Goal: Task Accomplishment & Management: Manage account settings

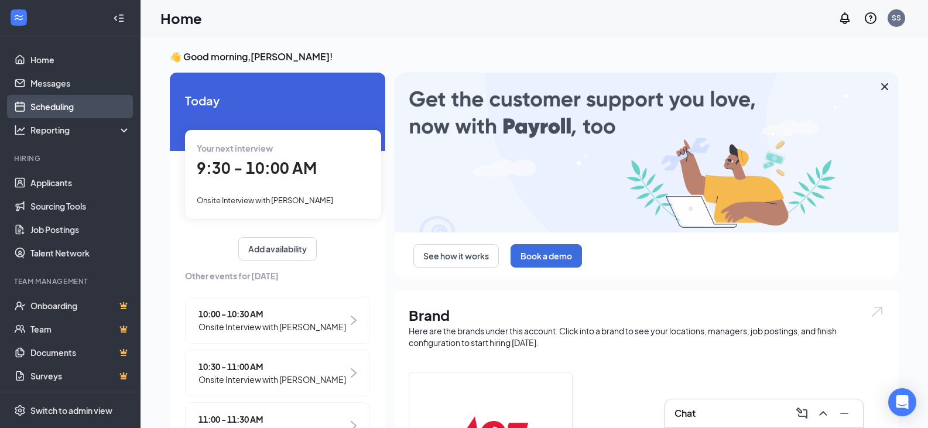
click at [46, 104] on link "Scheduling" at bounding box center [80, 106] width 100 height 23
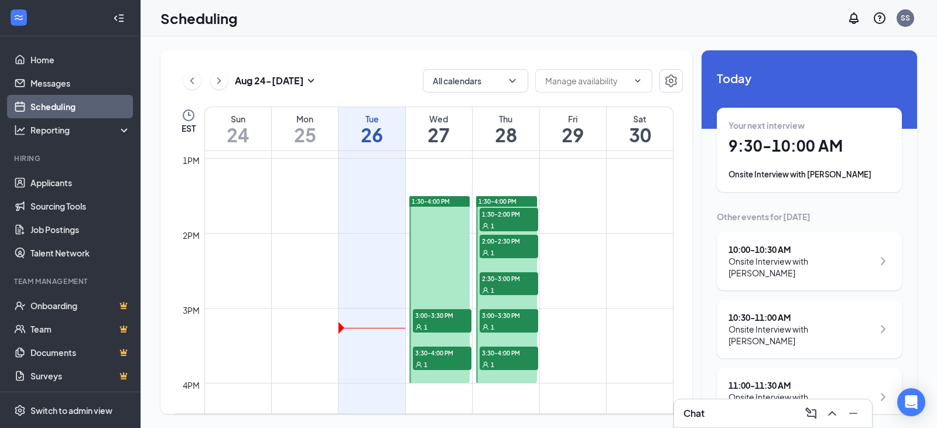
scroll to position [986, 0]
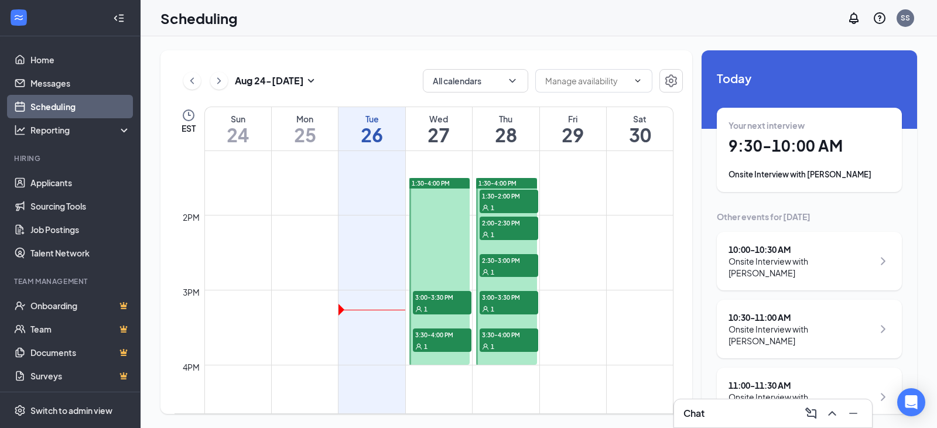
click at [518, 202] on div "1" at bounding box center [509, 207] width 59 height 12
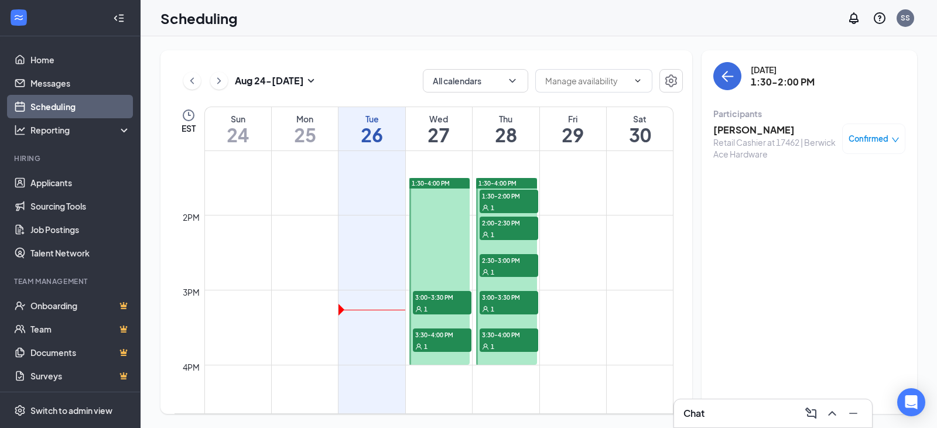
click at [506, 343] on div "1" at bounding box center [509, 346] width 59 height 12
click at [513, 305] on div "1" at bounding box center [509, 309] width 59 height 12
click at [519, 269] on div "1" at bounding box center [509, 272] width 59 height 12
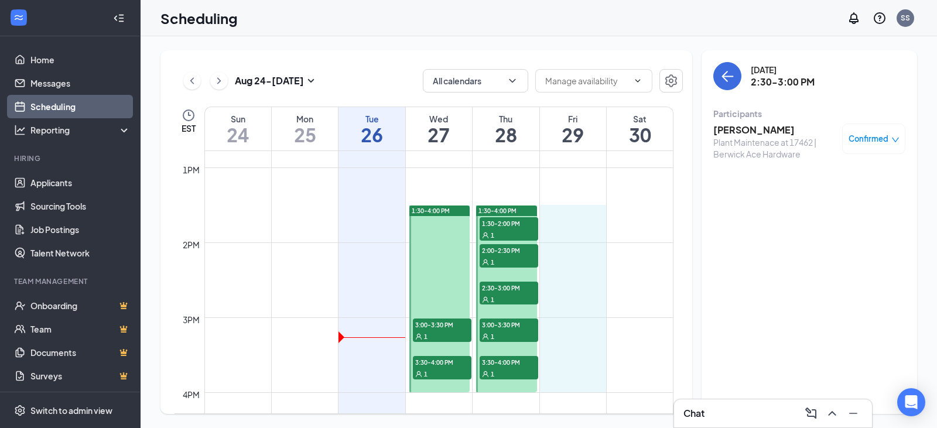
scroll to position [959, 0]
drag, startPoint x: 578, startPoint y: 238, endPoint x: 579, endPoint y: 400, distance: 162.3
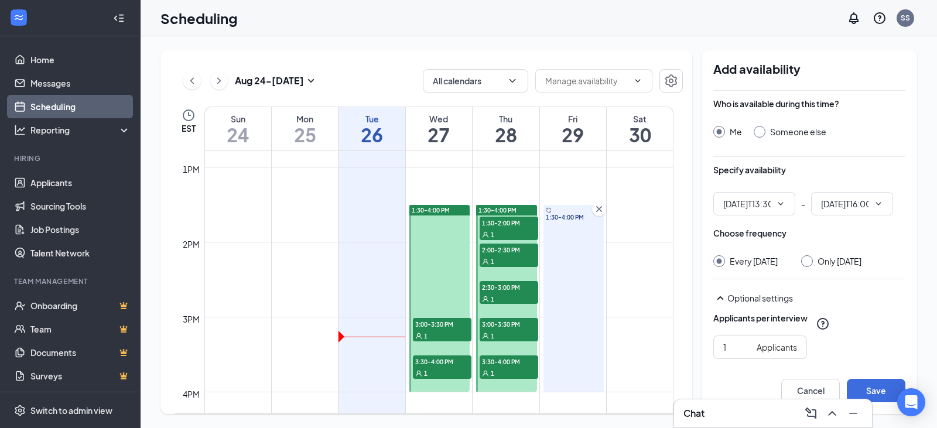
type input "01:30 PM"
type input "04:00 PM"
click at [759, 134] on div at bounding box center [760, 132] width 12 height 12
click at [803, 260] on input "Only [DATE]" at bounding box center [805, 259] width 8 height 8
radio input "true"
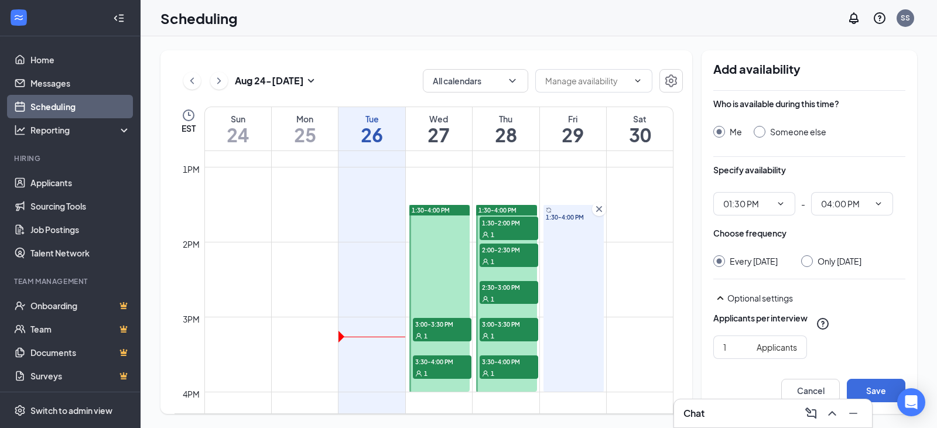
radio input "false"
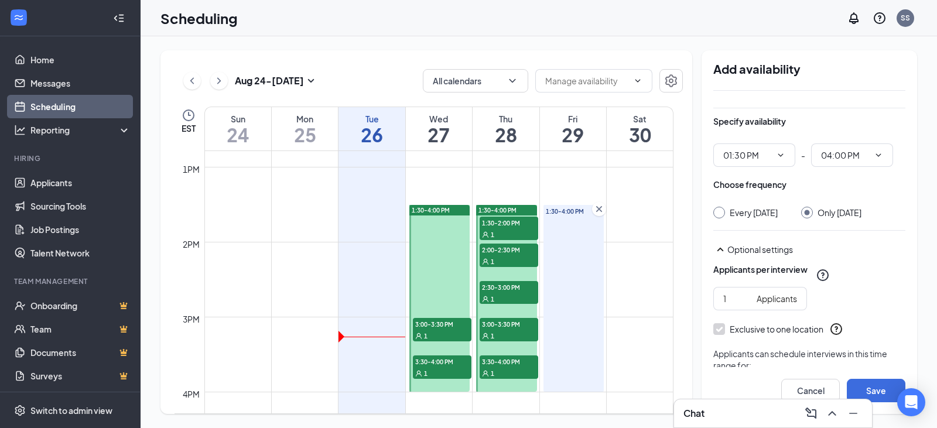
scroll to position [114, 0]
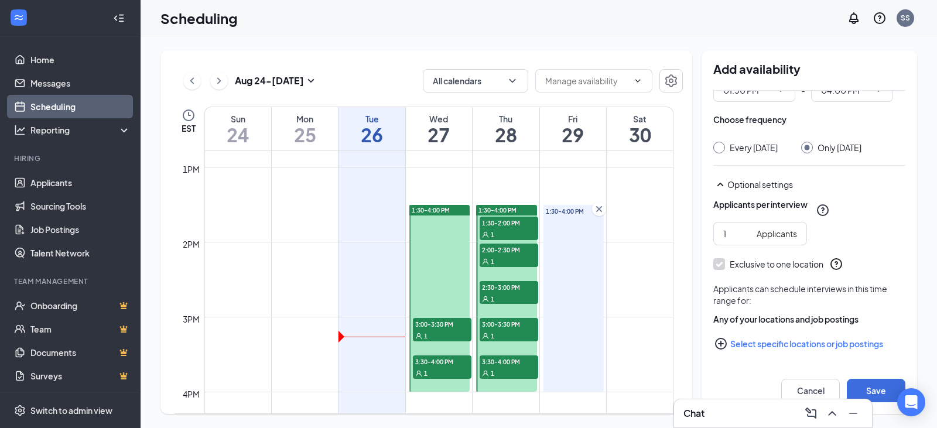
click at [720, 344] on icon "PlusCircle" at bounding box center [721, 344] width 12 height 12
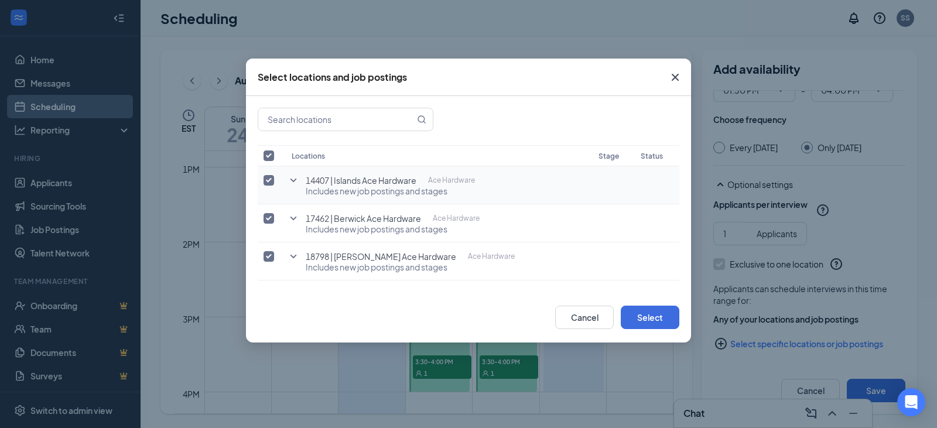
click at [267, 183] on input "checkbox" at bounding box center [269, 180] width 11 height 11
checkbox input "false"
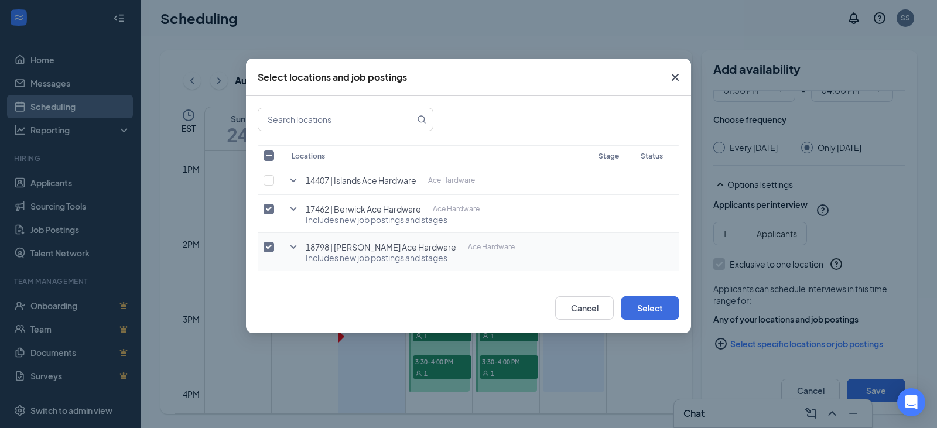
click at [269, 244] on input "checkbox" at bounding box center [269, 247] width 11 height 11
checkbox input "false"
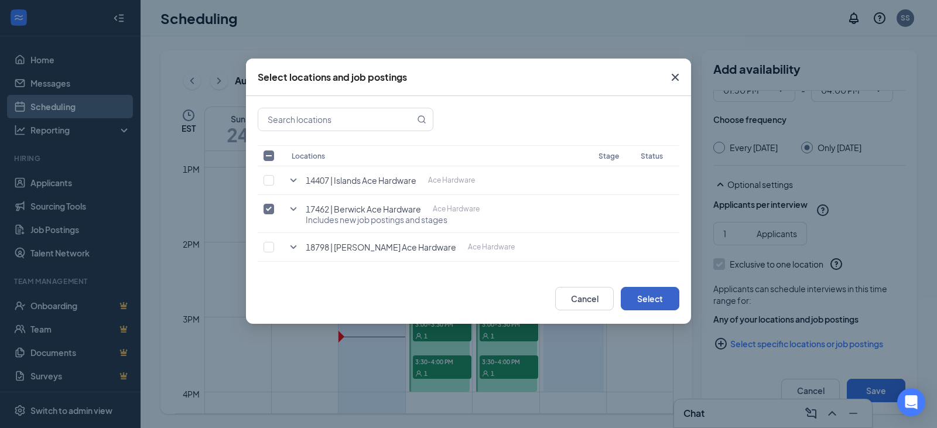
click at [652, 299] on button "Select" at bounding box center [650, 298] width 59 height 23
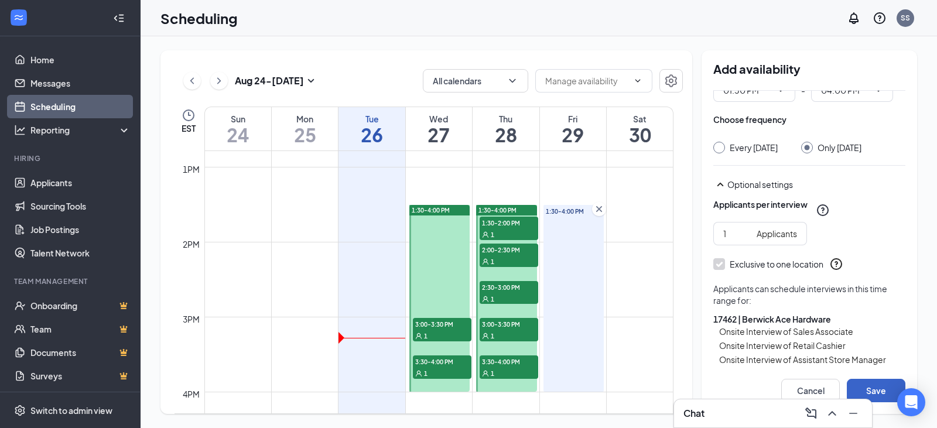
click at [887, 391] on button "Save" at bounding box center [876, 390] width 59 height 23
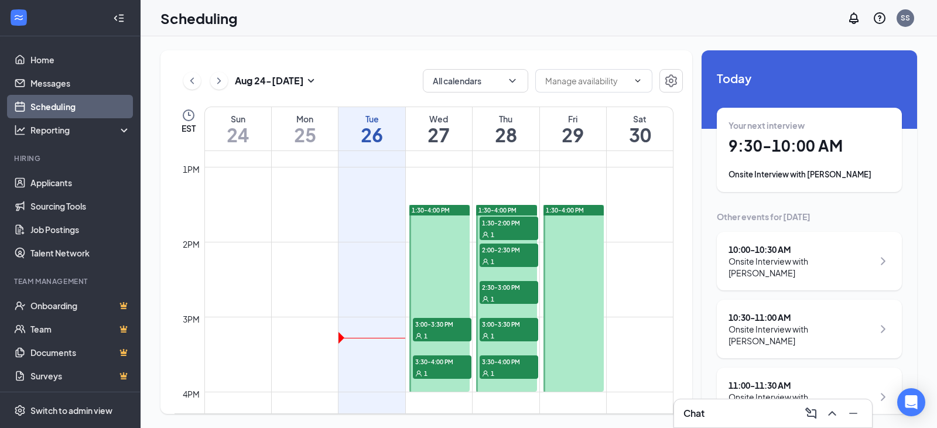
click at [515, 209] on span "1:30-4:00 PM" at bounding box center [498, 210] width 38 height 8
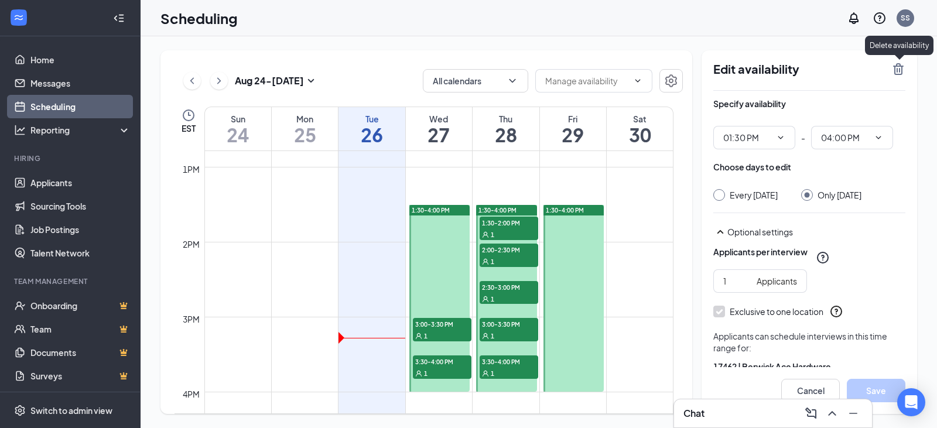
click at [896, 67] on icon "TrashOutline" at bounding box center [898, 69] width 11 height 12
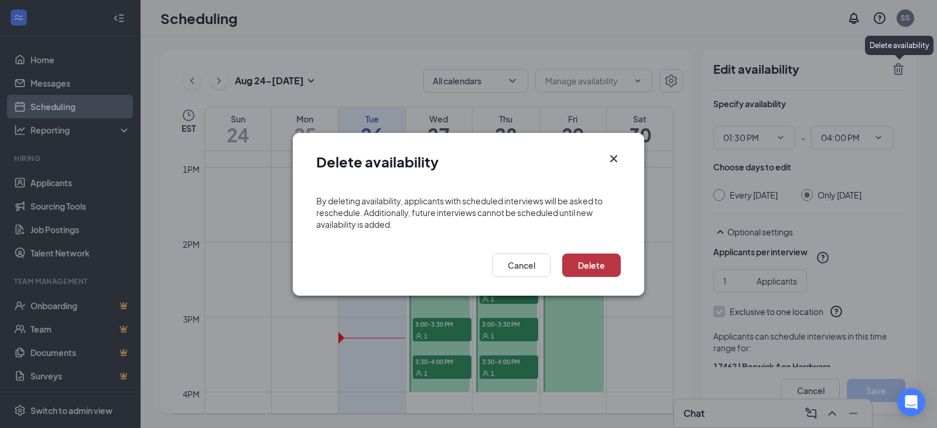
click at [610, 264] on button "Delete" at bounding box center [591, 265] width 59 height 23
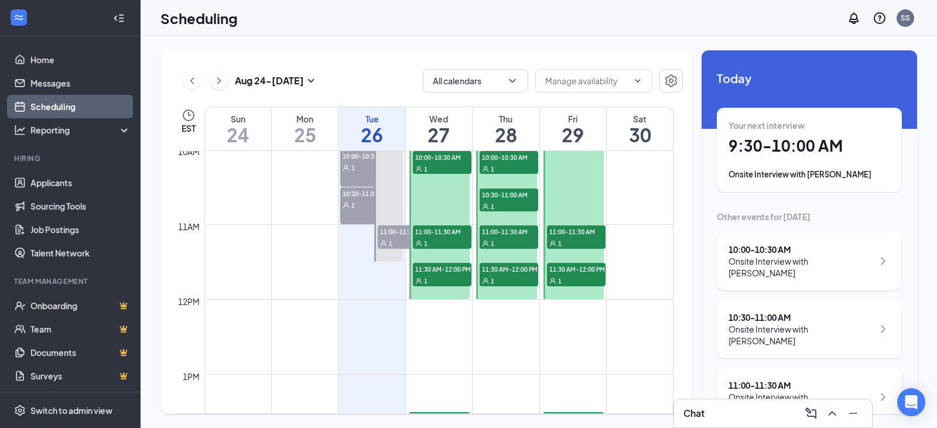
scroll to position [576, 0]
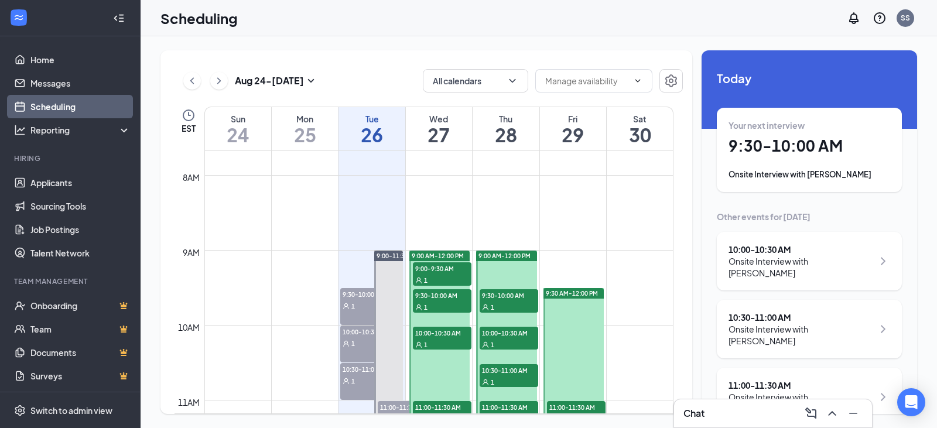
click at [588, 296] on span "9:30 AM-12:00 PM" at bounding box center [572, 293] width 52 height 8
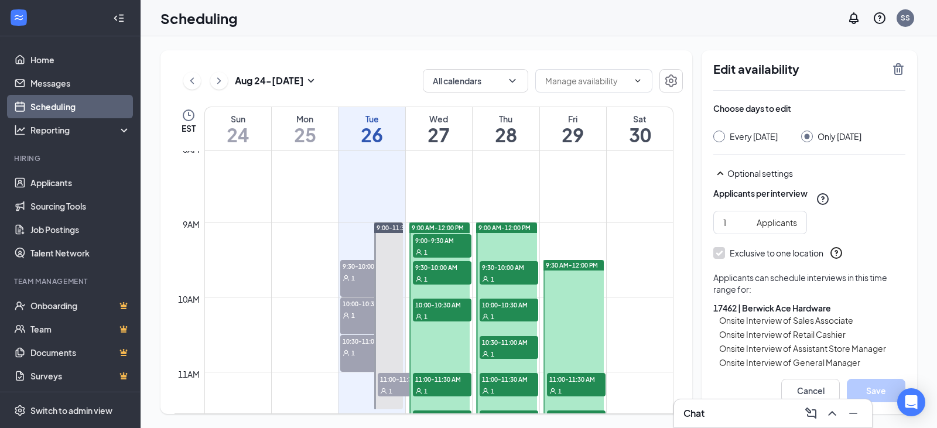
scroll to position [576, 0]
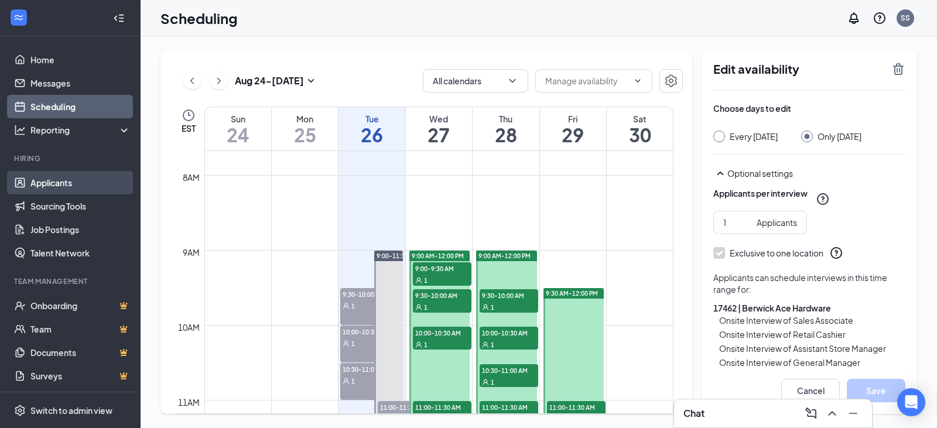
click at [60, 183] on link "Applicants" at bounding box center [80, 182] width 100 height 23
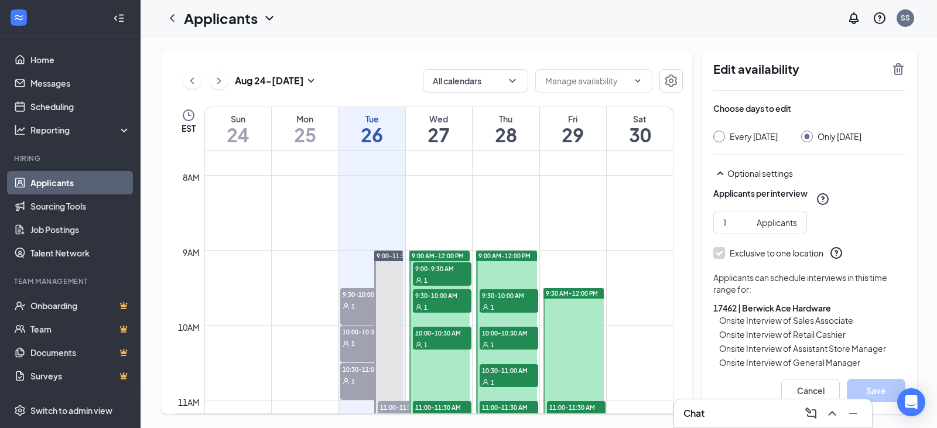
click at [84, 182] on link "Applicants" at bounding box center [80, 182] width 100 height 23
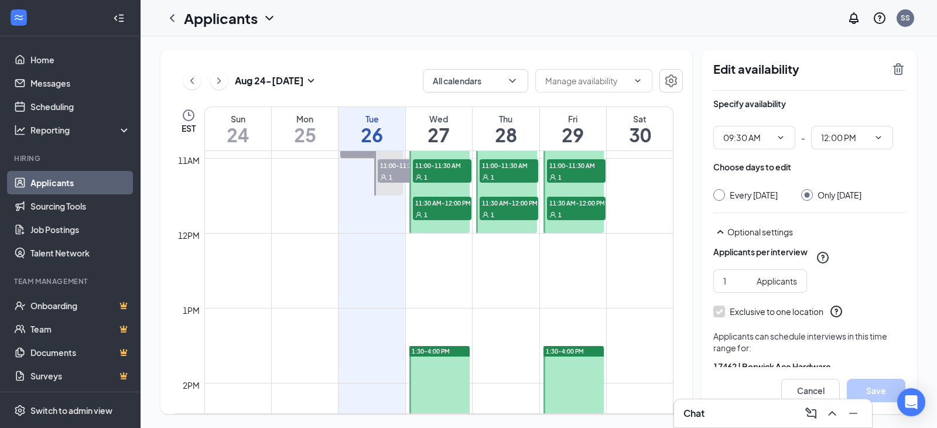
scroll to position [869, 0]
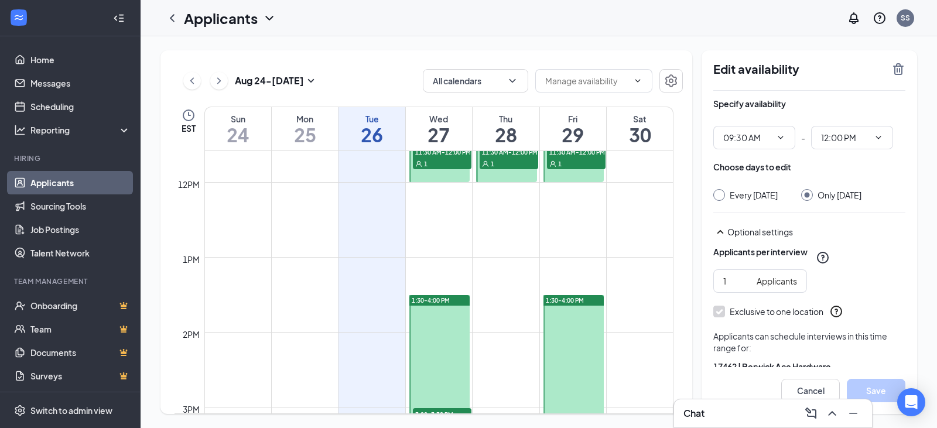
click at [572, 300] on span "1:30-4:00 PM" at bounding box center [565, 300] width 38 height 8
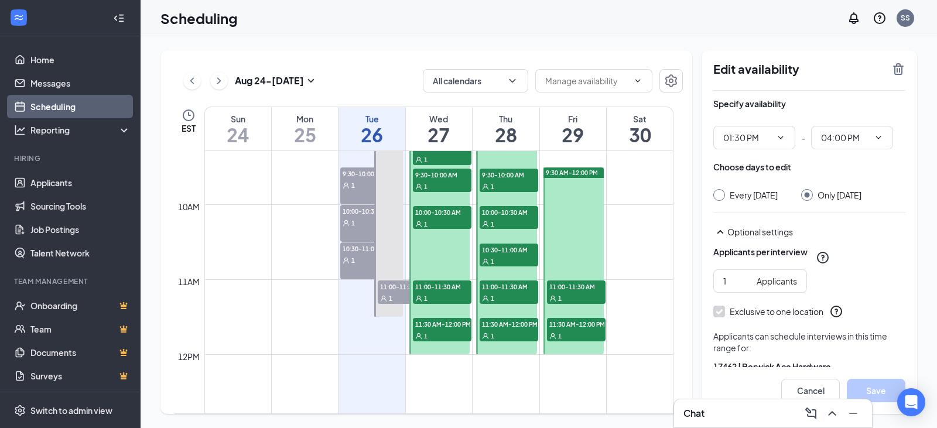
scroll to position [693, 0]
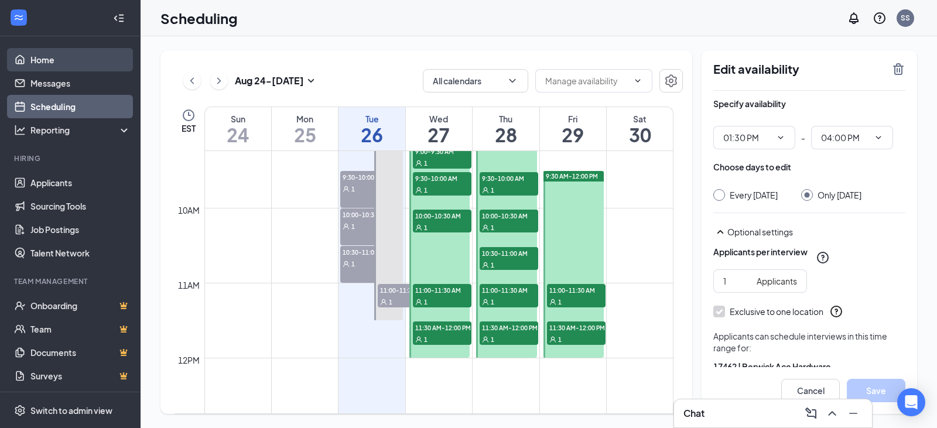
click at [47, 61] on link "Home" at bounding box center [80, 59] width 100 height 23
type input "09:30 AM"
type input "12:00 PM"
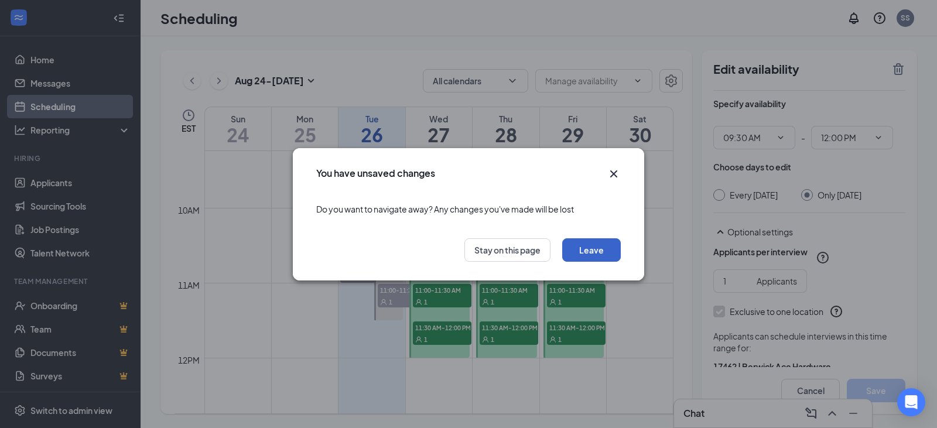
click at [604, 251] on button "Leave" at bounding box center [591, 249] width 59 height 23
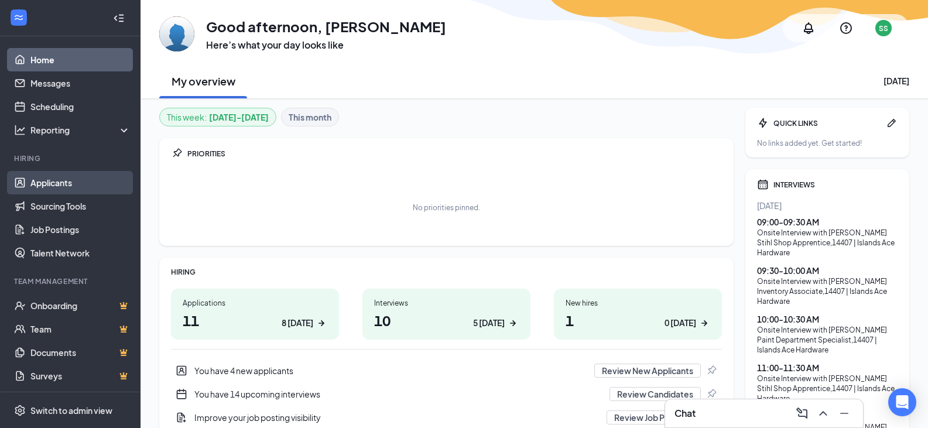
click at [57, 183] on link "Applicants" at bounding box center [80, 182] width 100 height 23
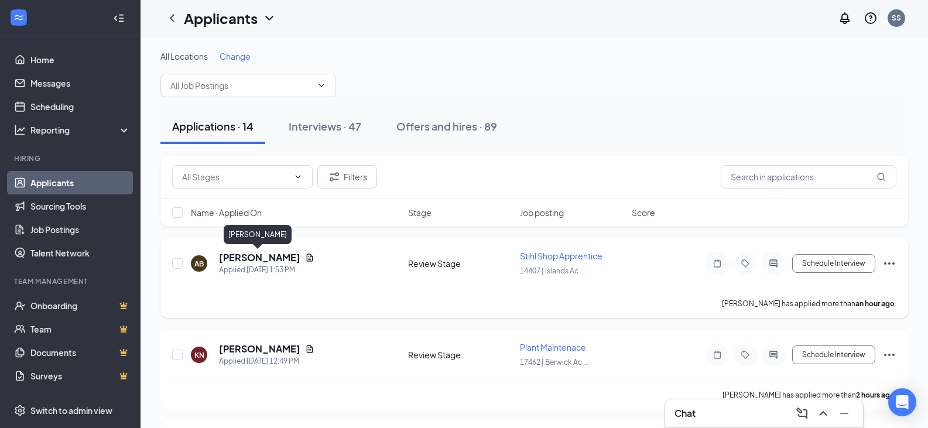
click at [262, 255] on h5 "Amellia Benson" at bounding box center [259, 257] width 81 height 13
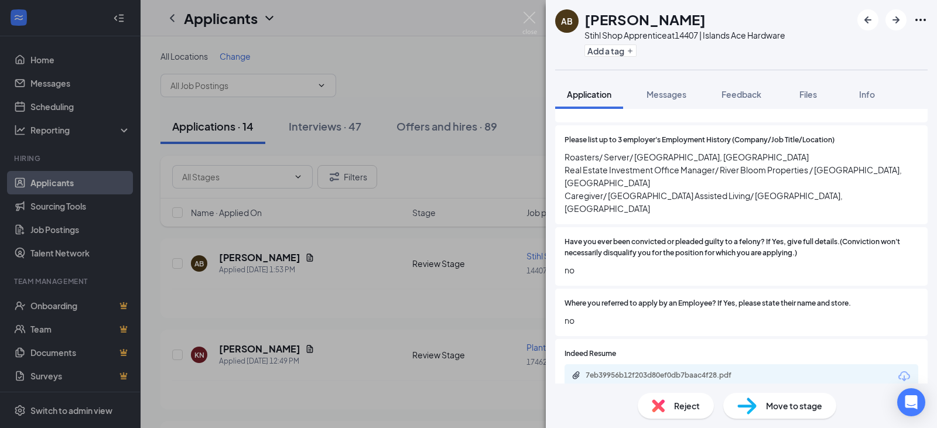
scroll to position [527, 0]
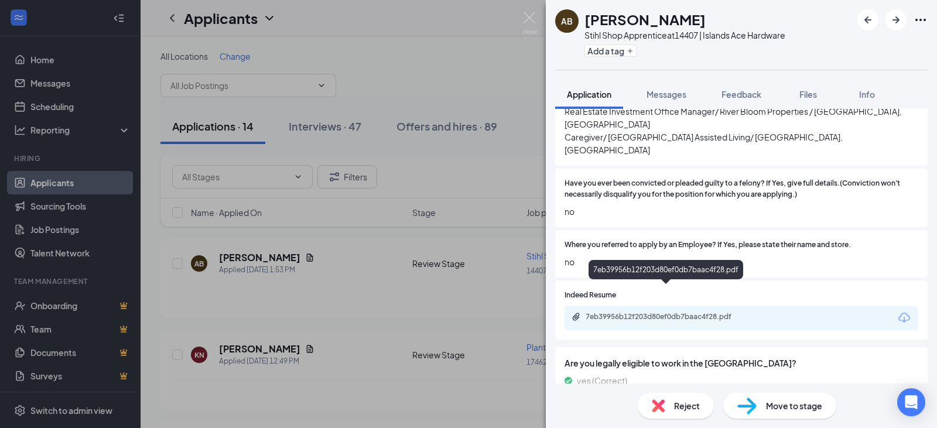
click at [690, 312] on div "7eb39956b12f203d80ef0db7baac4f28.pdf" at bounding box center [668, 316] width 164 height 9
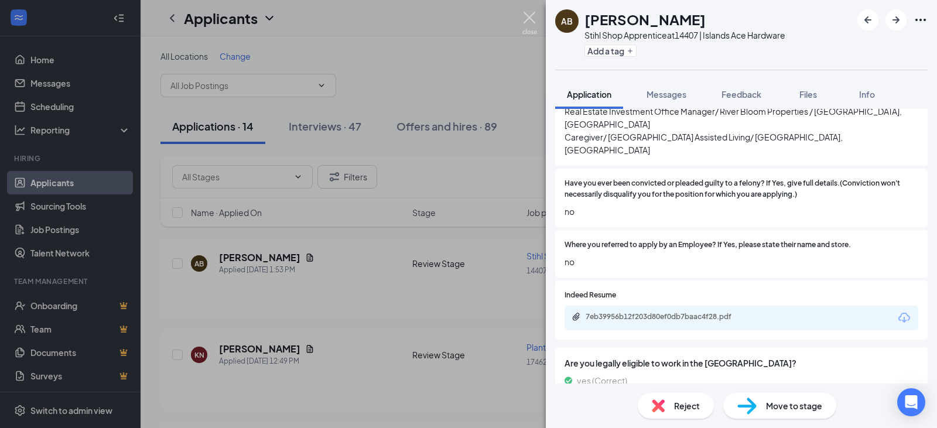
click at [531, 16] on img at bounding box center [529, 23] width 15 height 23
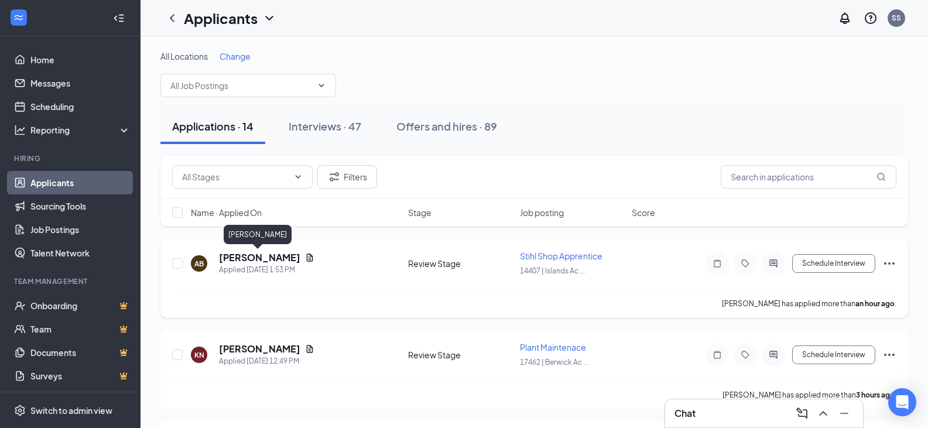
click at [261, 262] on h5 "Amellia Benson" at bounding box center [259, 257] width 81 height 13
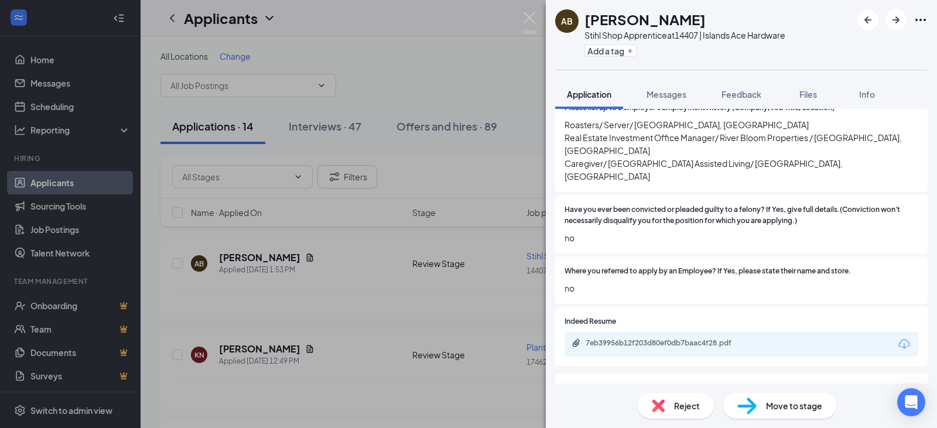
scroll to position [527, 0]
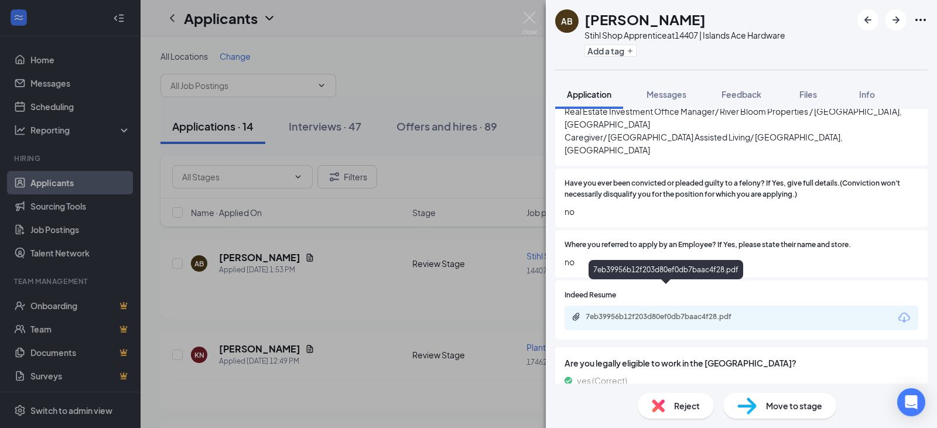
click at [664, 312] on div "7eb39956b12f203d80ef0db7baac4f28.pdf" at bounding box center [668, 316] width 164 height 9
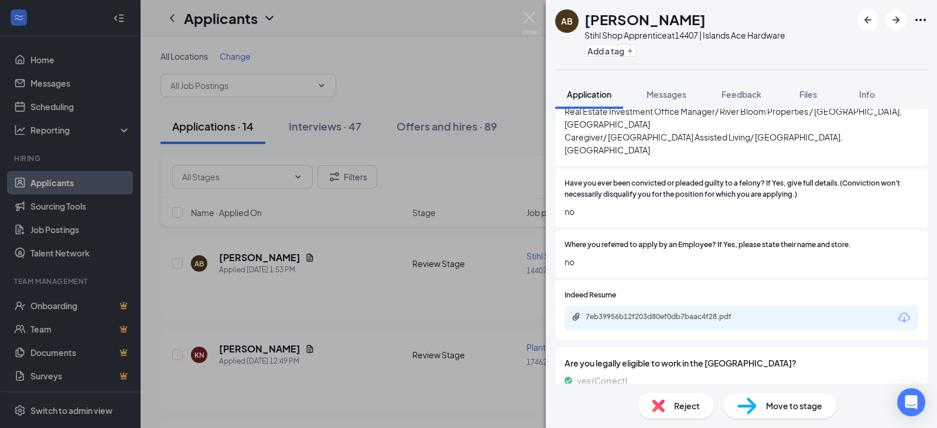
click at [696, 407] on span "Reject" at bounding box center [687, 405] width 26 height 13
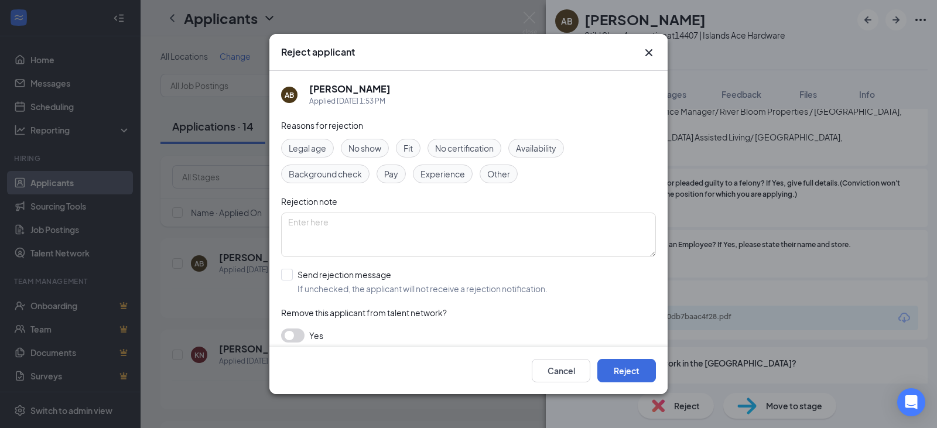
click at [450, 171] on span "Experience" at bounding box center [443, 174] width 45 height 13
click at [416, 220] on textarea at bounding box center [468, 235] width 375 height 45
type textarea "no sm engine knowledge"
click at [291, 277] on input "Send rejection message If unchecked, the applicant will not receive a rejection…" at bounding box center [414, 282] width 267 height 26
checkbox input "true"
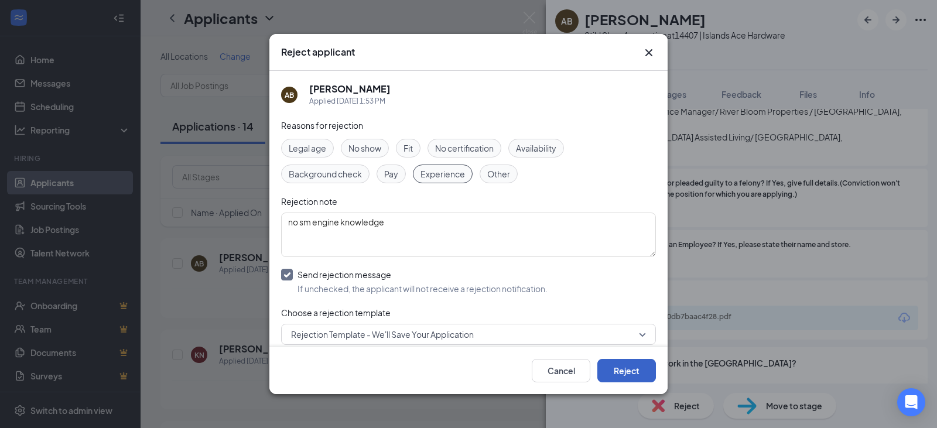
click at [641, 376] on button "Reject" at bounding box center [626, 370] width 59 height 23
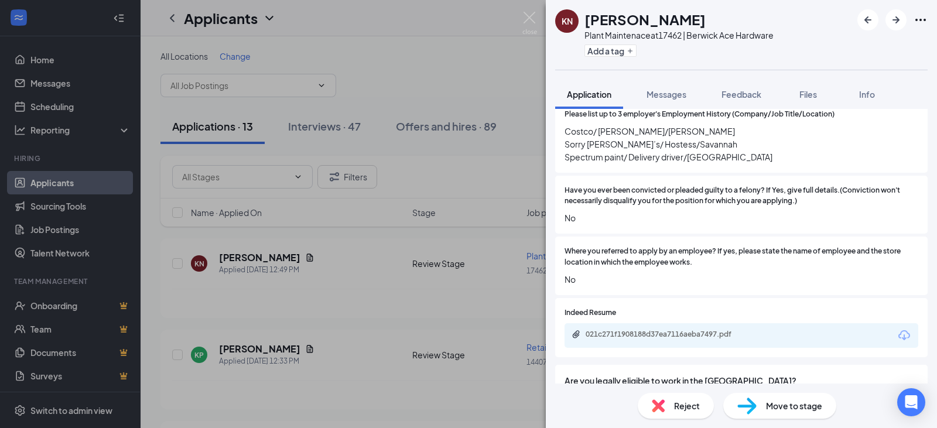
scroll to position [644, 0]
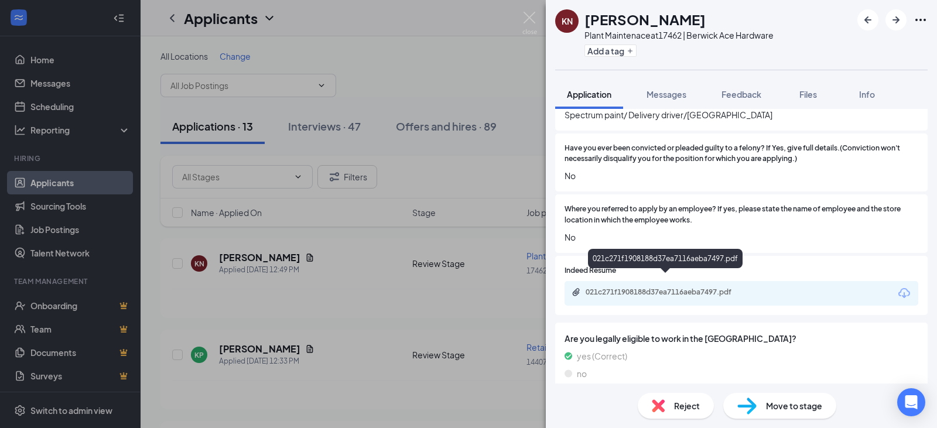
click at [725, 288] on div "021c271f1908188d37ea7116aeba7497.pdf" at bounding box center [668, 292] width 164 height 9
click at [530, 16] on img at bounding box center [529, 23] width 15 height 23
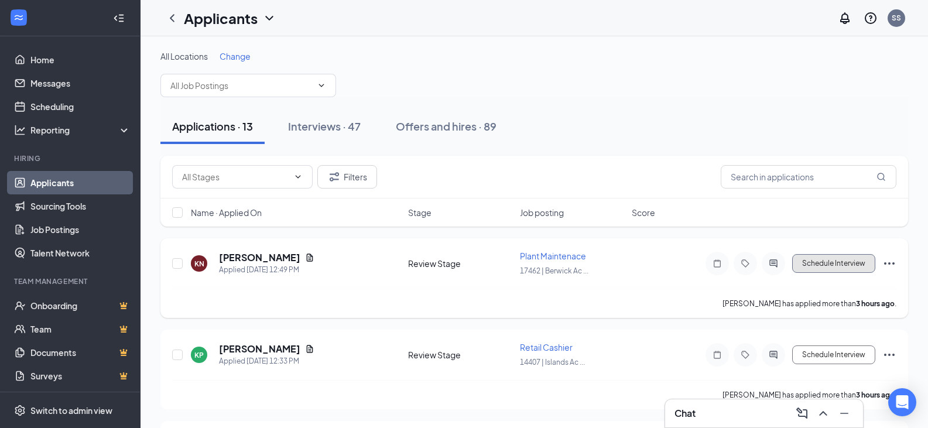
click at [821, 262] on button "Schedule Interview" at bounding box center [834, 263] width 83 height 19
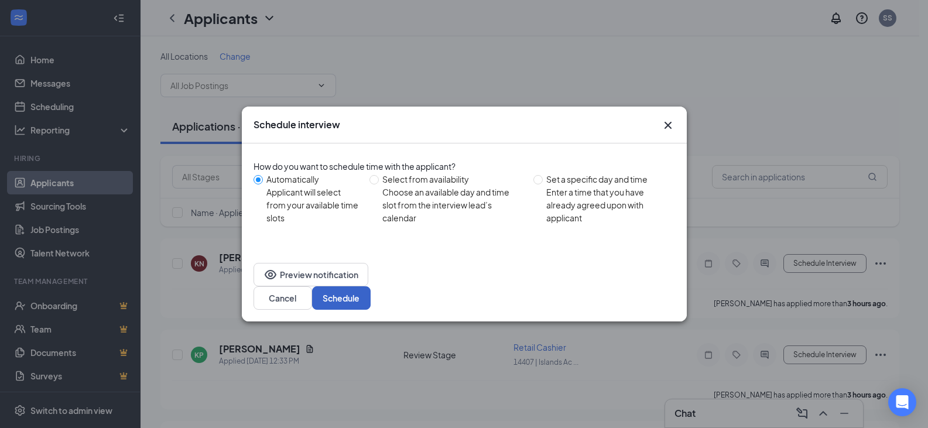
click at [371, 286] on button "Schedule" at bounding box center [341, 297] width 59 height 23
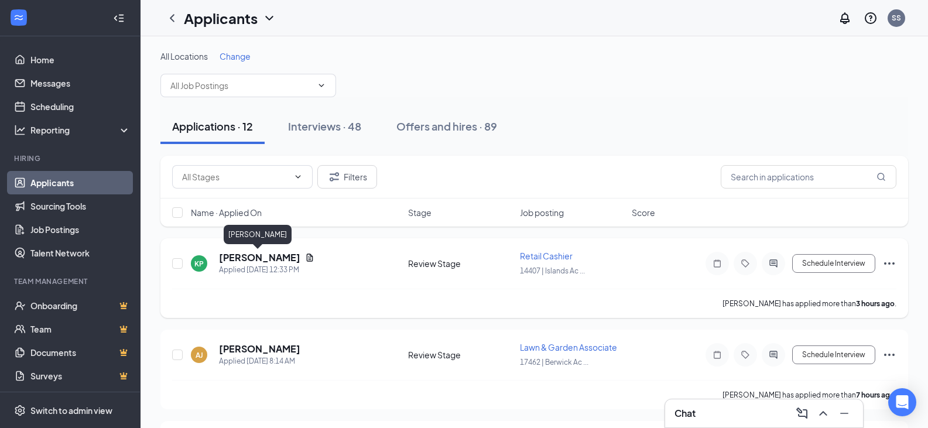
click at [263, 257] on h5 "[PERSON_NAME]" at bounding box center [259, 257] width 81 height 13
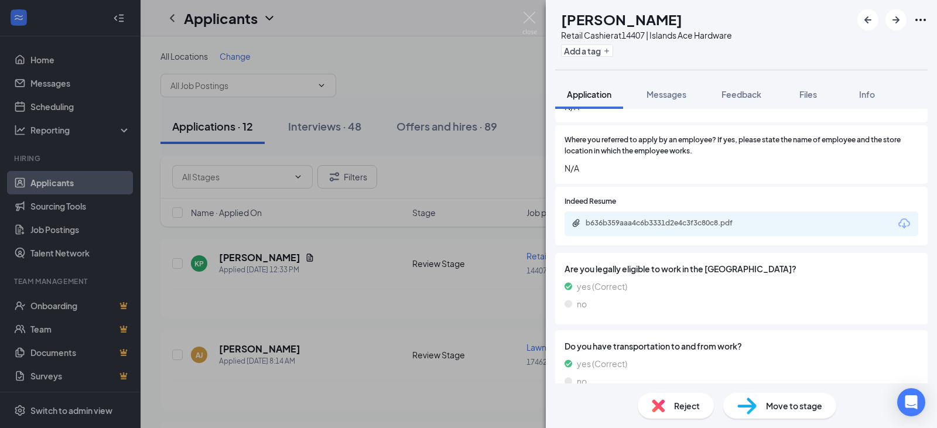
scroll to position [703, 0]
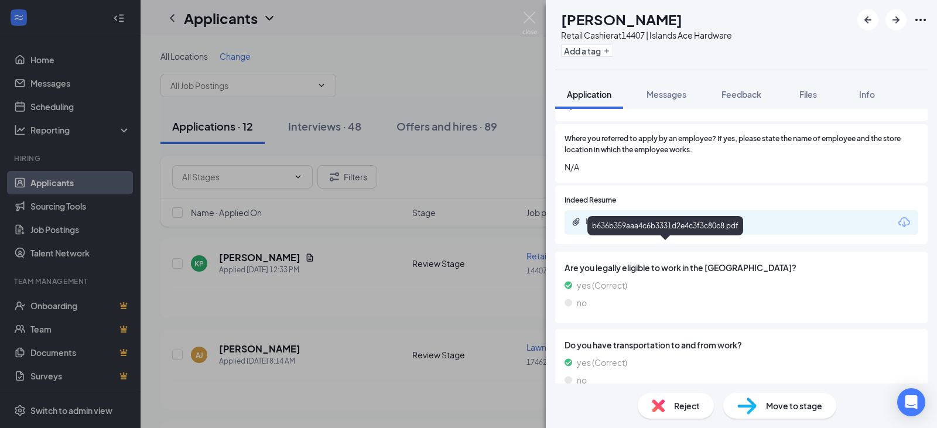
click at [738, 227] on div "b636b359aaa4c6b3331d2e4c3f3c80c8.pdf" at bounding box center [668, 221] width 164 height 9
click at [673, 95] on span "Messages" at bounding box center [667, 94] width 40 height 11
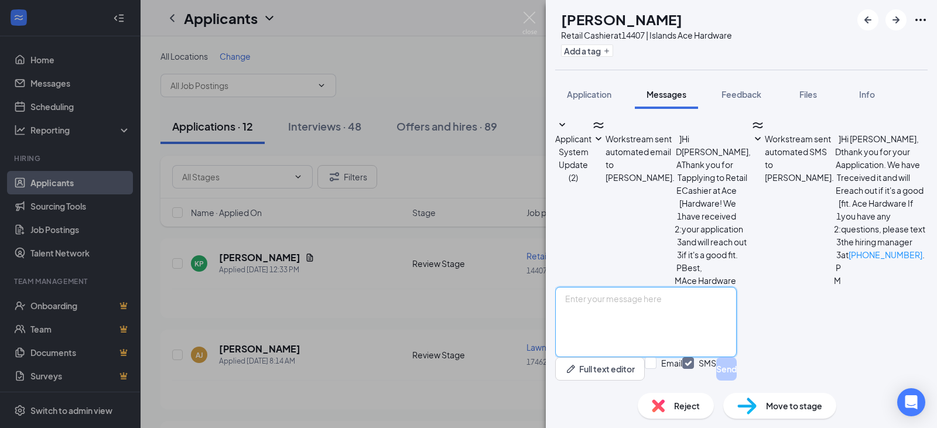
click at [643, 302] on textarea at bounding box center [646, 322] width 182 height 70
paste textarea "We are excited to have you start as a PT Garden associate at Rincon Ace Hardwar…"
type textarea "W"
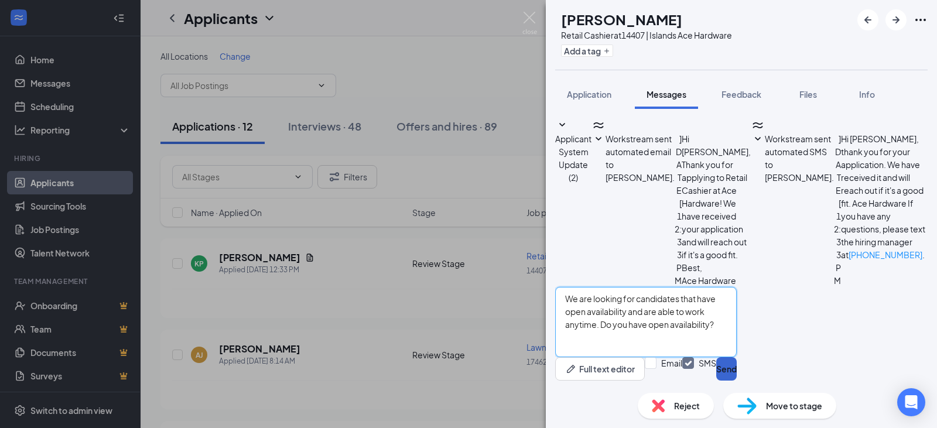
type textarea "We are looking for candidates that have open availability and are able to work …"
click at [737, 358] on button "Send" at bounding box center [726, 368] width 21 height 23
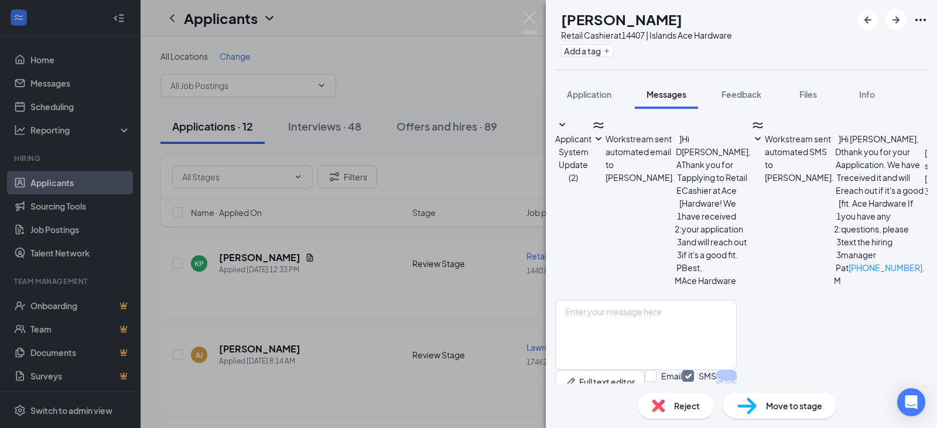
scroll to position [100, 0]
click at [528, 16] on img at bounding box center [529, 23] width 15 height 23
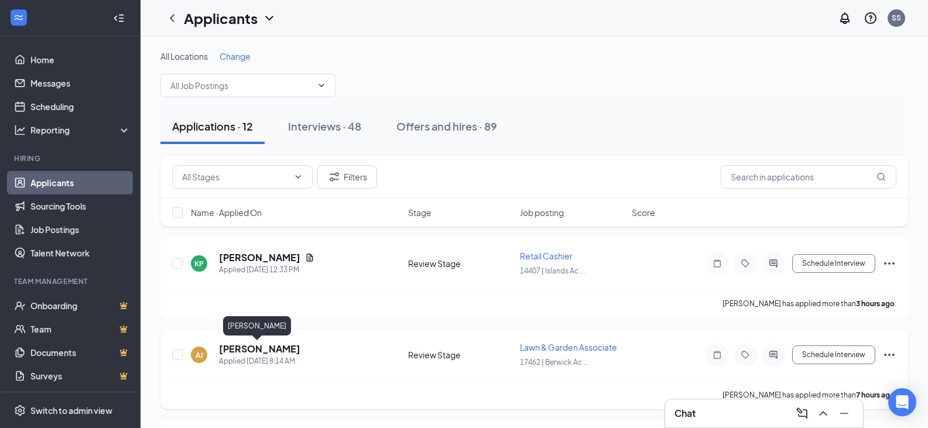
click at [262, 348] on h5 "Andrew Jones" at bounding box center [259, 349] width 81 height 13
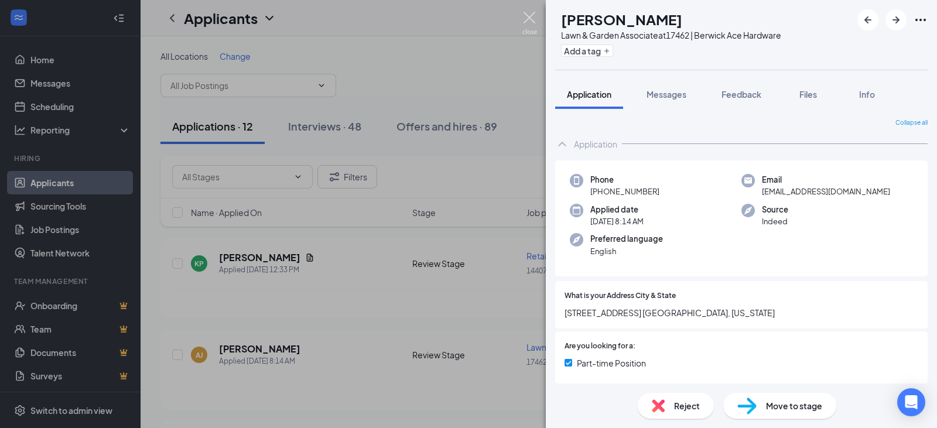
click at [529, 18] on img at bounding box center [529, 23] width 15 height 23
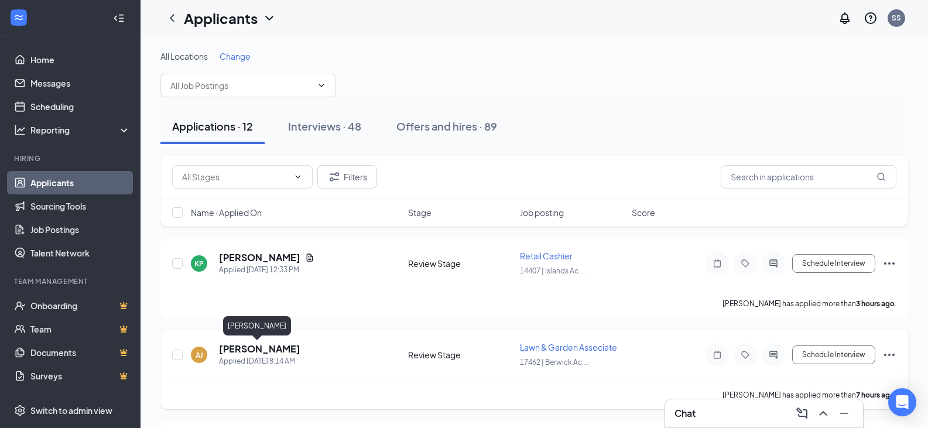
click at [268, 348] on h5 "Andrew Jones" at bounding box center [259, 349] width 81 height 13
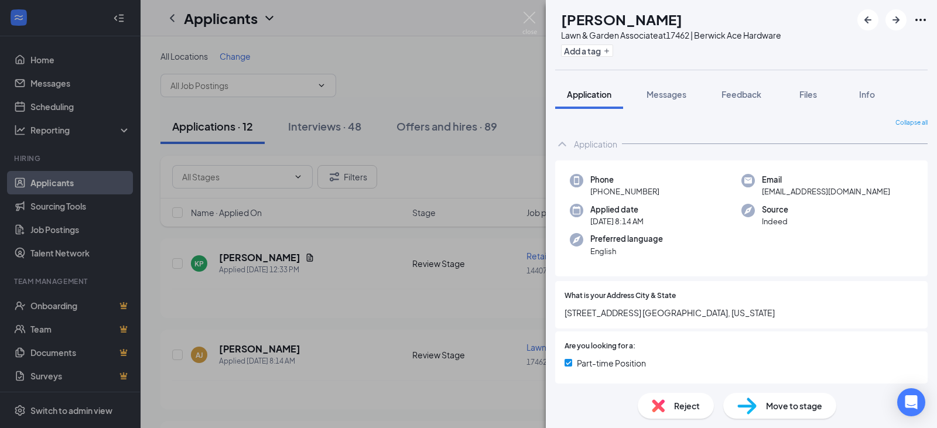
click at [681, 411] on span "Reject" at bounding box center [687, 405] width 26 height 13
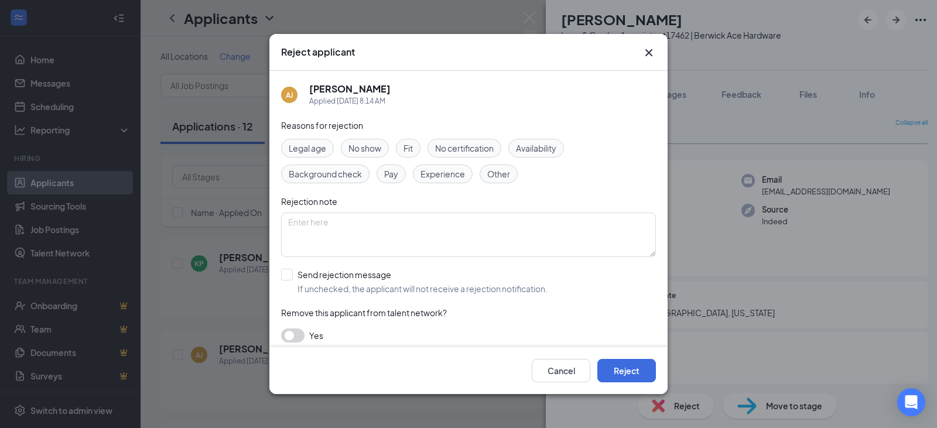
click at [528, 149] on span "Availability" at bounding box center [536, 148] width 40 height 13
click at [400, 226] on textarea at bounding box center [468, 235] width 375 height 45
type textarea "availability"
click at [286, 277] on input "Send rejection message If unchecked, the applicant will not receive a rejection…" at bounding box center [414, 282] width 267 height 26
checkbox input "true"
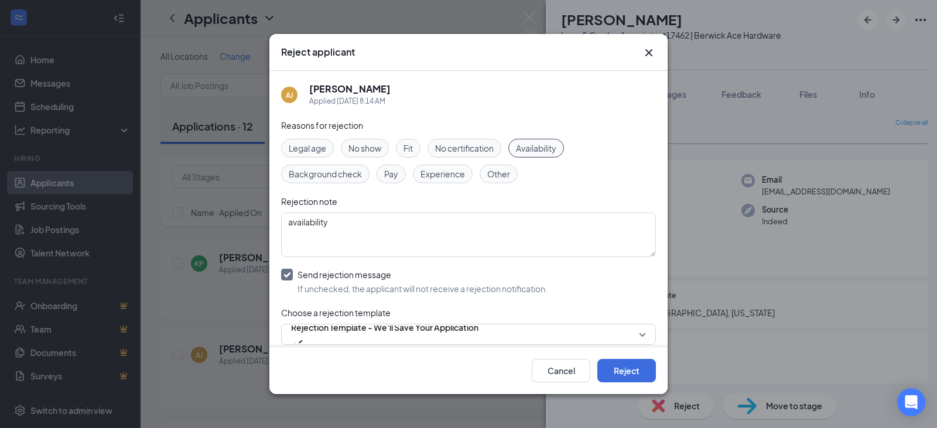
click at [550, 148] on span "Availability" at bounding box center [536, 148] width 40 height 13
click at [551, 150] on span "Availability" at bounding box center [536, 148] width 40 height 13
click at [632, 370] on button "Reject" at bounding box center [626, 370] width 59 height 23
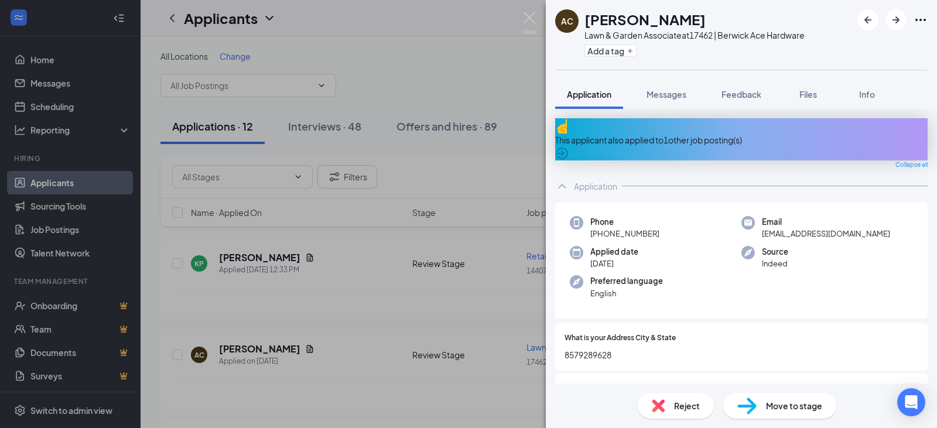
click at [569, 146] on icon "ArrowCircle" at bounding box center [562, 153] width 14 height 14
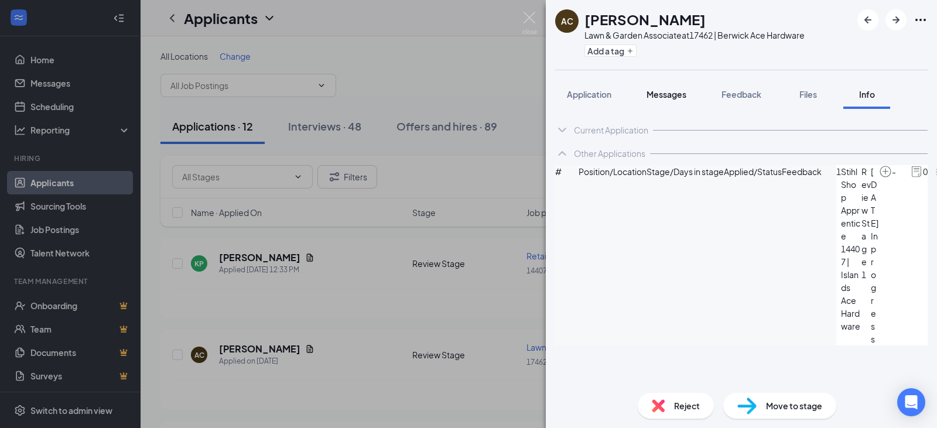
click at [670, 94] on span "Messages" at bounding box center [667, 94] width 40 height 11
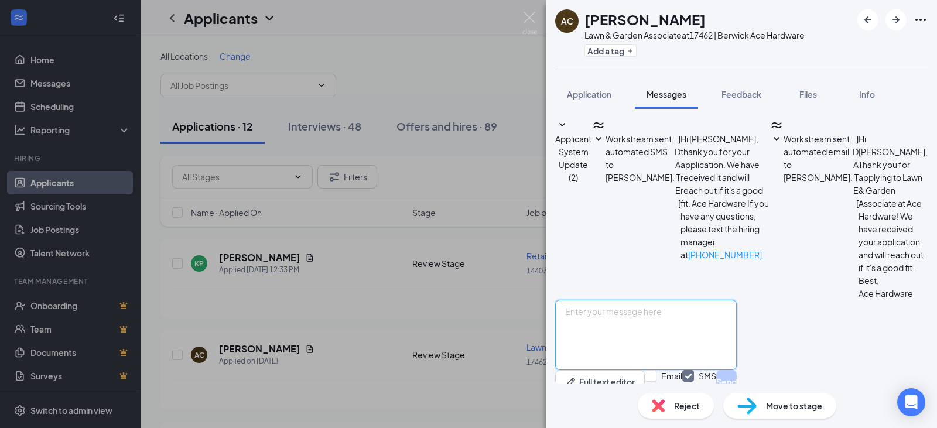
click at [679, 300] on textarea at bounding box center [646, 335] width 182 height 70
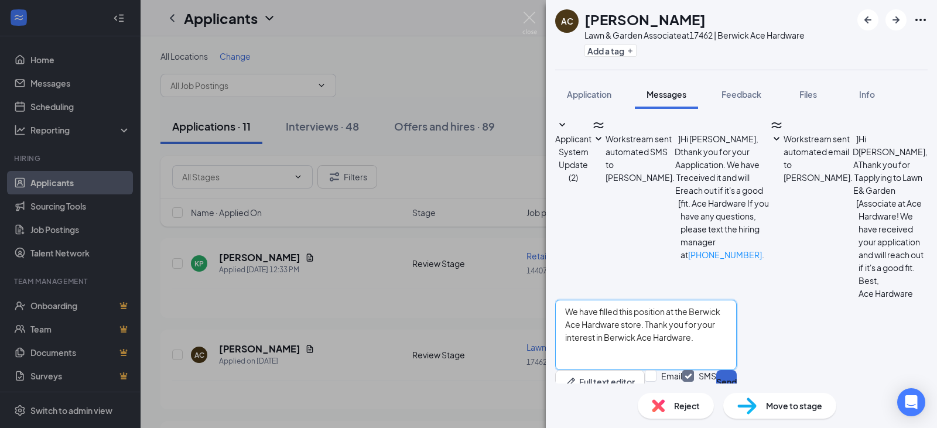
type textarea "We have filled this position at the Berwick Ace Hardware store. Thank you for y…"
click at [737, 370] on button "Send" at bounding box center [726, 381] width 21 height 23
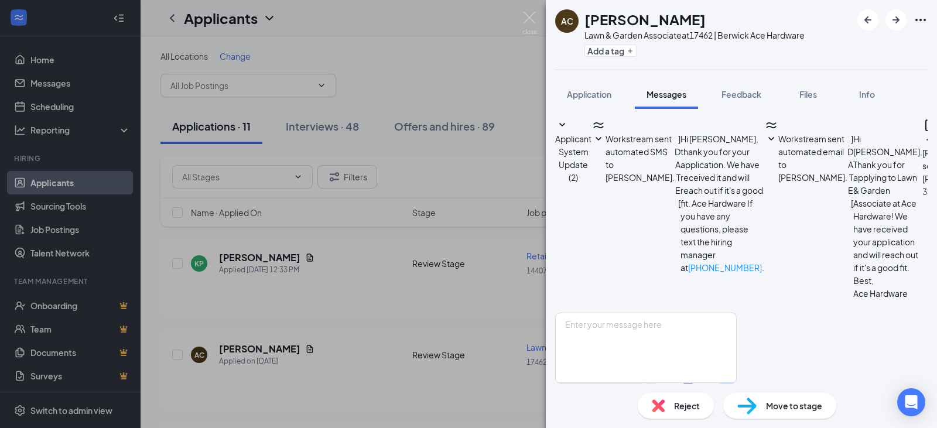
scroll to position [100, 0]
click at [686, 407] on span "Reject" at bounding box center [687, 405] width 26 height 13
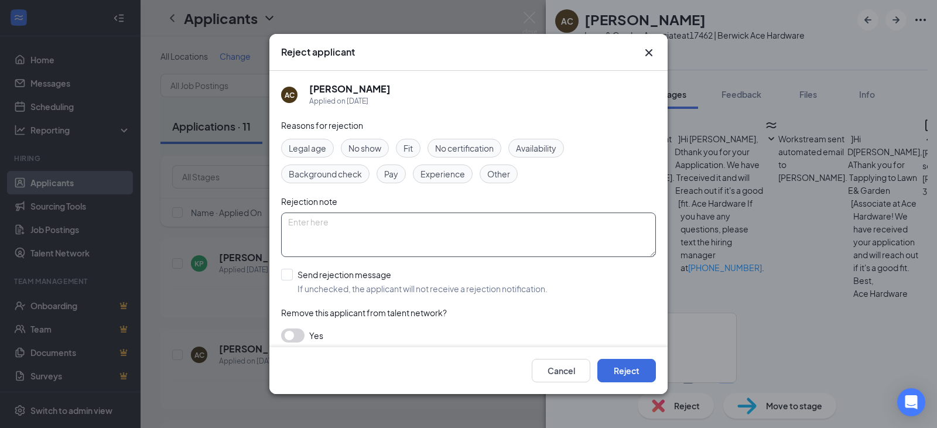
click at [339, 225] on textarea at bounding box center [468, 235] width 375 height 45
type textarea "filled postion"
click at [285, 275] on input "Send rejection message If unchecked, the applicant will not receive a rejection…" at bounding box center [414, 282] width 267 height 26
checkbox input "true"
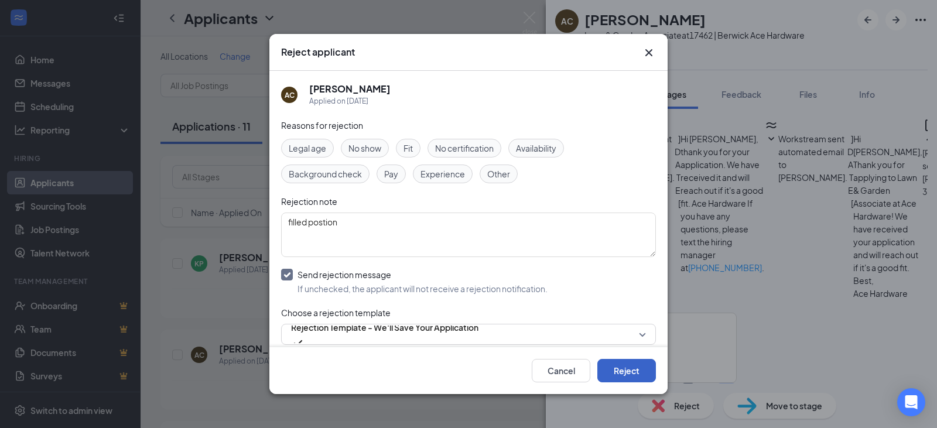
click at [626, 374] on button "Reject" at bounding box center [626, 370] width 59 height 23
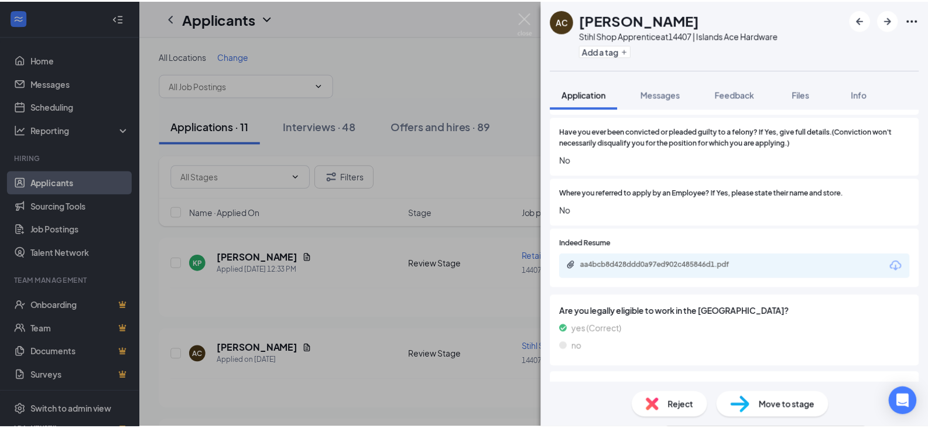
scroll to position [703, 0]
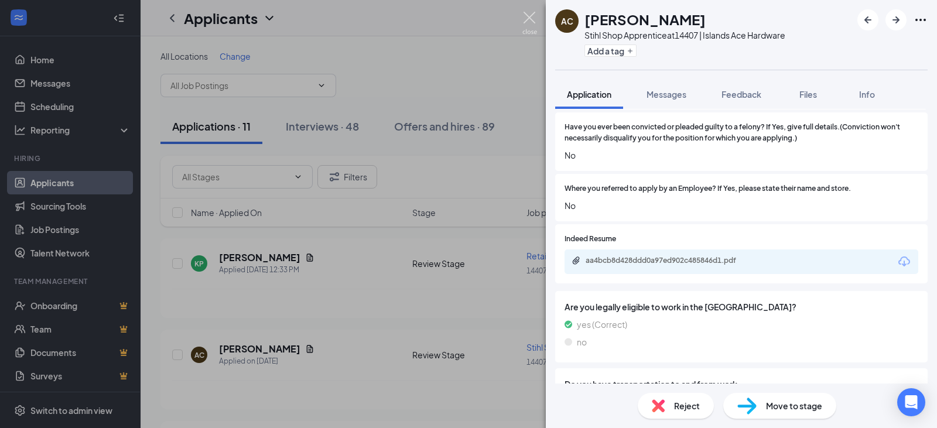
click at [534, 22] on img at bounding box center [529, 23] width 15 height 23
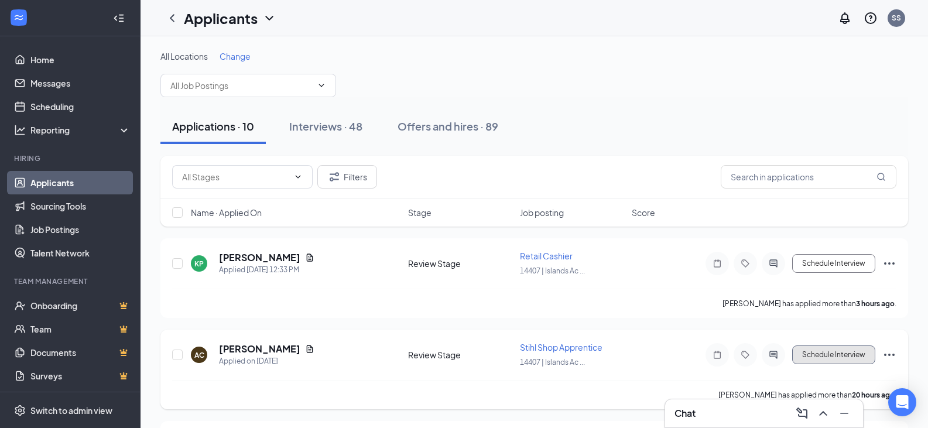
click at [829, 352] on button "Schedule Interview" at bounding box center [834, 355] width 83 height 19
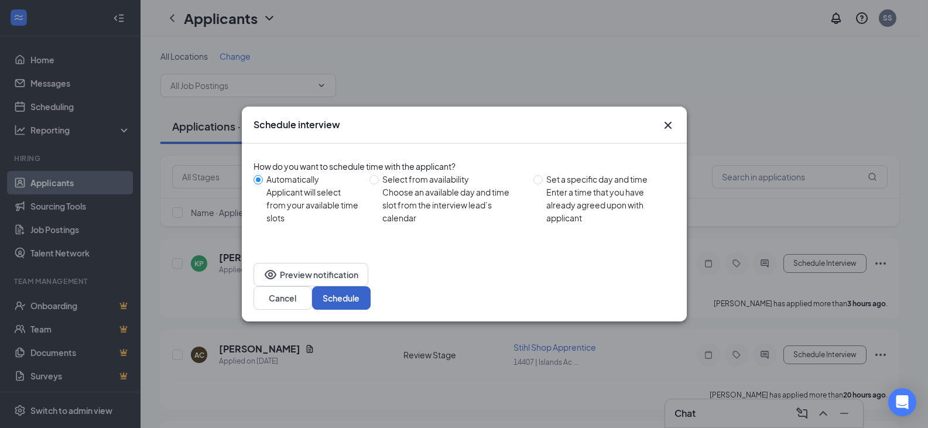
click at [371, 286] on button "Schedule" at bounding box center [341, 297] width 59 height 23
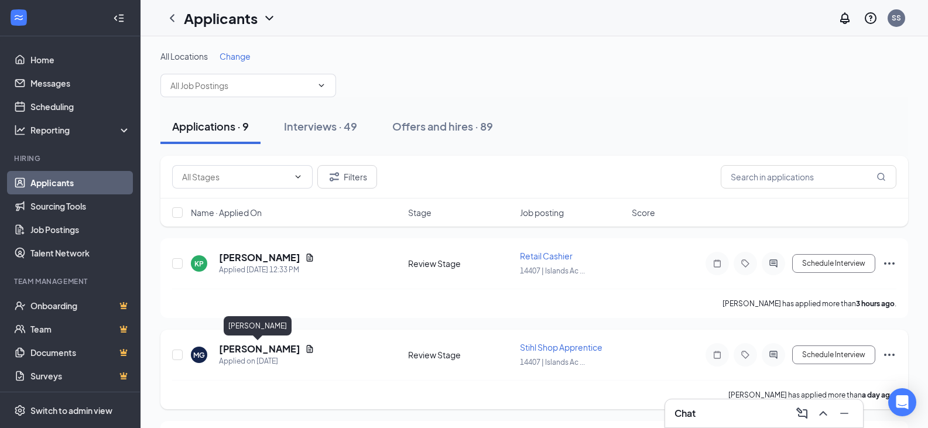
click at [253, 348] on h5 "[PERSON_NAME]" at bounding box center [259, 349] width 81 height 13
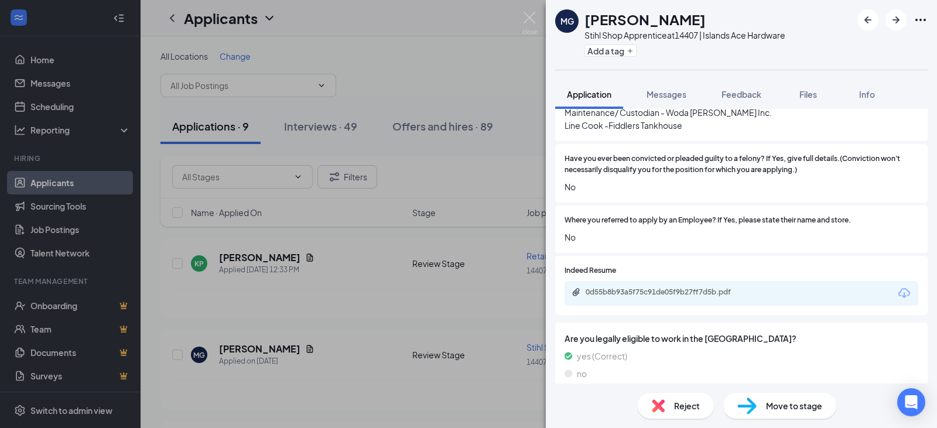
scroll to position [527, 0]
click at [686, 410] on span "Reject" at bounding box center [687, 405] width 26 height 13
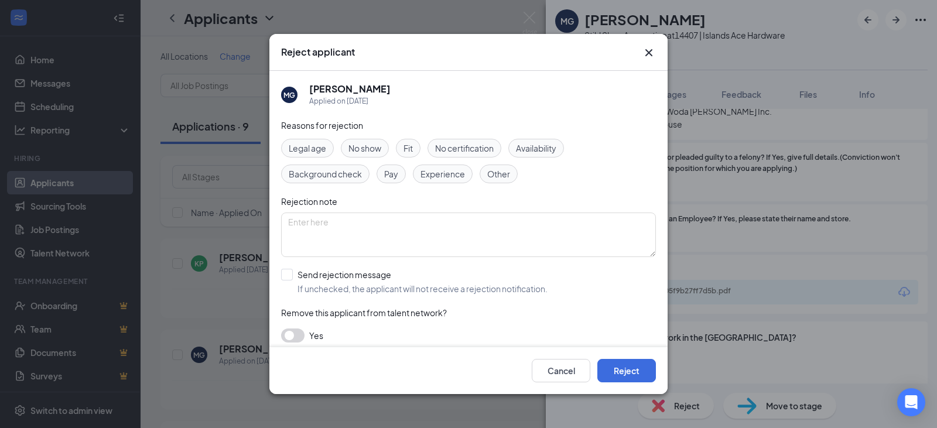
click at [443, 175] on span "Experience" at bounding box center [443, 174] width 45 height 13
click at [425, 238] on textarea at bounding box center [468, 235] width 375 height 45
type textarea "No sm engine experience"
click at [287, 271] on input "Send rejection message If unchecked, the applicant will not receive a rejection…" at bounding box center [414, 282] width 267 height 26
checkbox input "true"
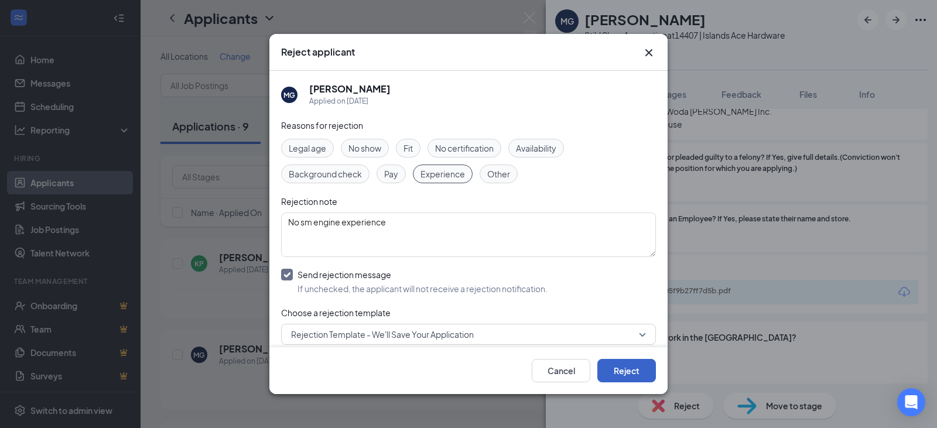
click at [636, 367] on button "Reject" at bounding box center [626, 370] width 59 height 23
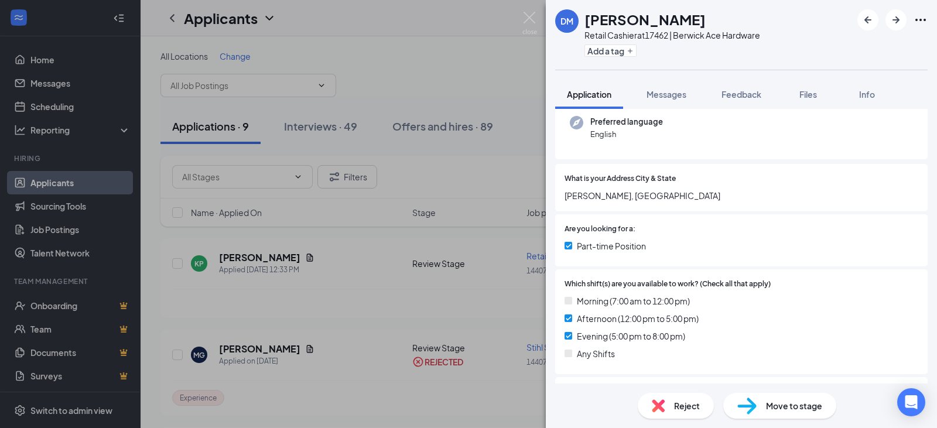
scroll to position [176, 0]
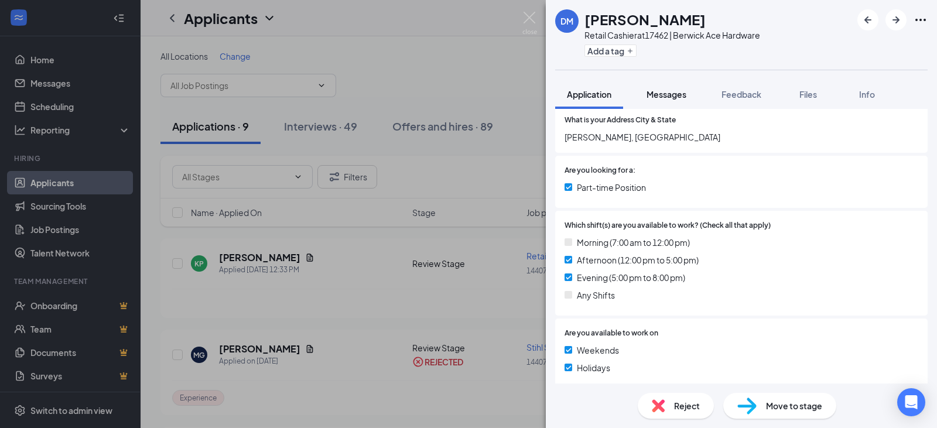
click at [677, 95] on span "Messages" at bounding box center [667, 94] width 40 height 11
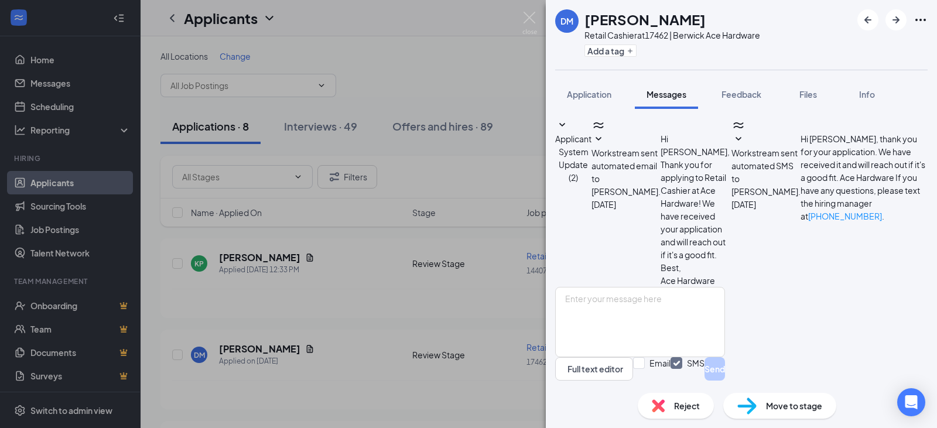
click at [569, 131] on icon "SmallChevronDown" at bounding box center [562, 125] width 14 height 14
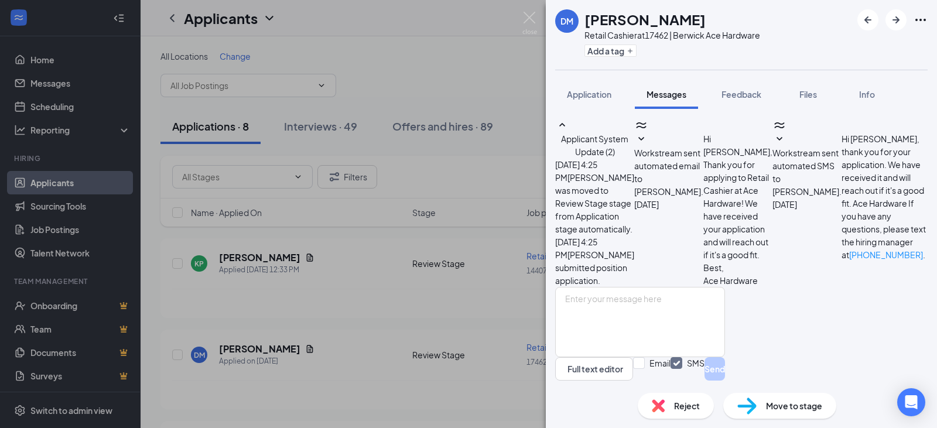
scroll to position [56, 0]
click at [706, 292] on textarea at bounding box center [640, 322] width 170 height 70
click at [531, 16] on img at bounding box center [529, 23] width 15 height 23
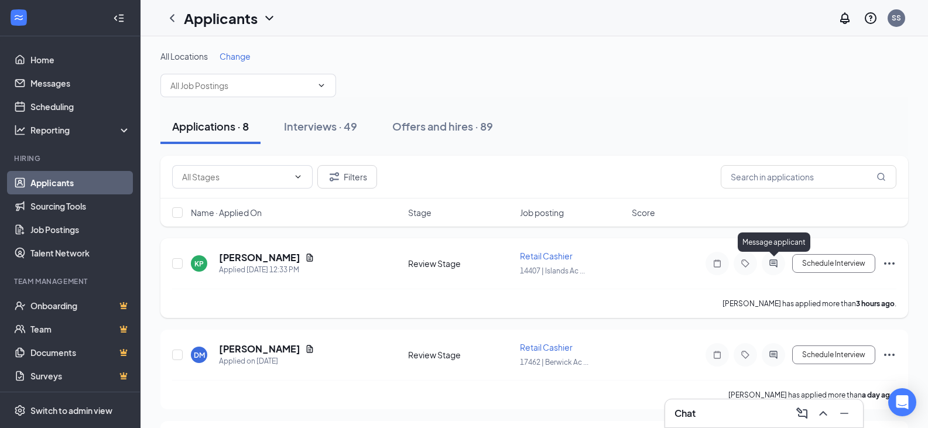
click at [774, 264] on icon "ActiveChat" at bounding box center [774, 263] width 8 height 8
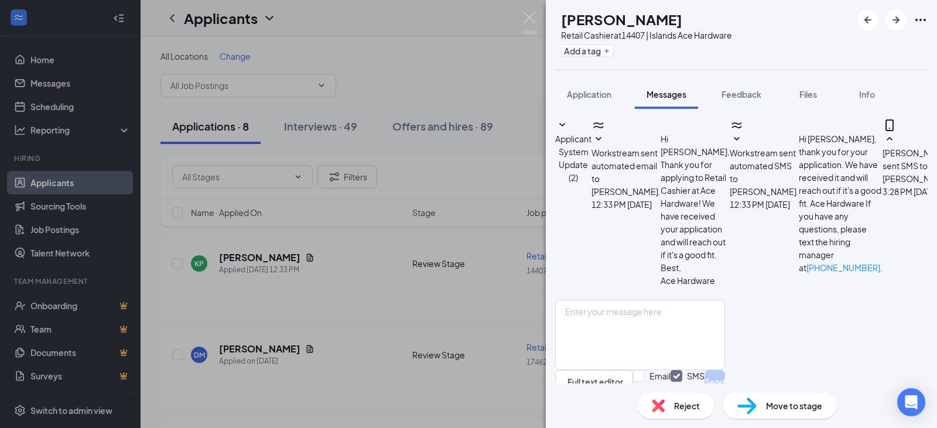
scroll to position [100, 0]
drag, startPoint x: 633, startPoint y: 214, endPoint x: 848, endPoint y: 234, distance: 215.9
click at [883, 234] on div "Susan Sanders sent SMS to Katherine Pugh. Today 3:28 PM We are looking for cand…" at bounding box center [939, 216] width 113 height 168
click at [529, 22] on img at bounding box center [529, 23] width 15 height 23
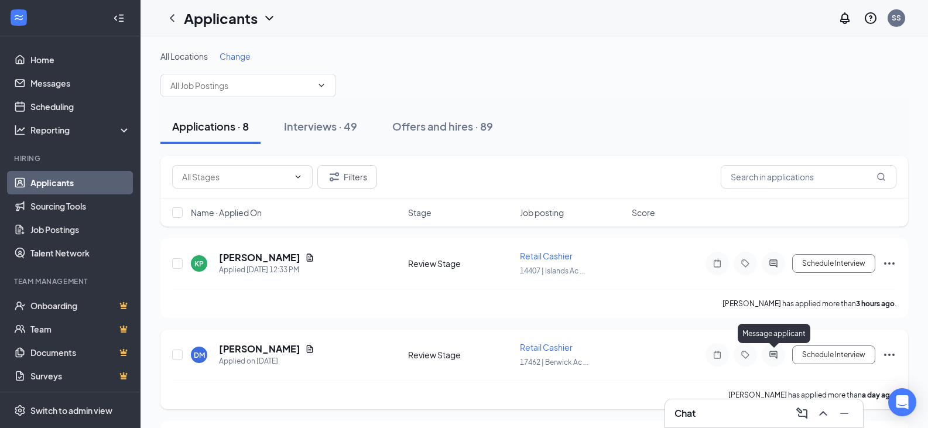
click at [770, 354] on icon "ActiveChat" at bounding box center [774, 355] width 8 height 8
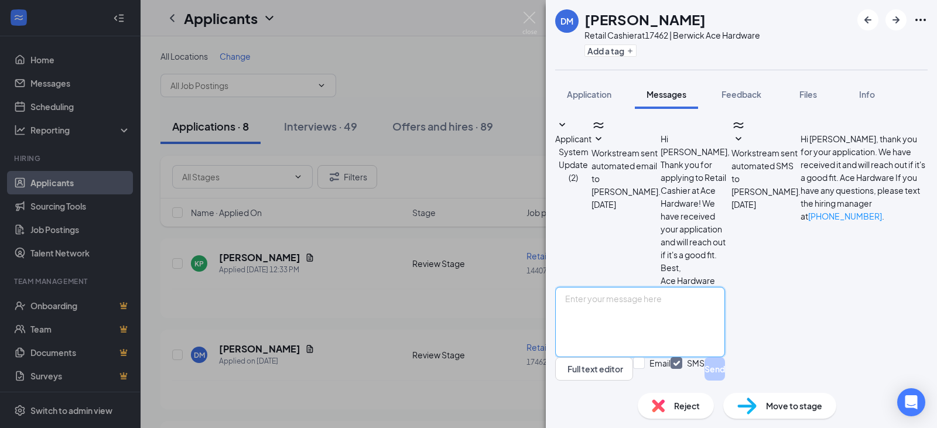
click at [674, 298] on textarea at bounding box center [640, 322] width 170 height 70
paste textarea "We are looking for candidates that have open availability and are able to work …"
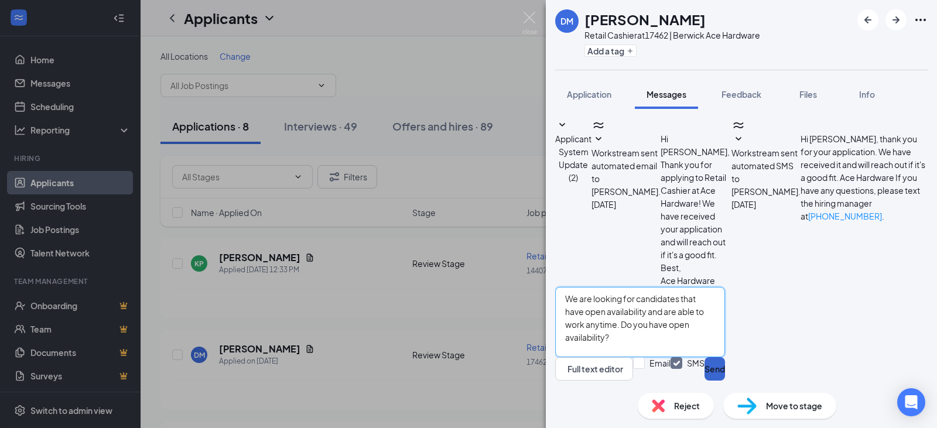
type textarea "We are looking for candidates that have open availability and are able to work …"
click at [725, 361] on button "Send" at bounding box center [715, 368] width 21 height 23
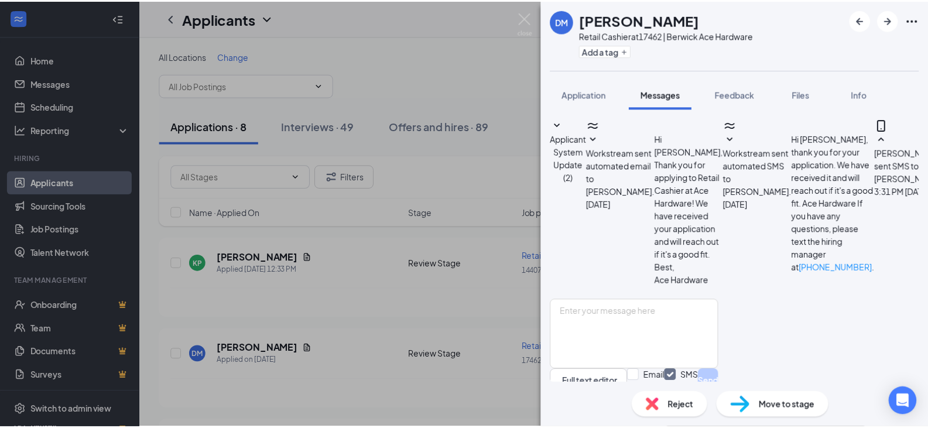
scroll to position [100, 0]
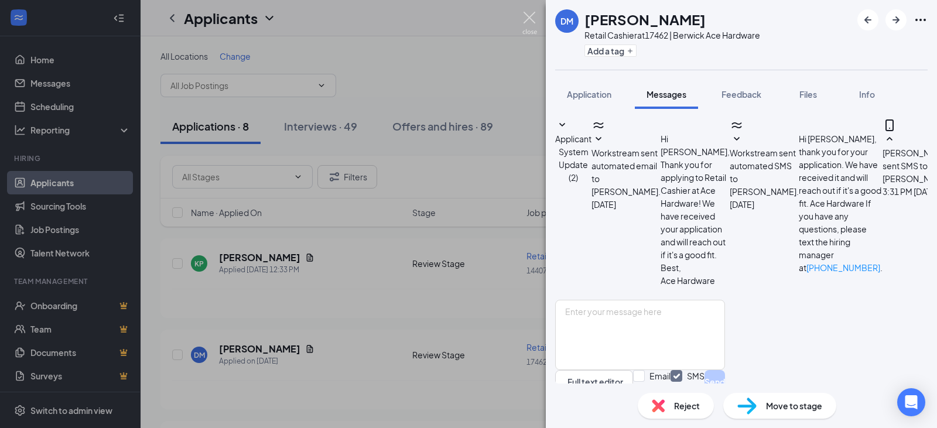
click at [528, 14] on img at bounding box center [529, 23] width 15 height 23
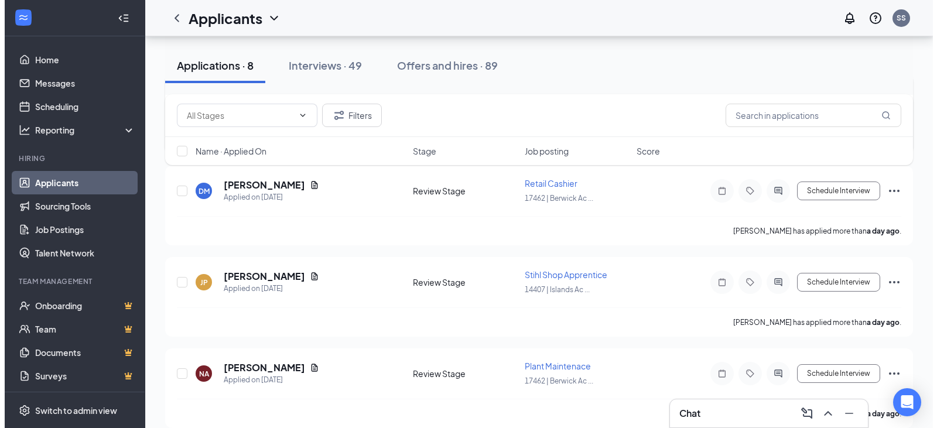
scroll to position [176, 0]
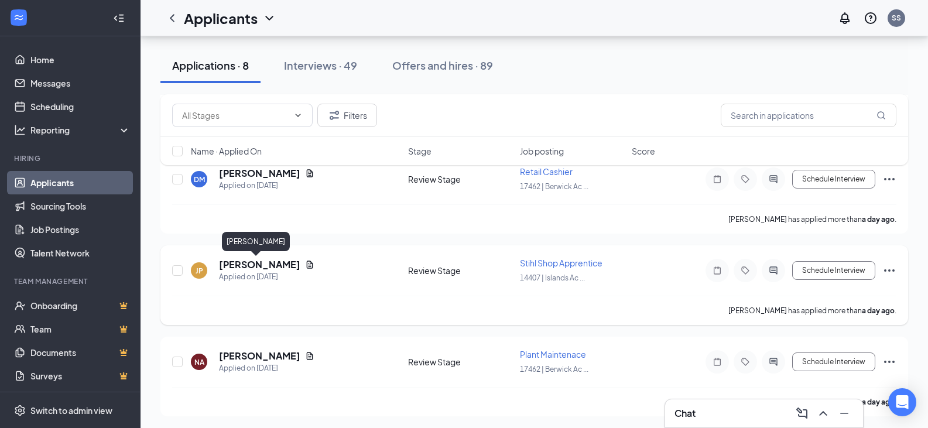
click at [241, 264] on h5 "[PERSON_NAME]" at bounding box center [259, 264] width 81 height 13
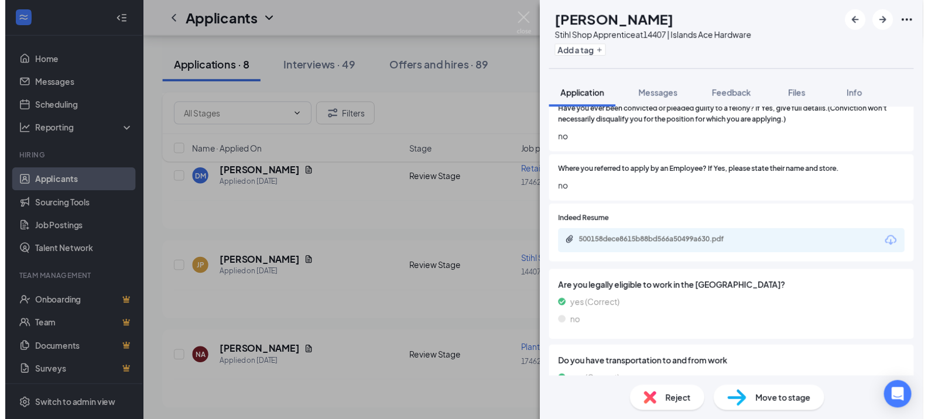
scroll to position [586, 0]
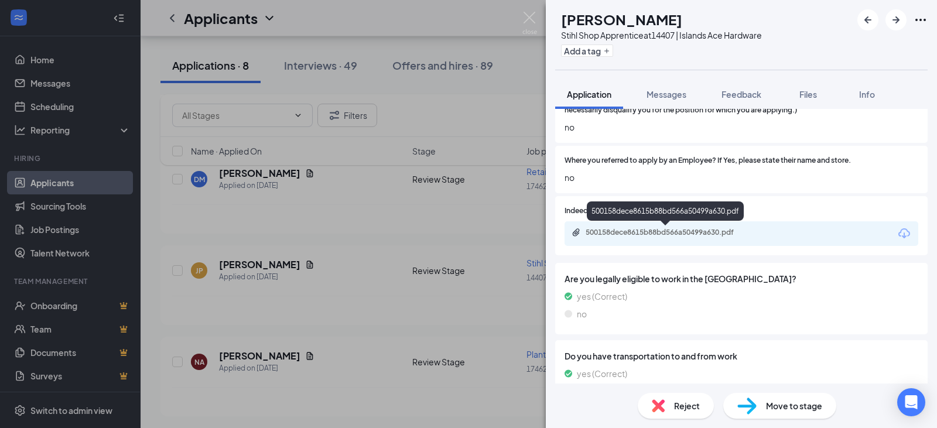
click at [719, 235] on div "500158dece8615b88bd566a50499a630.pdf" at bounding box center [668, 232] width 164 height 9
click at [530, 16] on img at bounding box center [529, 23] width 15 height 23
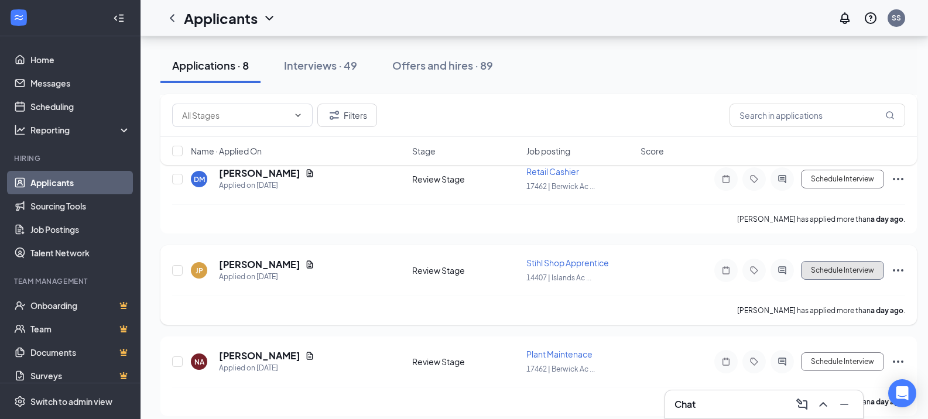
click at [852, 264] on button "Schedule Interview" at bounding box center [842, 270] width 83 height 19
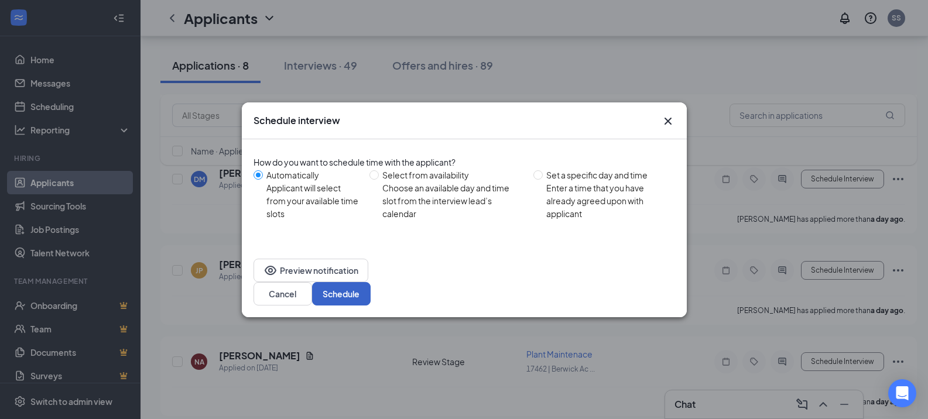
click at [371, 282] on button "Schedule" at bounding box center [341, 293] width 59 height 23
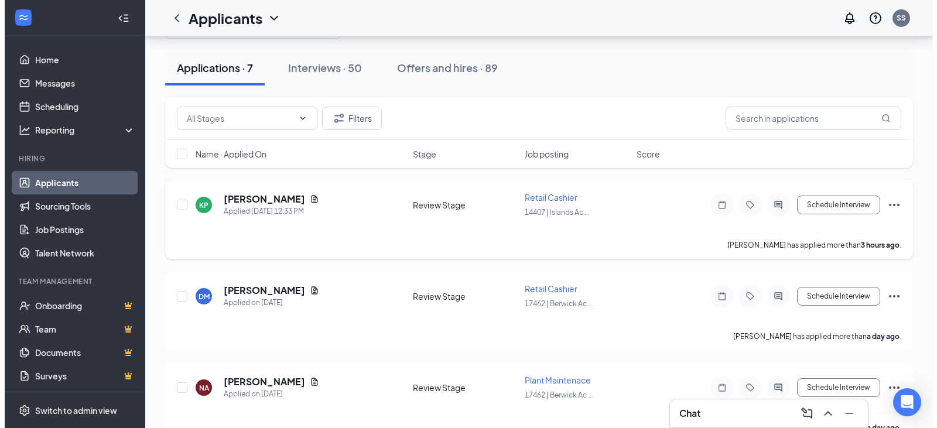
scroll to position [117, 0]
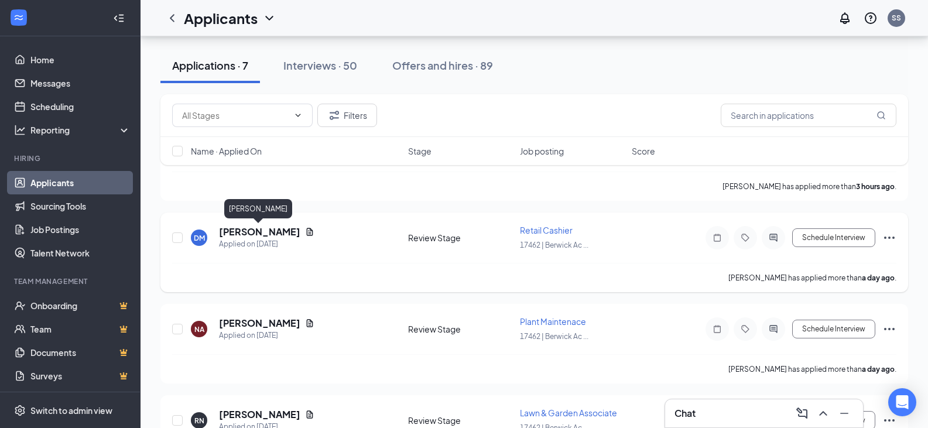
click at [257, 230] on h5 "[PERSON_NAME]" at bounding box center [259, 232] width 81 height 13
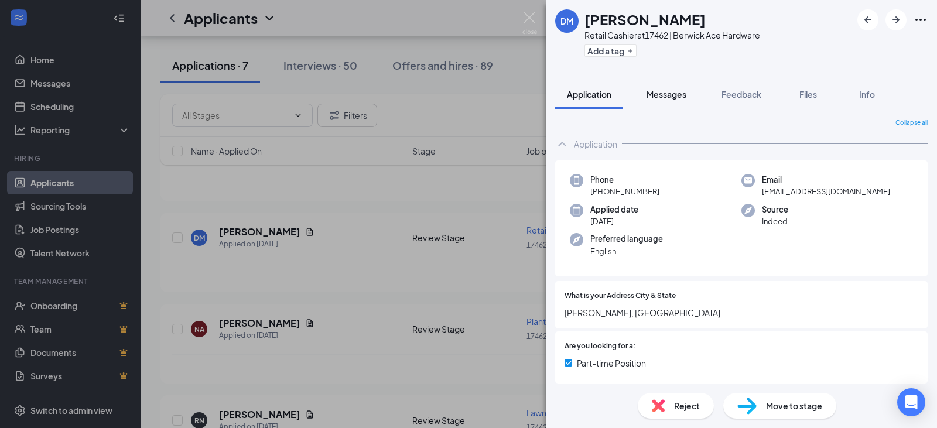
click at [675, 98] on span "Messages" at bounding box center [667, 94] width 40 height 11
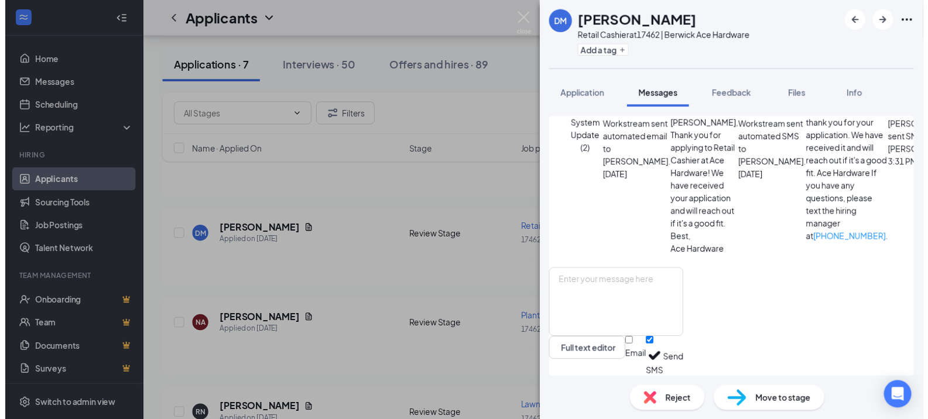
scroll to position [100, 0]
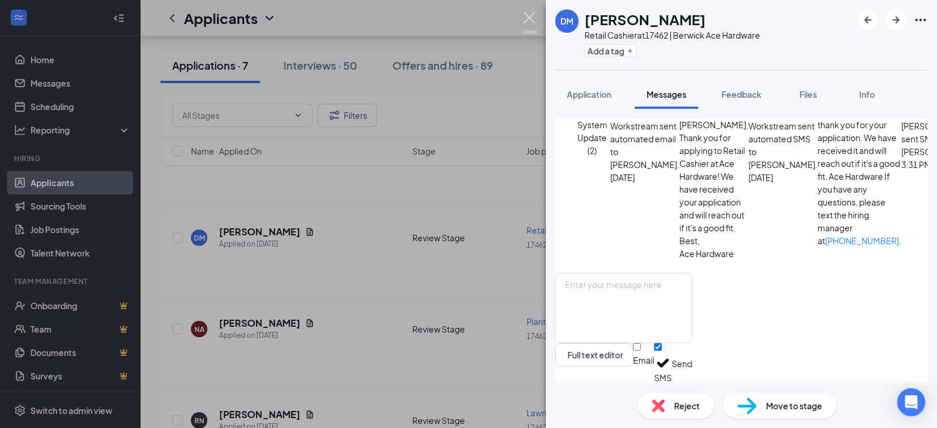
click at [527, 17] on img at bounding box center [529, 23] width 15 height 23
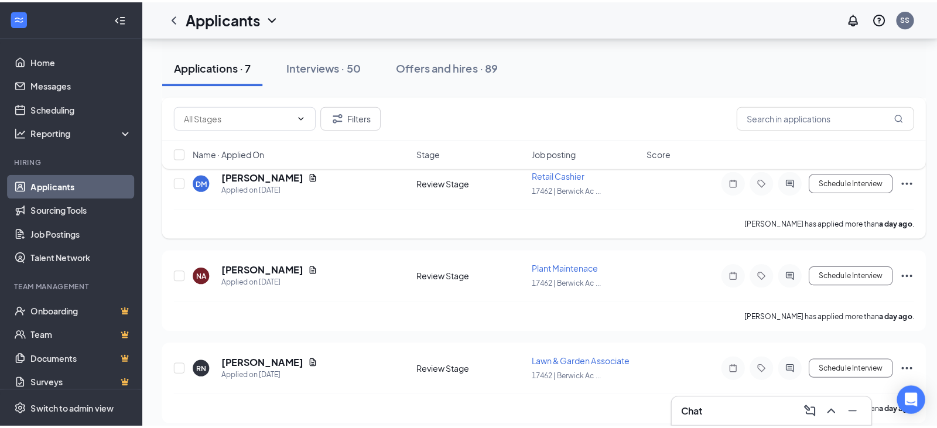
scroll to position [176, 0]
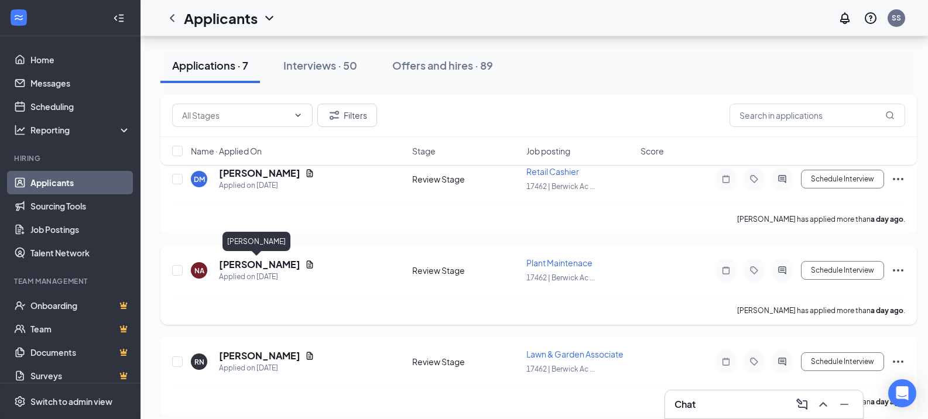
click at [245, 267] on h5 "[PERSON_NAME]" at bounding box center [259, 264] width 81 height 13
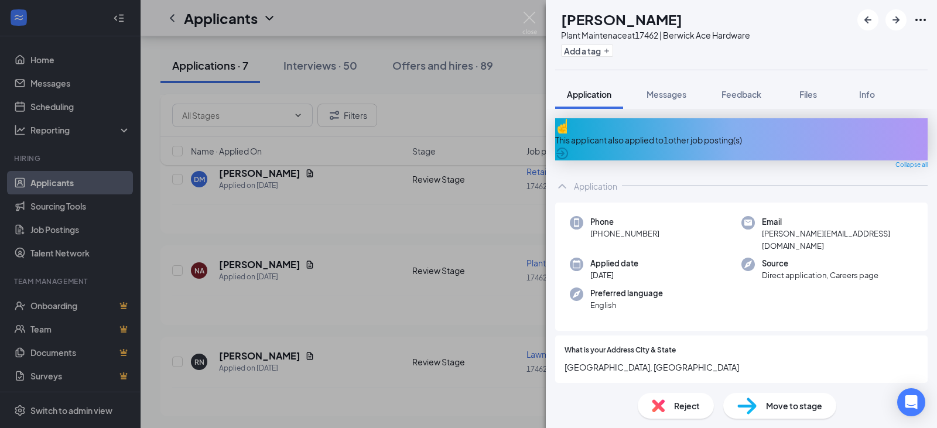
click at [568, 148] on icon "ArrowCircle" at bounding box center [562, 154] width 12 height 12
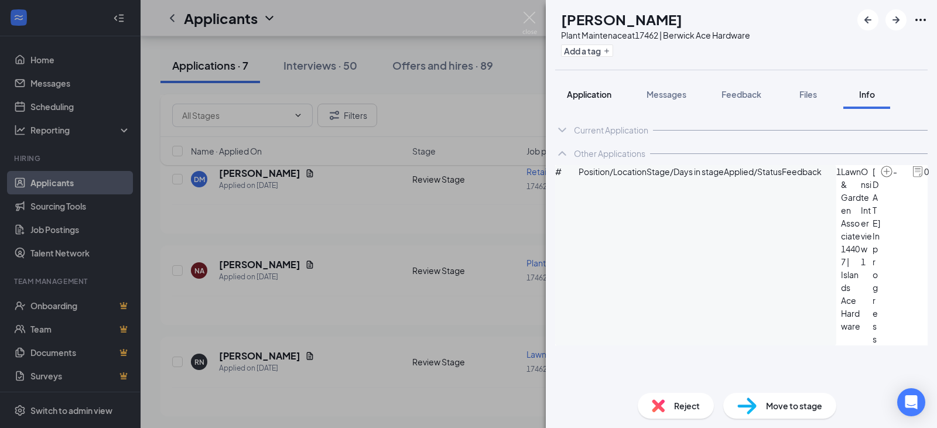
click at [585, 95] on span "Application" at bounding box center [589, 94] width 45 height 11
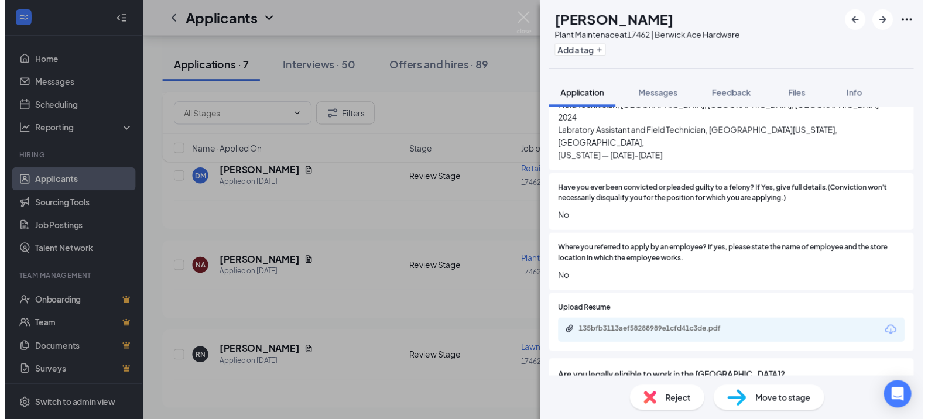
scroll to position [703, 0]
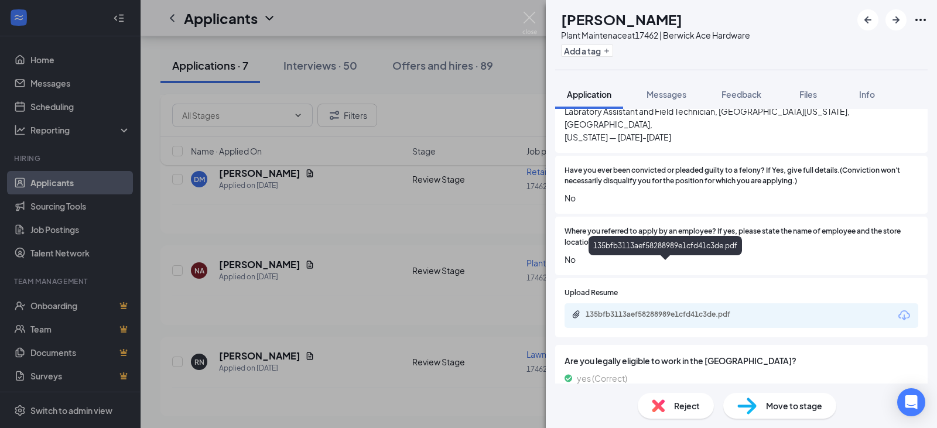
click at [702, 310] on div "135bfb3113aef58288989e1cfd41c3de.pdf" at bounding box center [668, 314] width 164 height 9
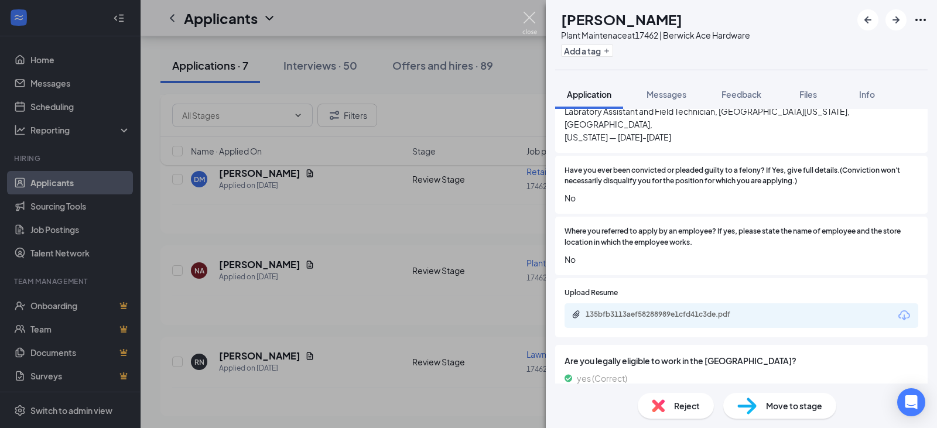
click at [528, 17] on img at bounding box center [529, 23] width 15 height 23
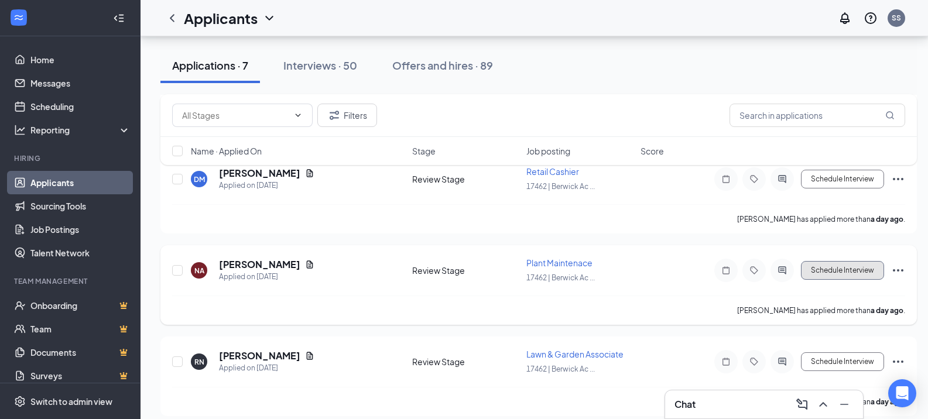
click at [836, 271] on button "Schedule Interview" at bounding box center [842, 270] width 83 height 19
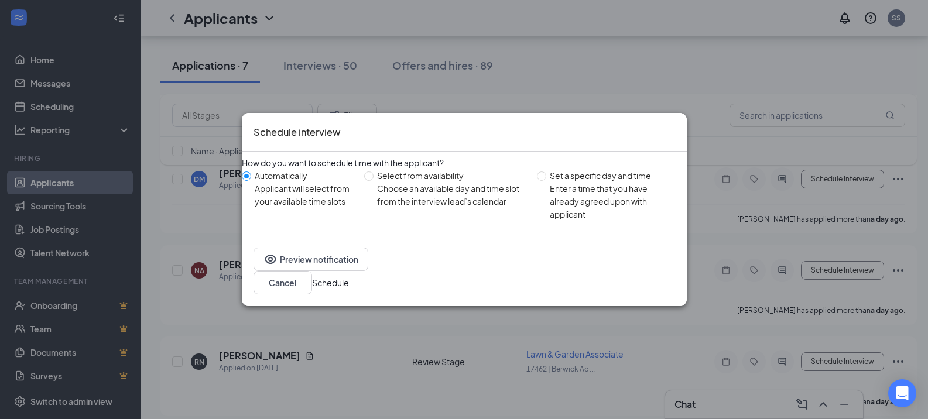
click at [349, 281] on button "Schedule" at bounding box center [330, 282] width 37 height 13
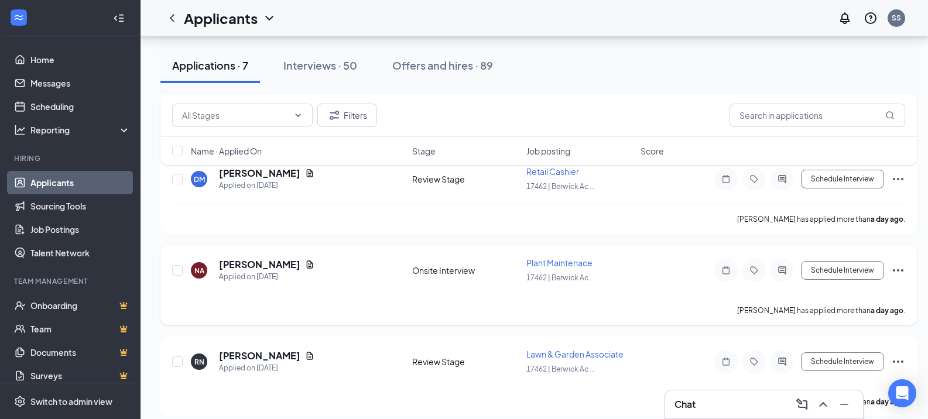
scroll to position [234, 0]
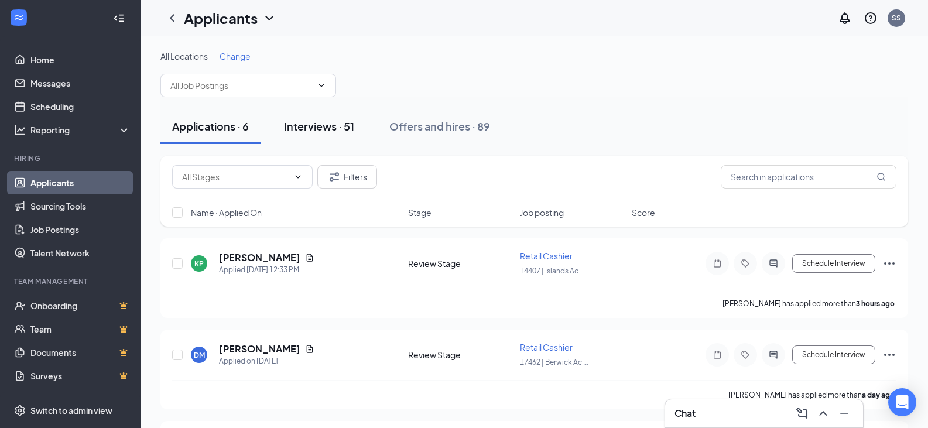
click at [329, 125] on div "Interviews · 51" at bounding box center [319, 126] width 70 height 15
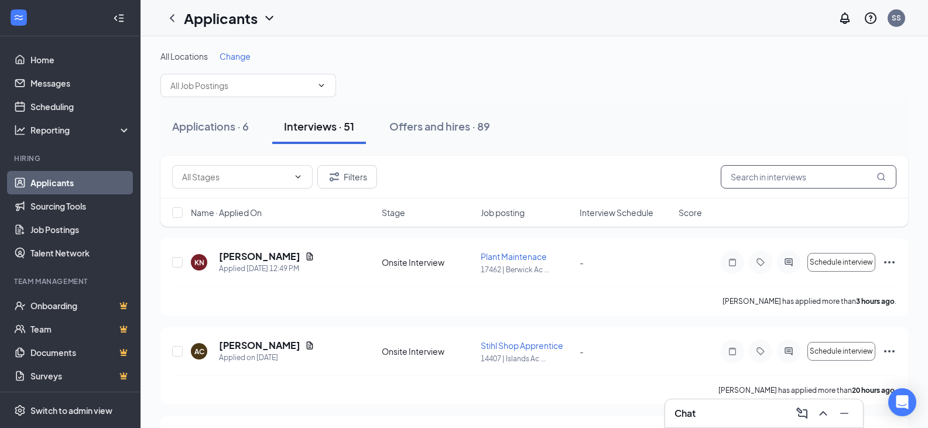
click at [756, 176] on input "text" at bounding box center [809, 176] width 176 height 23
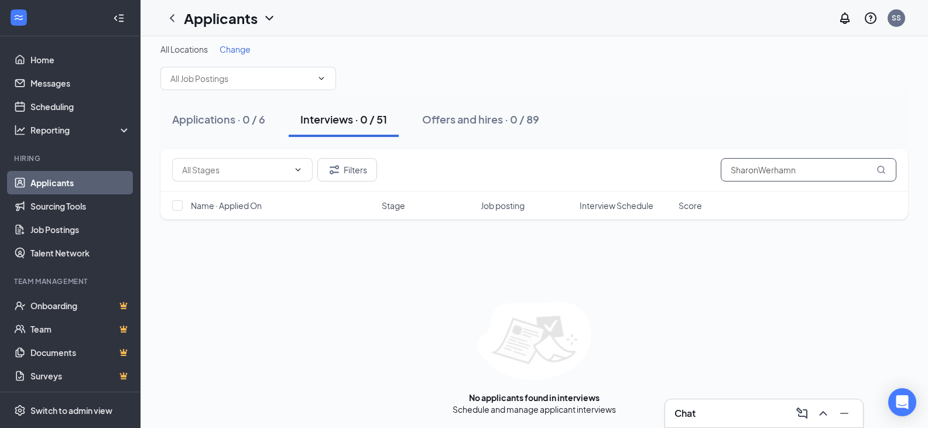
scroll to position [8, 0]
click at [760, 169] on input "SharonWerhamn" at bounding box center [809, 168] width 176 height 23
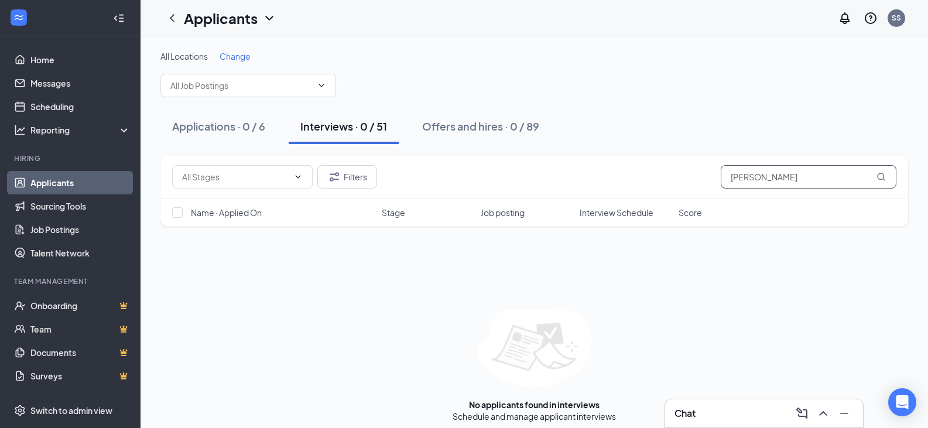
click at [811, 182] on input "[PERSON_NAME]" at bounding box center [809, 176] width 176 height 23
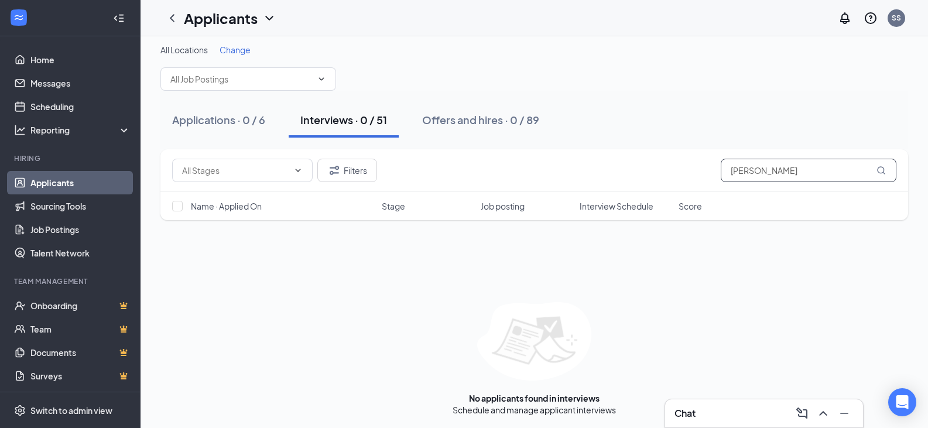
scroll to position [8, 0]
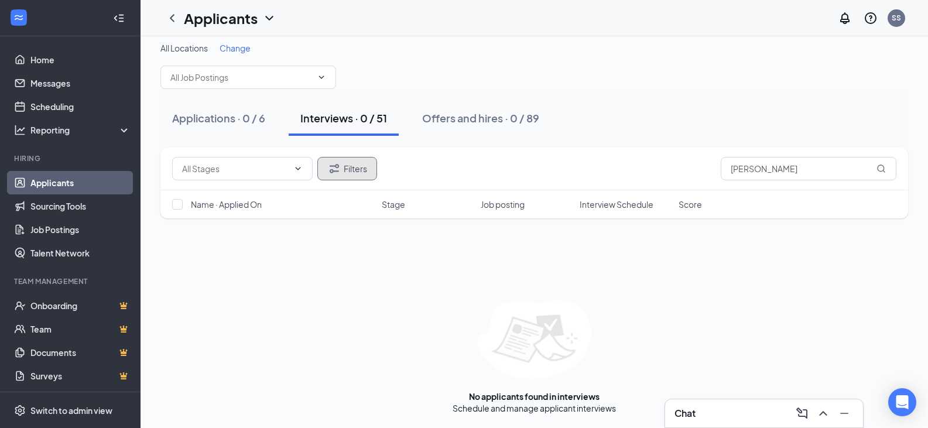
click at [361, 177] on button "Filters" at bounding box center [347, 168] width 60 height 23
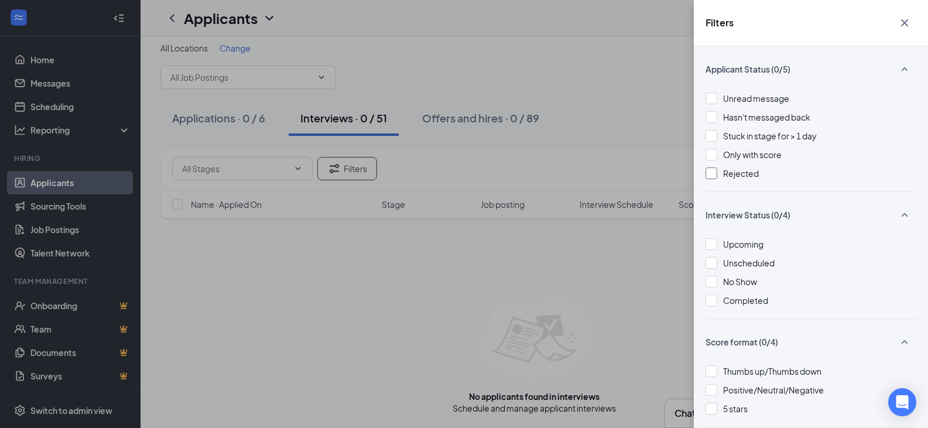
click at [715, 174] on div at bounding box center [712, 174] width 12 height 12
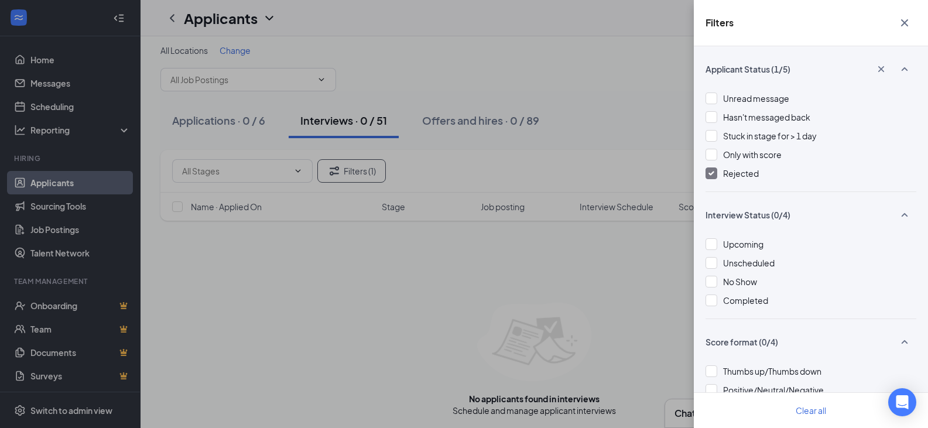
scroll to position [8, 0]
click at [712, 175] on img at bounding box center [712, 173] width 6 height 5
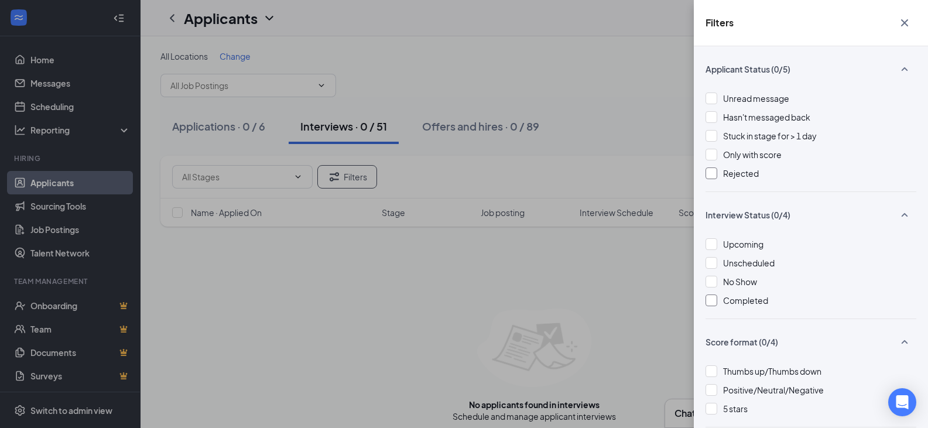
click at [716, 299] on div at bounding box center [712, 301] width 12 height 12
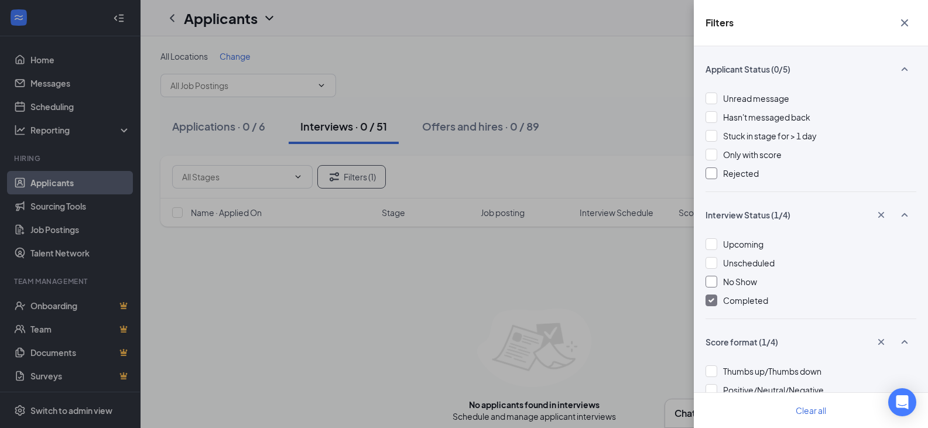
click at [713, 282] on div at bounding box center [712, 282] width 12 height 12
click at [712, 264] on div at bounding box center [712, 263] width 12 height 12
click at [713, 242] on div at bounding box center [712, 244] width 12 height 12
click at [907, 23] on icon "Cross" at bounding box center [905, 23] width 14 height 14
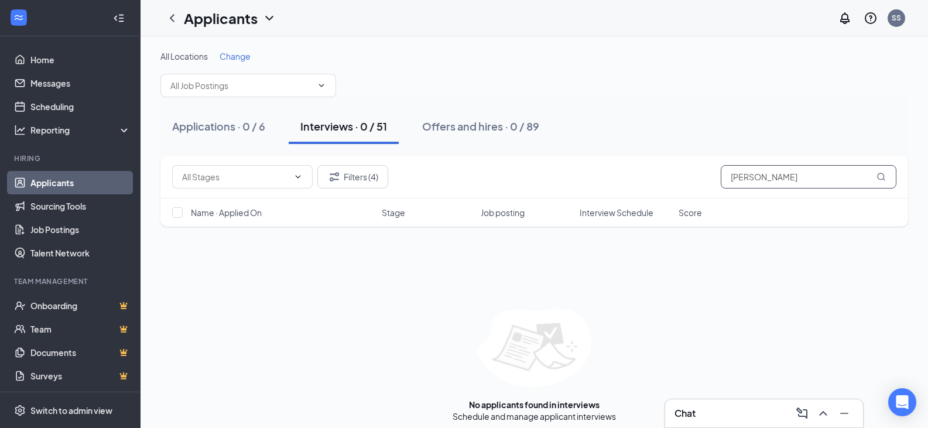
click at [807, 178] on input "[PERSON_NAME]" at bounding box center [809, 176] width 176 height 23
click at [383, 179] on button "Filters (4)" at bounding box center [352, 176] width 71 height 23
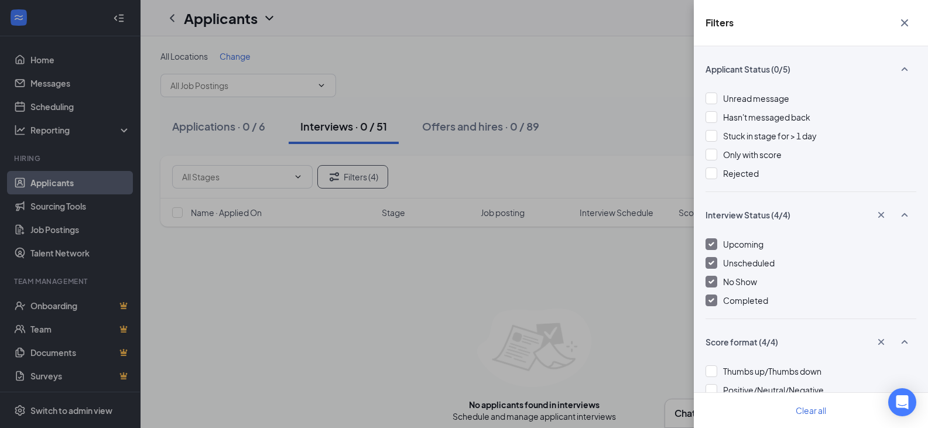
click at [714, 243] on img at bounding box center [712, 244] width 6 height 5
click at [720, 262] on div "Unscheduled" at bounding box center [811, 263] width 211 height 13
click at [723, 281] on div "No Show" at bounding box center [811, 281] width 211 height 13
click at [717, 300] on div at bounding box center [712, 301] width 12 height 12
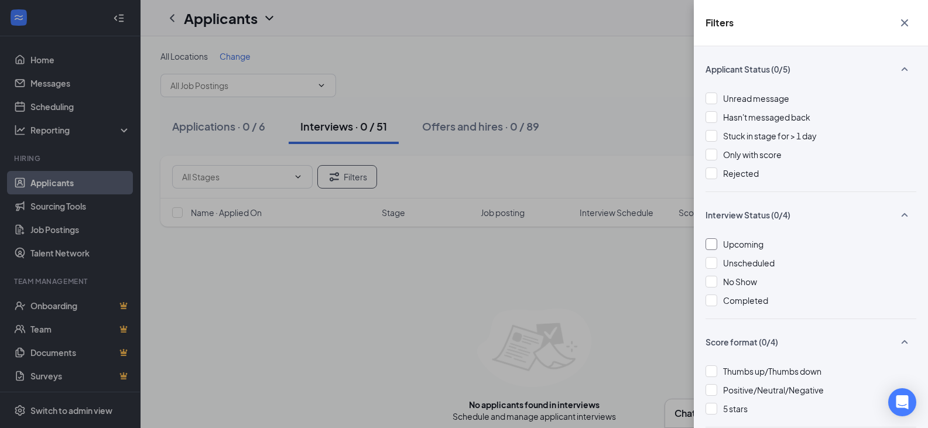
click at [623, 83] on div "Filters Applicant Status (0/5) Unread message Hasn't messaged back Stuck in sta…" at bounding box center [464, 214] width 928 height 428
click at [903, 25] on icon "Cross" at bounding box center [904, 22] width 7 height 7
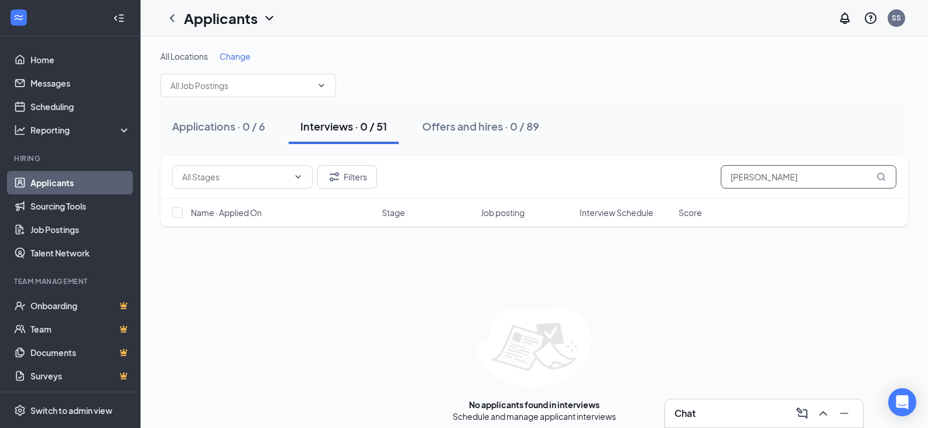
click at [785, 175] on input "Sharon" at bounding box center [809, 176] width 176 height 23
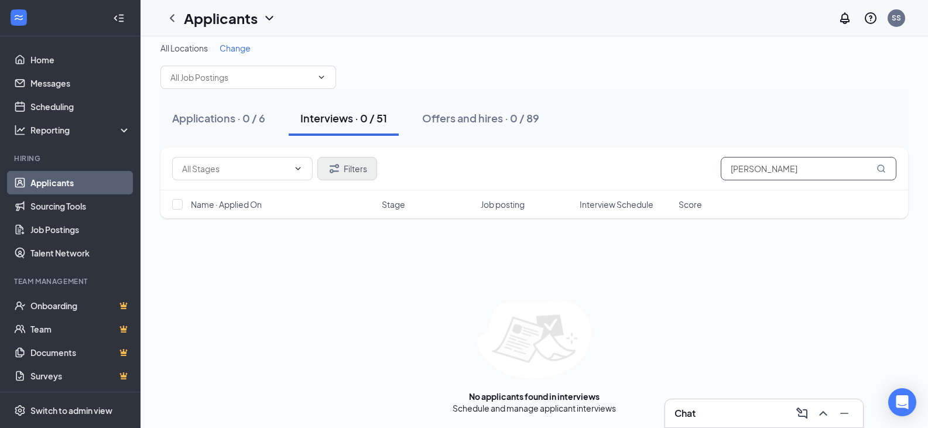
type input "Sharon Wehrman"
click at [370, 175] on button "Filters" at bounding box center [347, 168] width 60 height 23
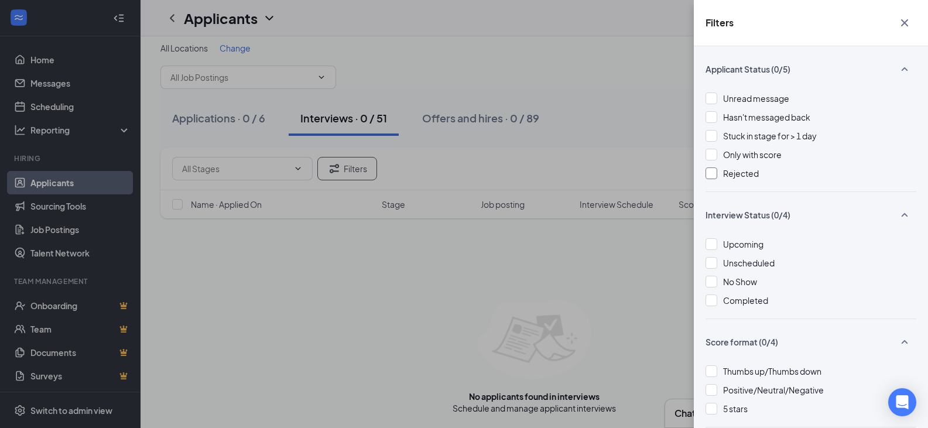
click at [715, 169] on div at bounding box center [712, 174] width 12 height 12
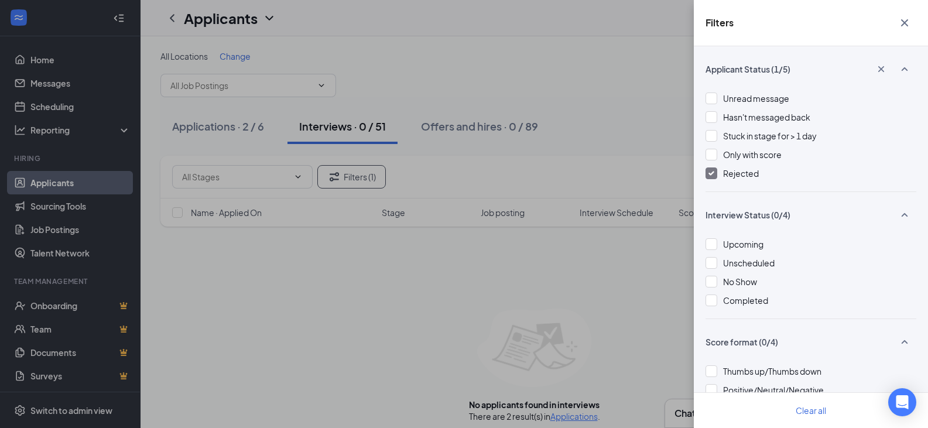
click at [903, 23] on icon "Cross" at bounding box center [905, 23] width 14 height 14
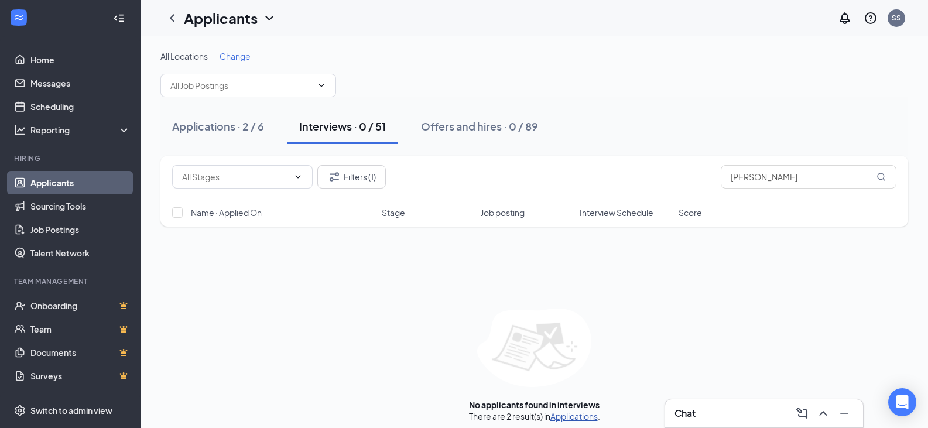
click at [586, 416] on link "Applications" at bounding box center [574, 416] width 47 height 11
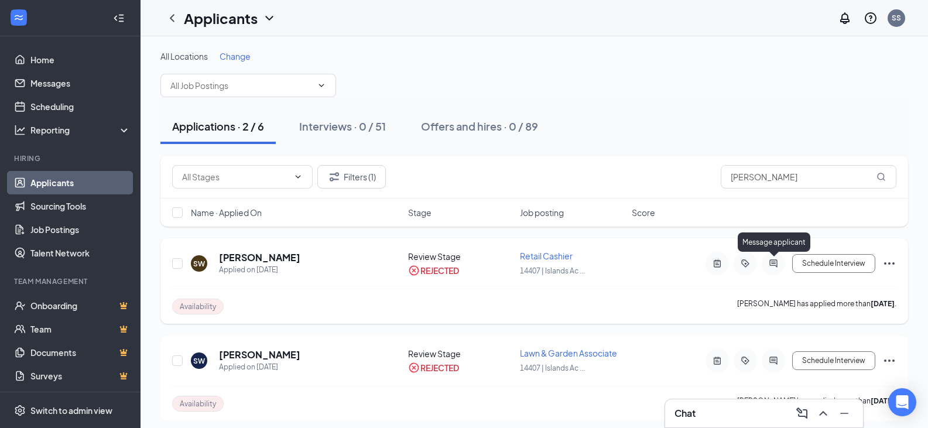
click at [773, 262] on icon "ActiveChat" at bounding box center [774, 263] width 8 height 8
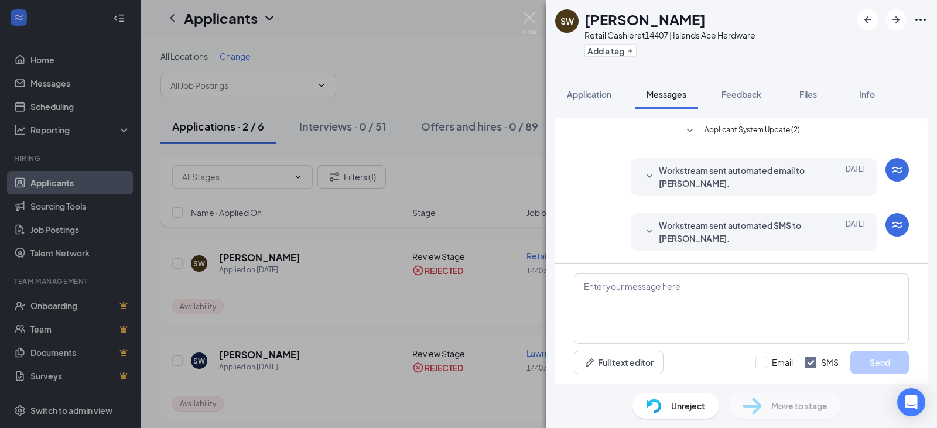
scroll to position [176, 0]
click at [698, 407] on span "Unreject" at bounding box center [688, 405] width 34 height 13
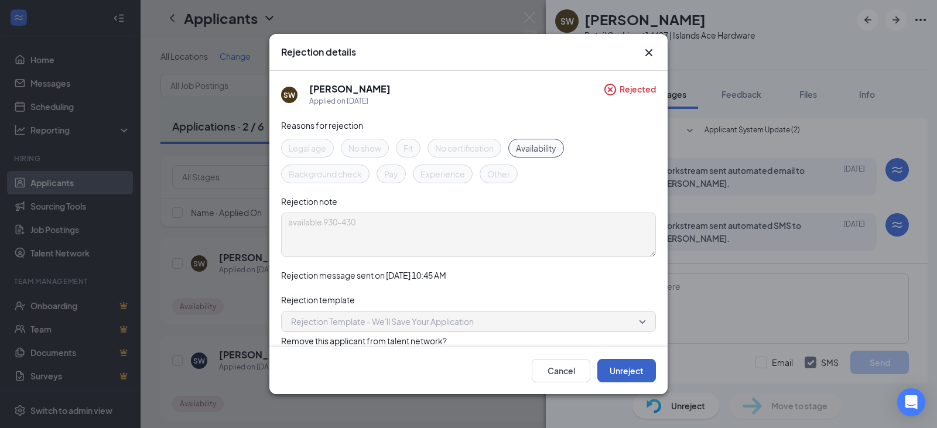
click at [634, 374] on button "Unreject" at bounding box center [626, 370] width 59 height 23
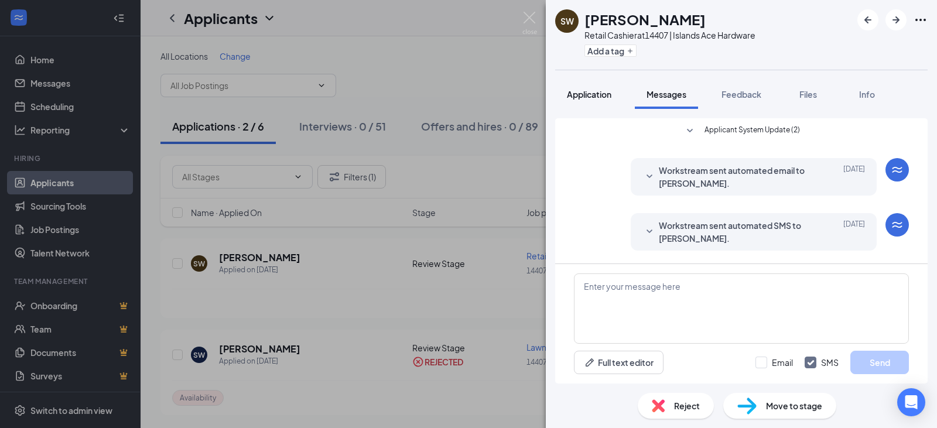
click at [587, 95] on span "Application" at bounding box center [589, 94] width 45 height 11
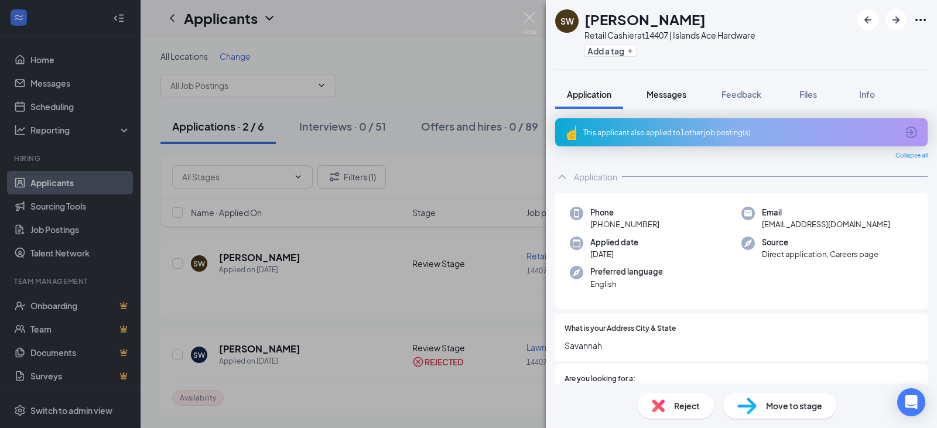
click at [672, 97] on span "Messages" at bounding box center [667, 94] width 40 height 11
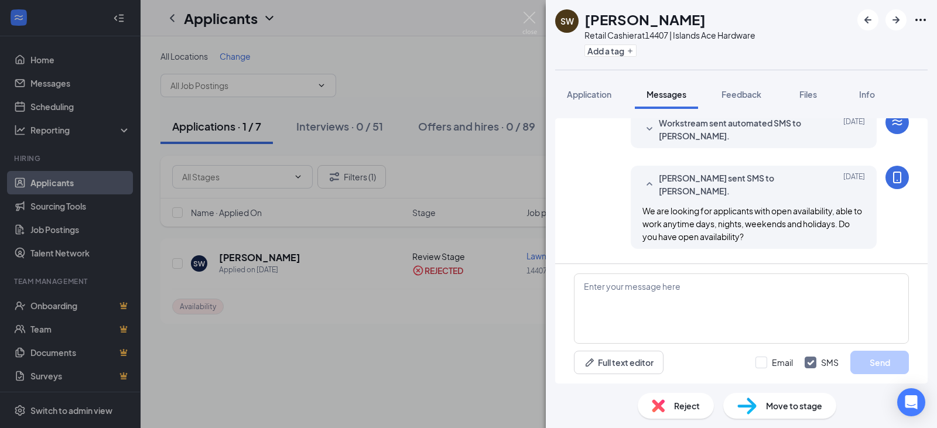
scroll to position [102, 0]
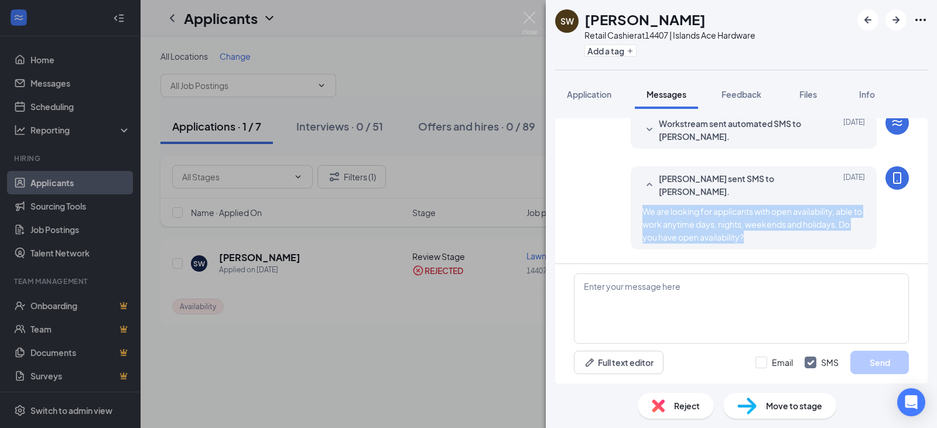
drag, startPoint x: 636, startPoint y: 211, endPoint x: 846, endPoint y: 235, distance: 211.6
click at [846, 235] on div "We are looking for applicants with open availability, able to work anytime days…" at bounding box center [754, 224] width 223 height 39
copy span "We are looking for applicants with open availability, able to work anytime days…"
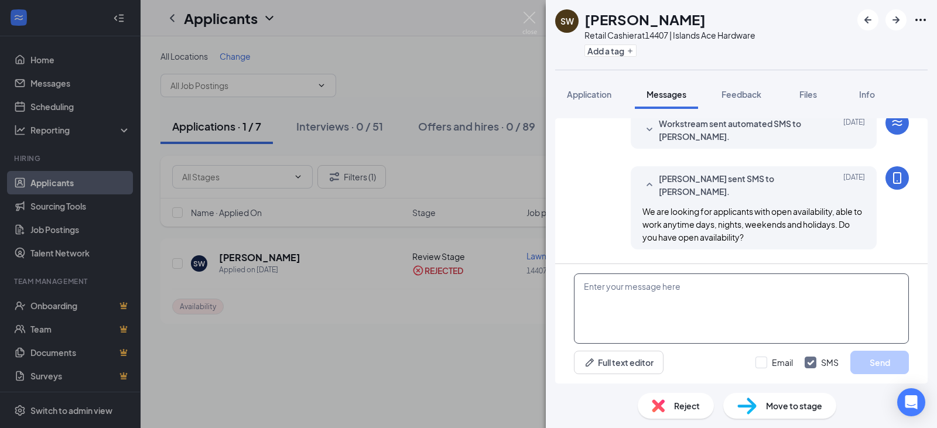
click at [706, 308] on textarea at bounding box center [741, 309] width 335 height 70
paste textarea "We are looking for applicants with open availability, able to work anytime days…"
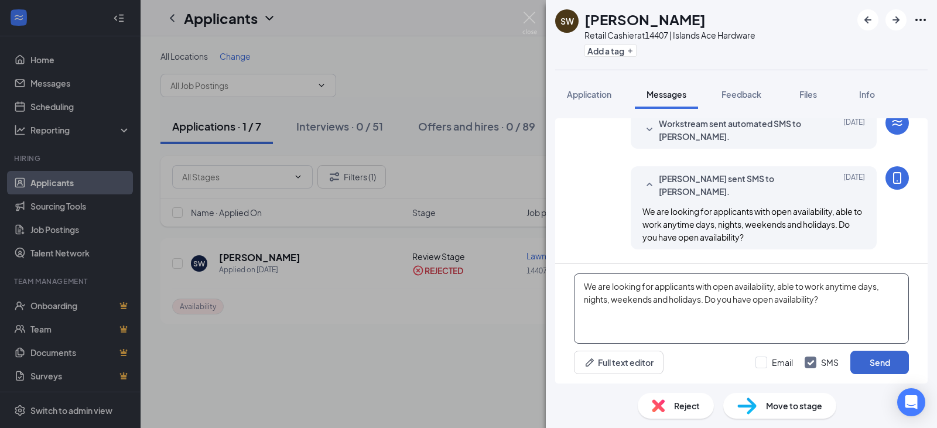
type textarea "We are looking for applicants with open availability, able to work anytime days…"
click at [891, 361] on button "Send" at bounding box center [879, 362] width 59 height 23
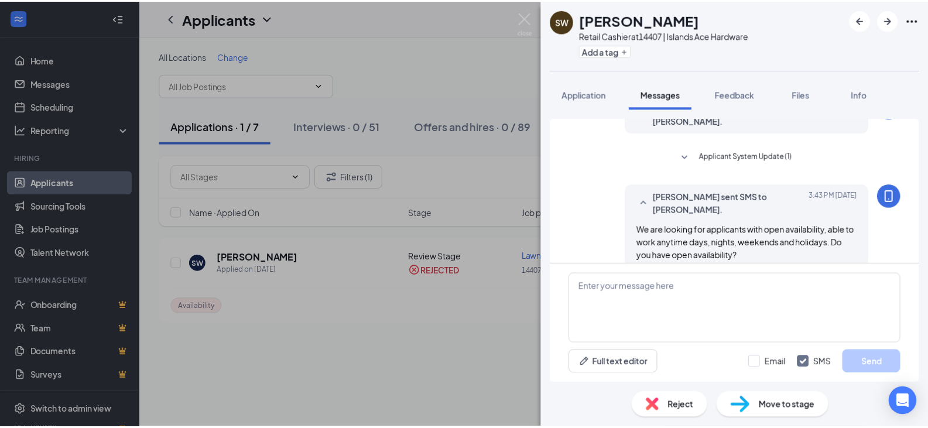
scroll to position [378, 0]
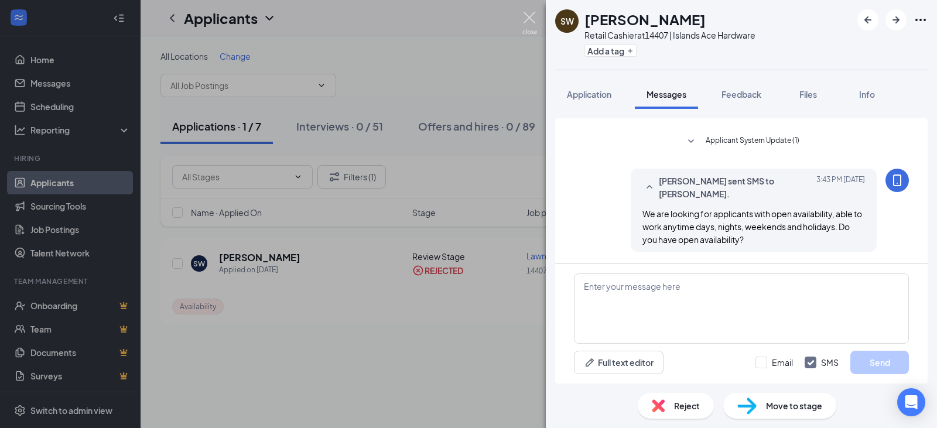
click at [531, 13] on img at bounding box center [529, 23] width 15 height 23
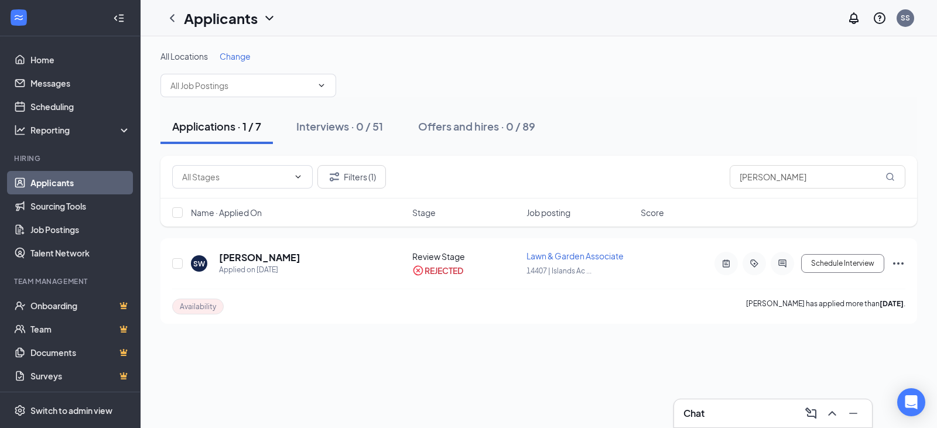
click at [53, 182] on link "Applicants" at bounding box center [80, 182] width 100 height 23
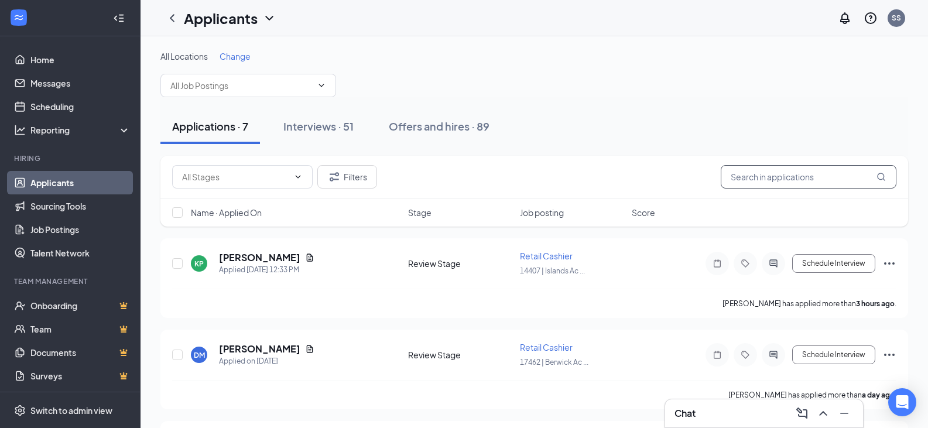
click at [808, 174] on input "Sharon Wehrman" at bounding box center [809, 176] width 176 height 23
type input "S"
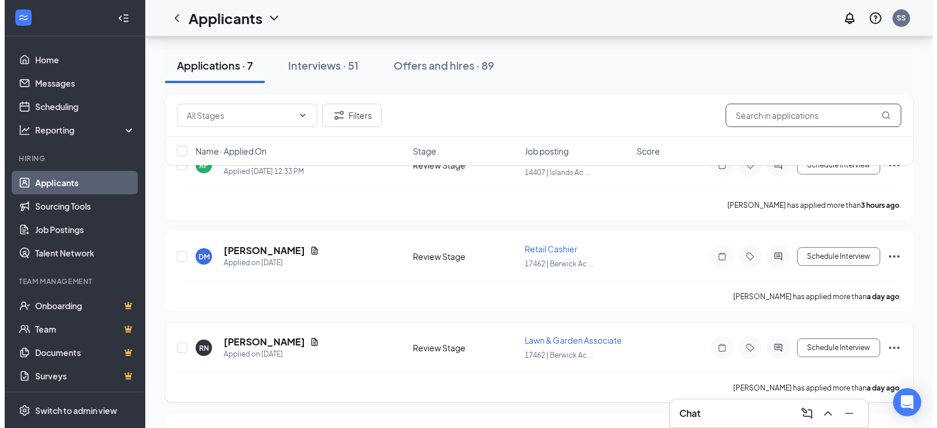
scroll to position [117, 0]
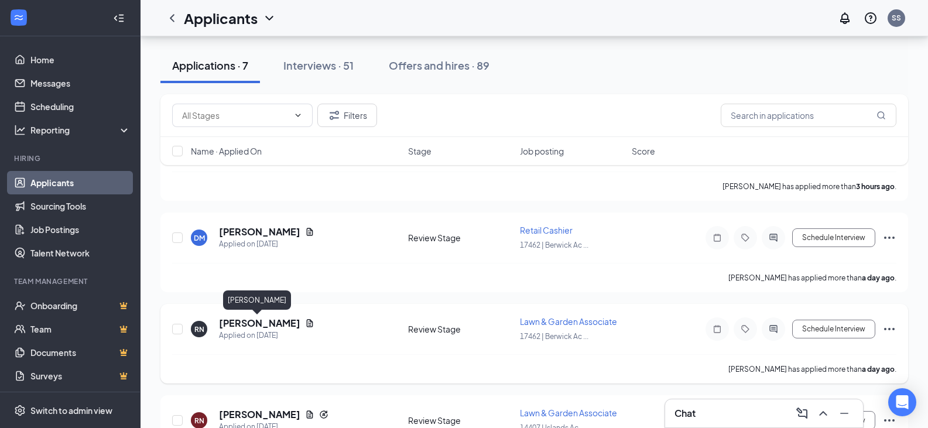
click at [243, 322] on h5 "Raquel Nunez" at bounding box center [259, 323] width 81 height 13
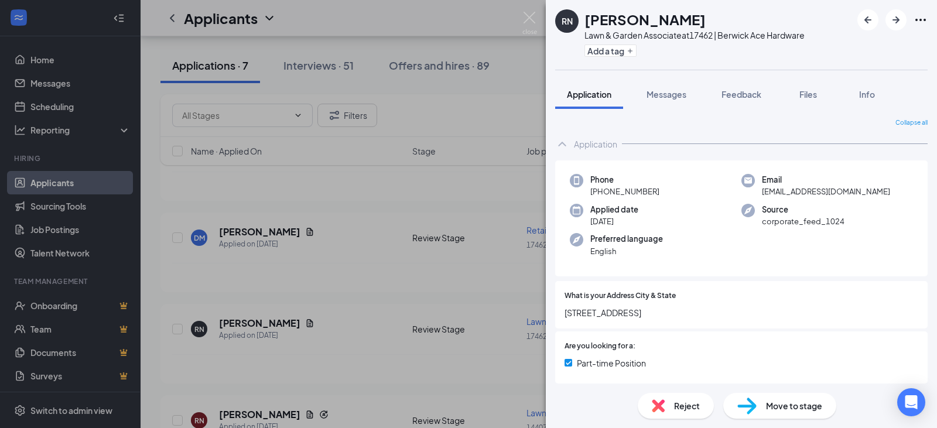
drag, startPoint x: 671, startPoint y: 90, endPoint x: 697, endPoint y: 136, distance: 53.3
click at [671, 91] on span "Messages" at bounding box center [667, 94] width 40 height 11
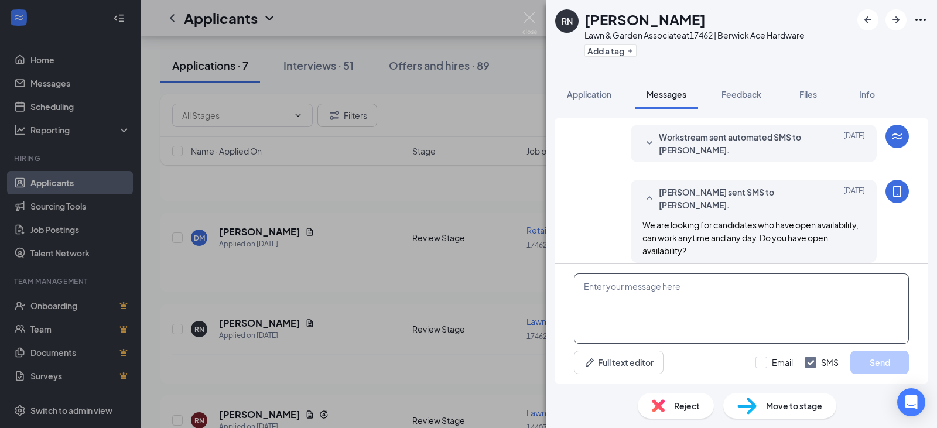
scroll to position [100, 0]
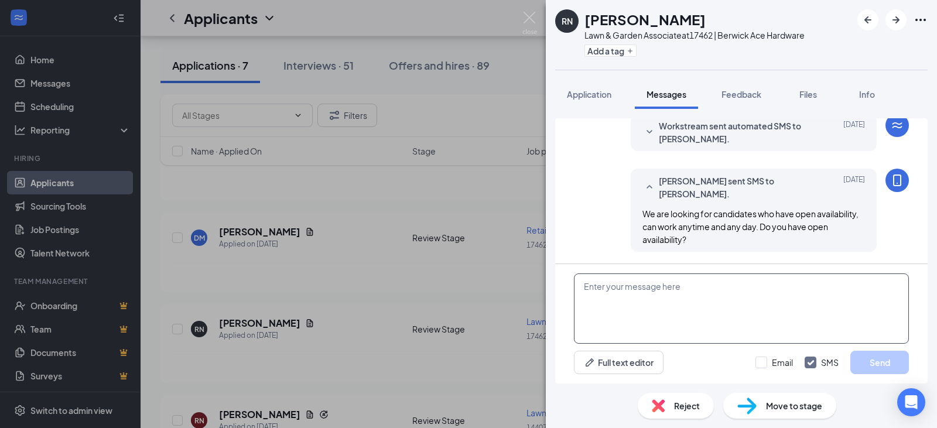
click at [720, 289] on textarea at bounding box center [741, 309] width 335 height 70
type textarea "This position has been filled. Thank you for you interest in Berwick Ace Hardwa…"
click at [880, 363] on button "Send" at bounding box center [879, 362] width 59 height 23
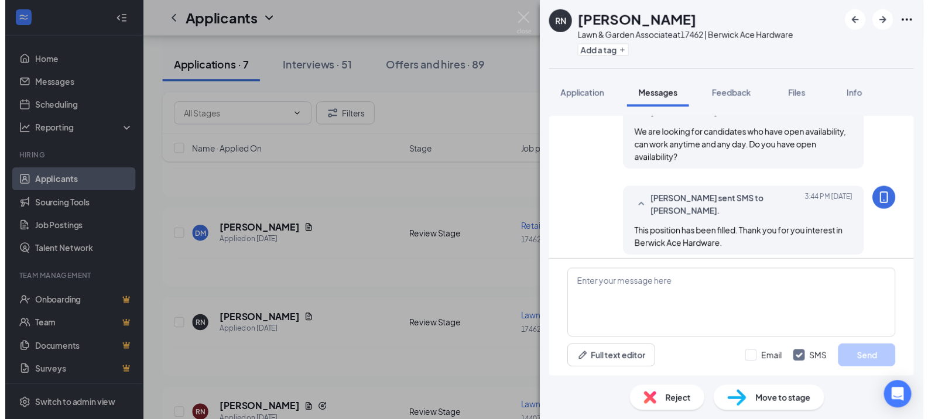
scroll to position [187, 0]
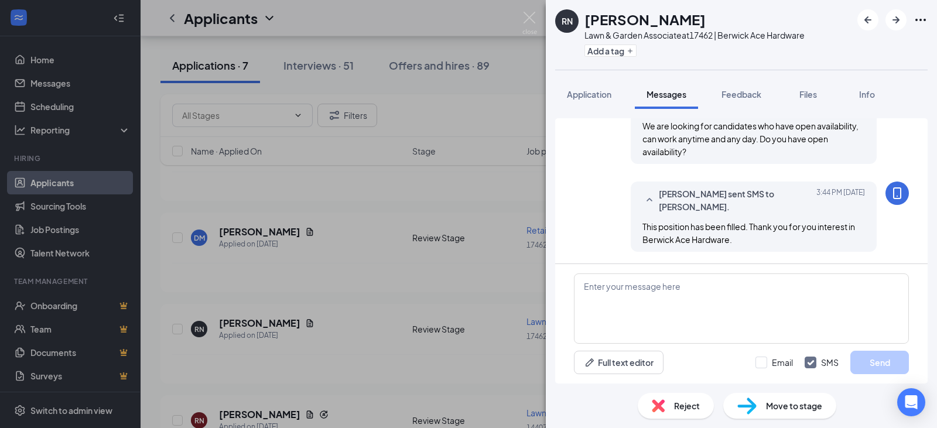
click at [674, 410] on span "Reject" at bounding box center [687, 405] width 26 height 13
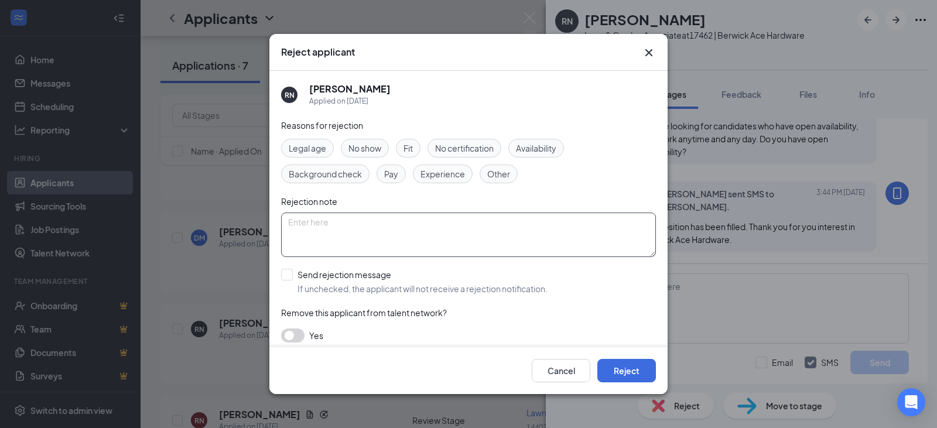
click at [402, 219] on textarea at bounding box center [468, 235] width 375 height 45
type textarea "filled position"
drag, startPoint x: 286, startPoint y: 273, endPoint x: 421, endPoint y: 302, distance: 137.3
click at [287, 273] on input "Send rejection message If unchecked, the applicant will not receive a rejection…" at bounding box center [414, 282] width 267 height 26
checkbox input "true"
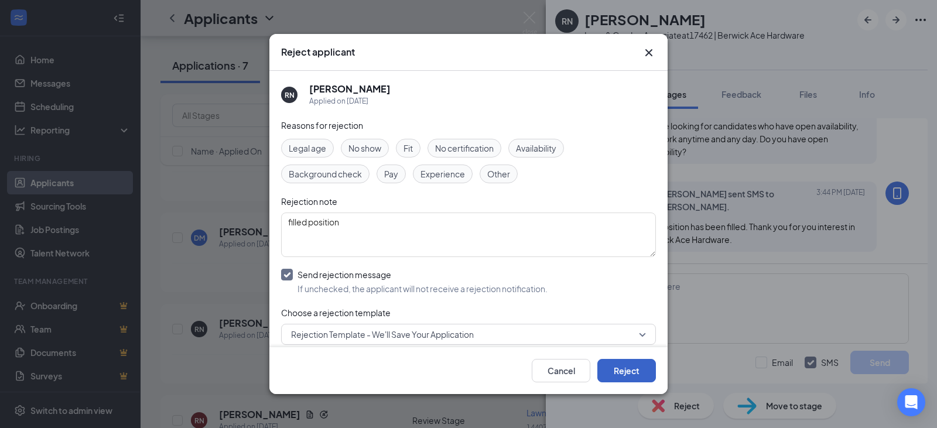
click at [640, 373] on button "Reject" at bounding box center [626, 370] width 59 height 23
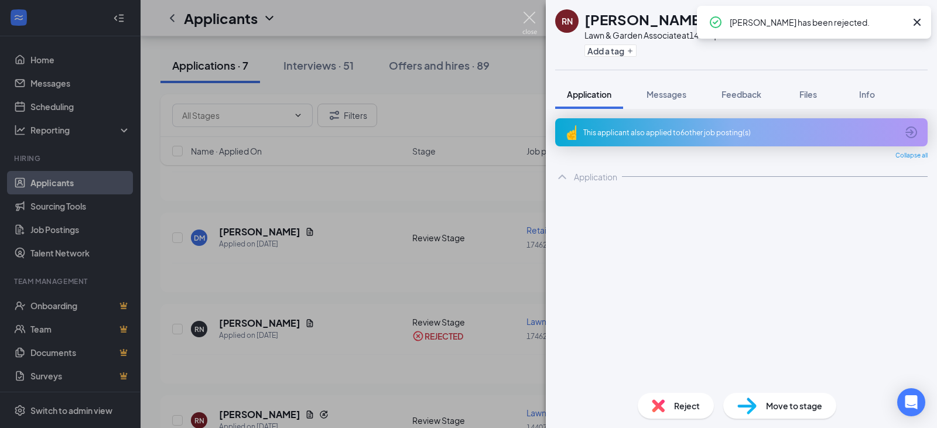
click at [527, 15] on img at bounding box center [529, 23] width 15 height 23
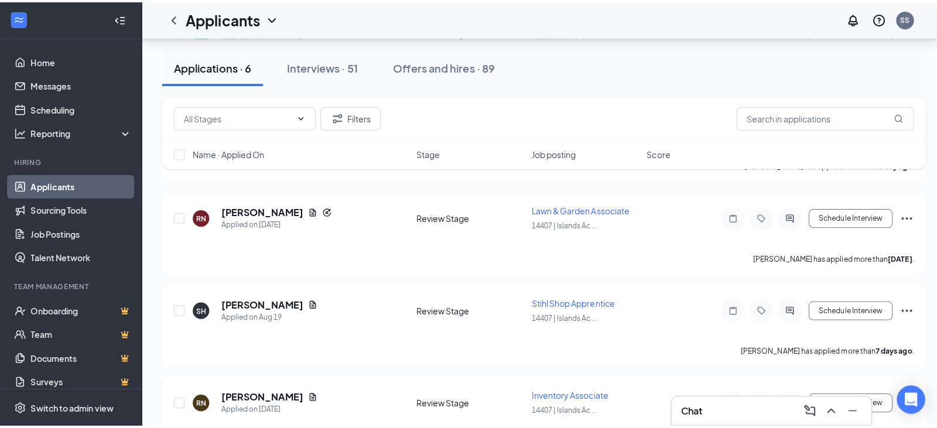
scroll to position [234, 0]
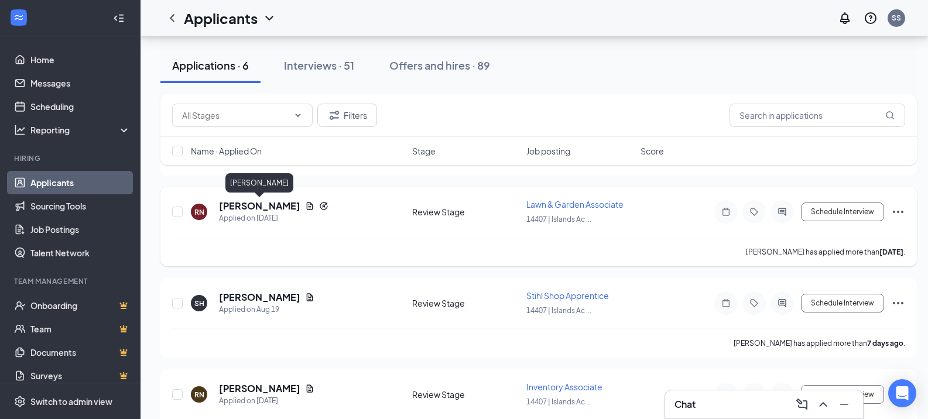
click at [255, 210] on h5 "Ronnie Newberry" at bounding box center [259, 206] width 81 height 13
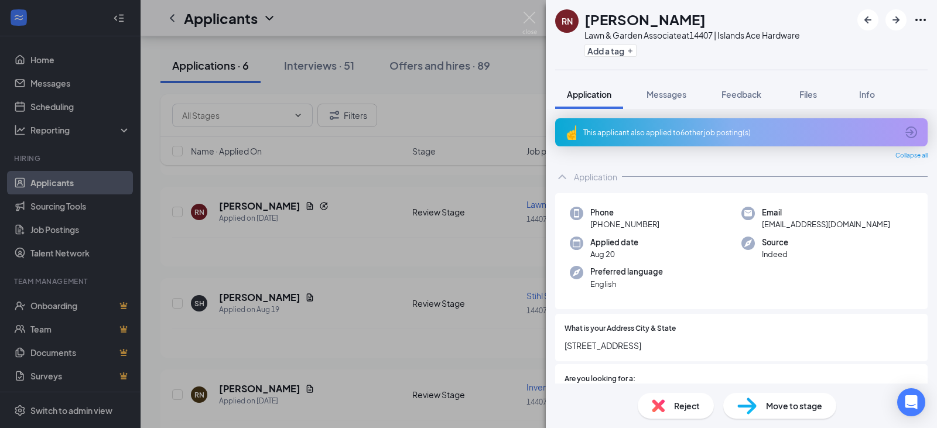
click at [906, 132] on icon "ArrowCircle" at bounding box center [912, 133] width 12 height 12
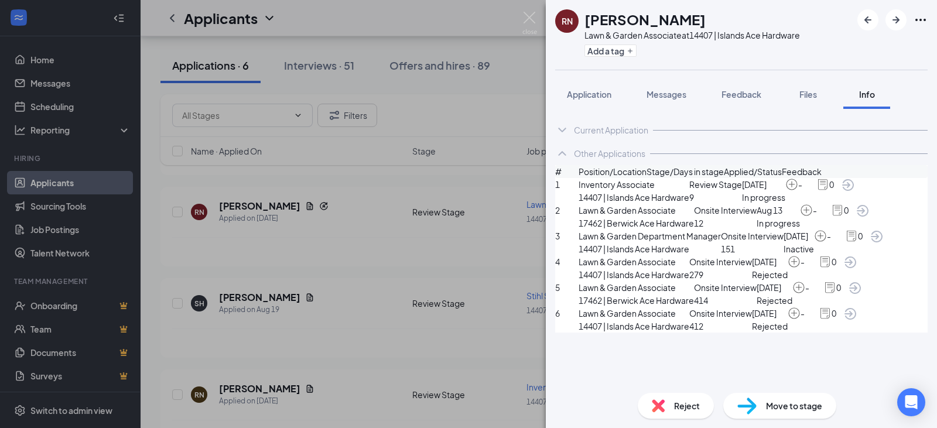
scroll to position [144, 0]
click at [861, 282] on icon "ArrowCircle" at bounding box center [855, 288] width 12 height 12
click at [528, 15] on img at bounding box center [529, 23] width 15 height 23
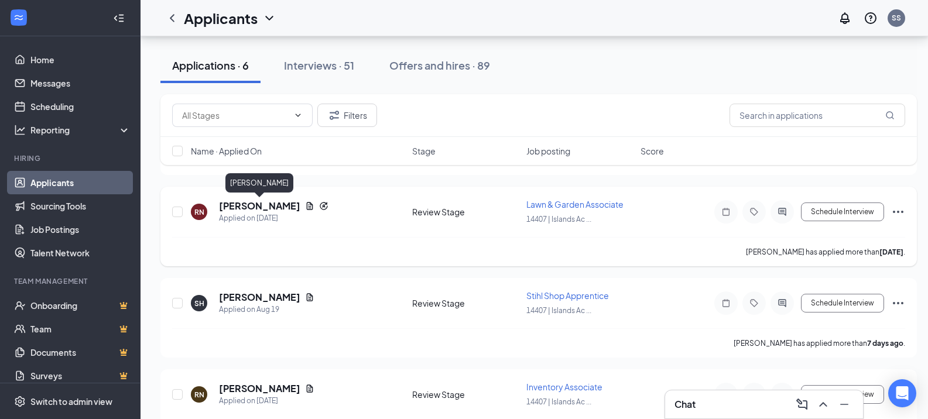
click at [272, 207] on h5 "Ronnie Newberry" at bounding box center [259, 206] width 81 height 13
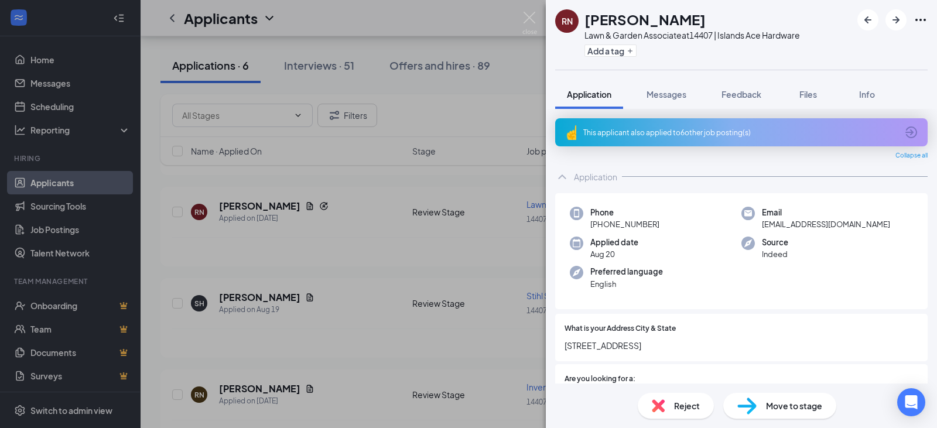
click at [690, 405] on span "Reject" at bounding box center [687, 405] width 26 height 13
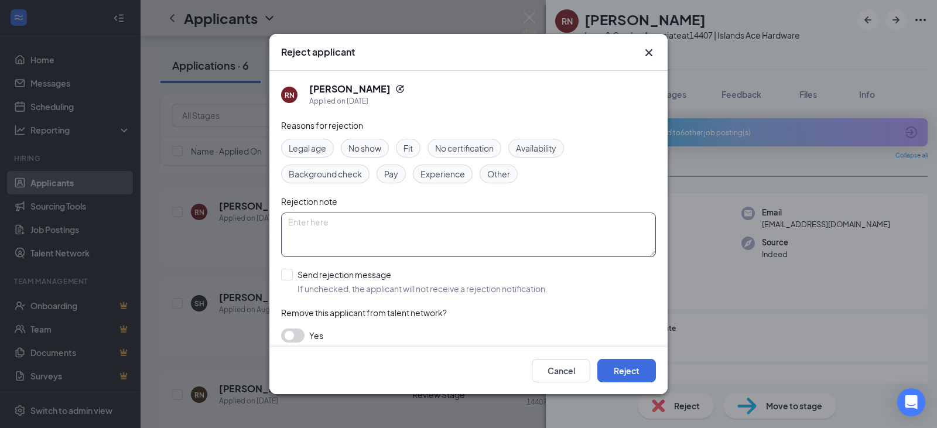
click at [350, 231] on textarea at bounding box center [468, 235] width 375 height 45
click at [435, 171] on span "Experience" at bounding box center [443, 174] width 45 height 13
click at [640, 369] on button "Reject" at bounding box center [626, 370] width 59 height 23
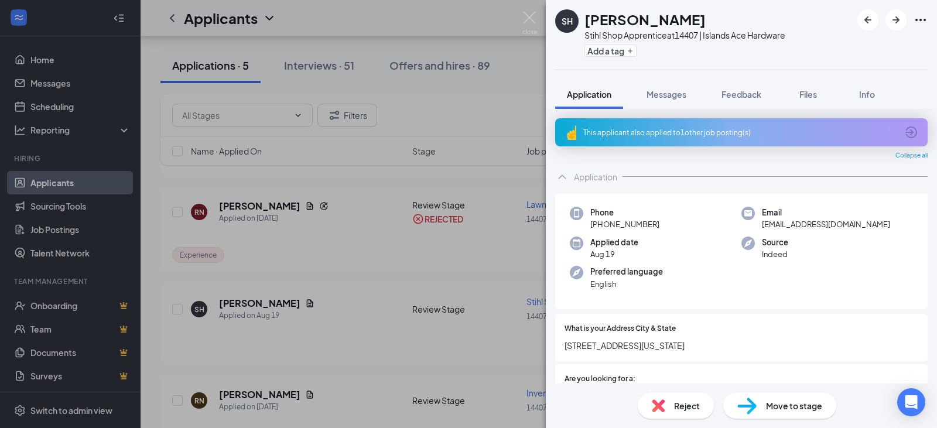
click at [765, 132] on div "This applicant also applied to 1 other job posting(s)" at bounding box center [740, 133] width 314 height 10
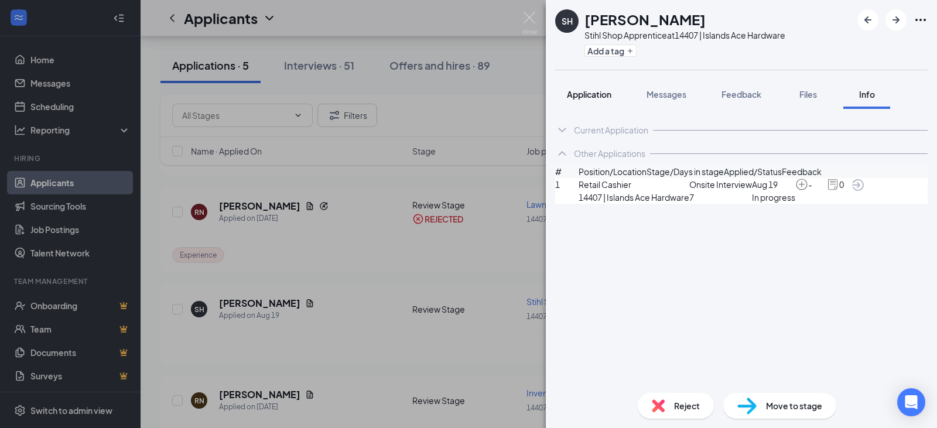
click at [600, 94] on span "Application" at bounding box center [589, 94] width 45 height 11
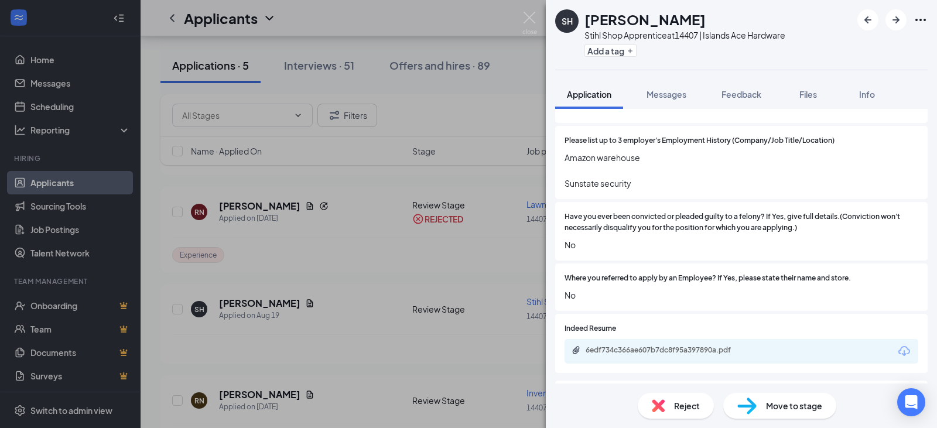
scroll to position [527, 0]
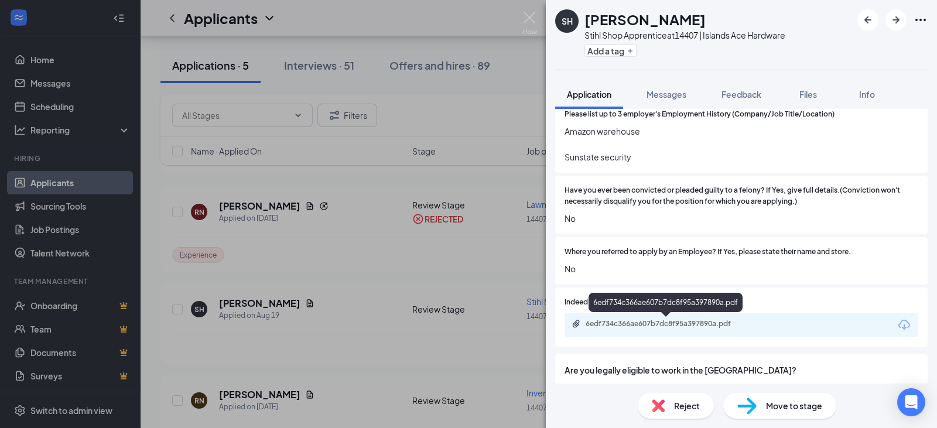
click at [692, 325] on div "6edf734c366ae607b7dc8f95a397890a.pdf" at bounding box center [668, 323] width 164 height 9
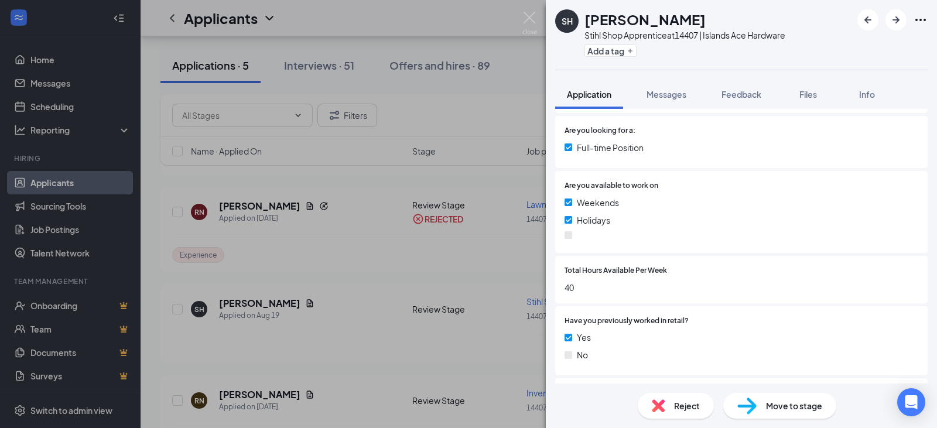
scroll to position [176, 0]
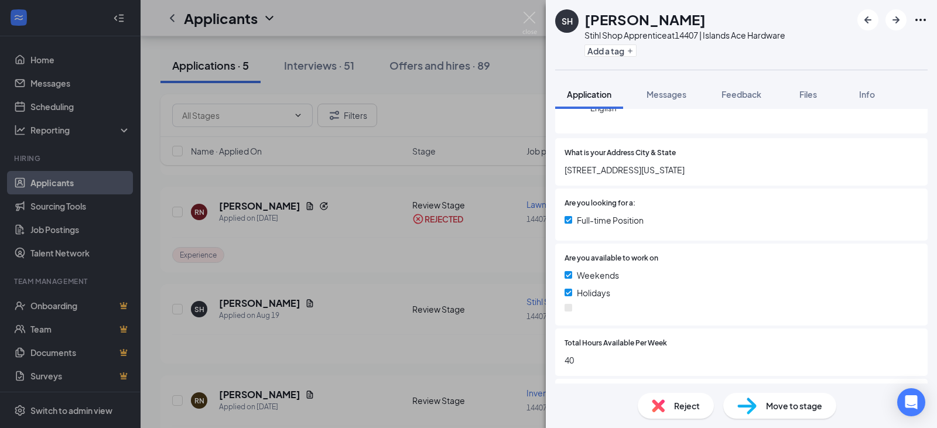
click at [691, 412] on div "Reject" at bounding box center [676, 406] width 76 height 26
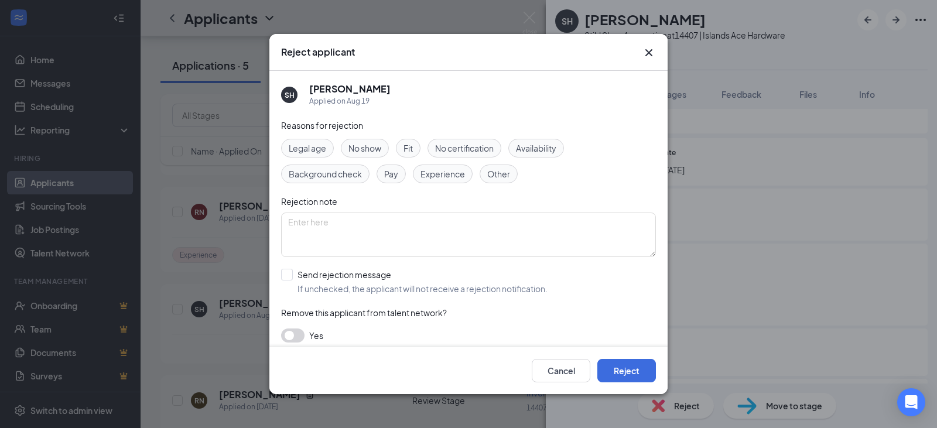
click at [453, 175] on span "Experience" at bounding box center [443, 174] width 45 height 13
click at [291, 274] on input "Send rejection message If unchecked, the applicant will not receive a rejection…" at bounding box center [414, 282] width 267 height 26
checkbox input "true"
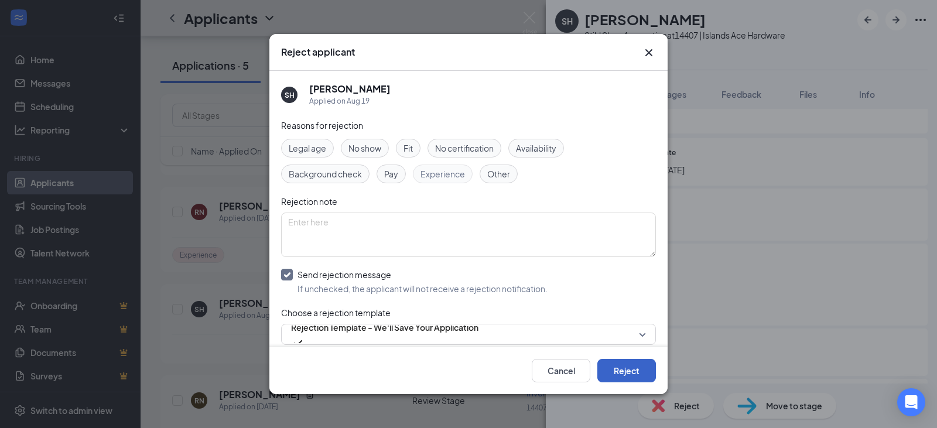
click at [637, 372] on button "Reject" at bounding box center [626, 370] width 59 height 23
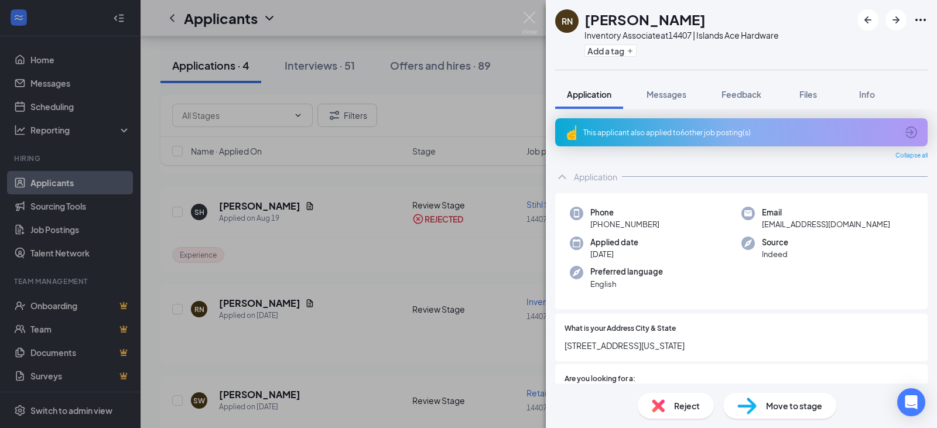
click at [681, 406] on span "Reject" at bounding box center [687, 405] width 26 height 13
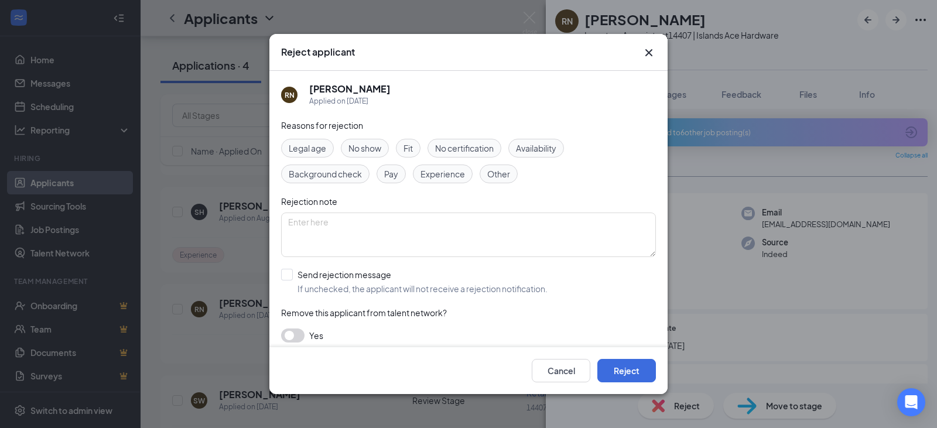
click at [459, 170] on span "Experience" at bounding box center [443, 174] width 45 height 13
click at [633, 371] on button "Reject" at bounding box center [626, 370] width 59 height 23
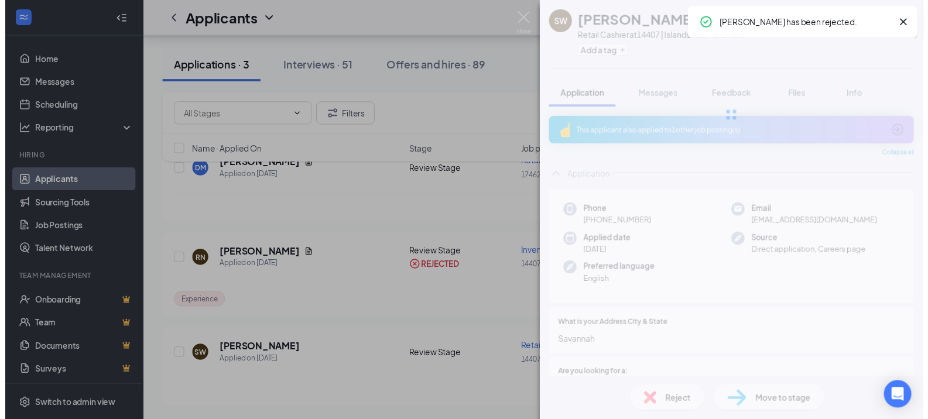
scroll to position [184, 0]
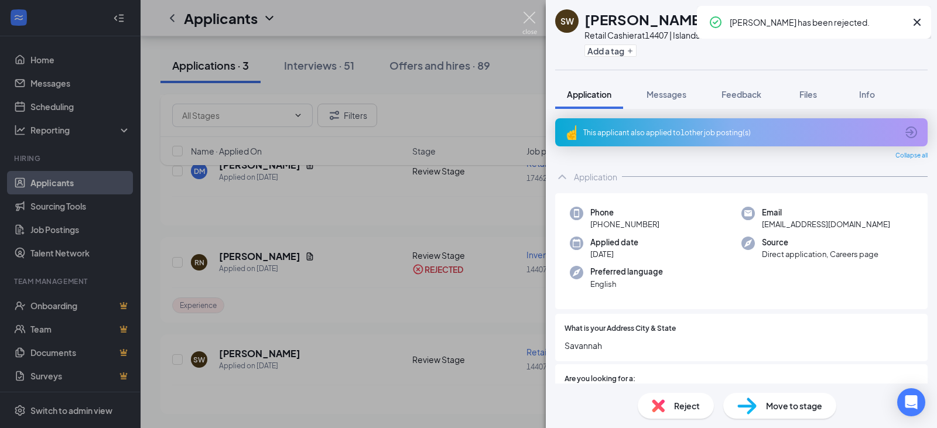
click at [531, 16] on img at bounding box center [529, 23] width 15 height 23
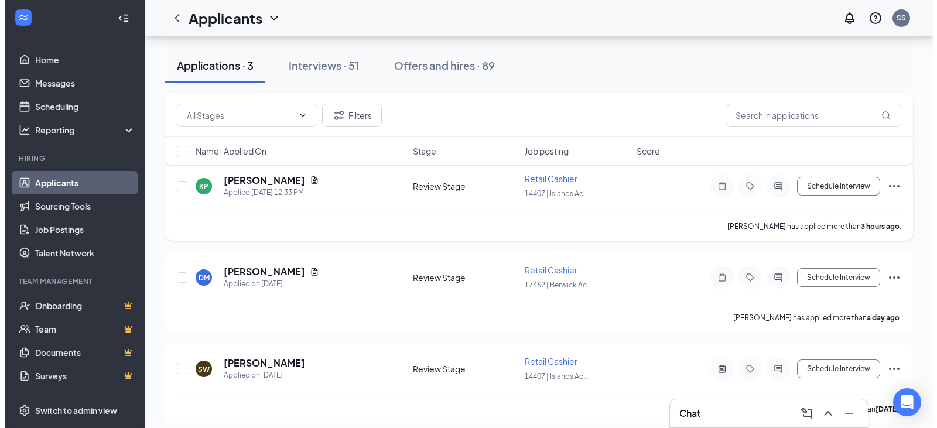
scroll to position [87, 0]
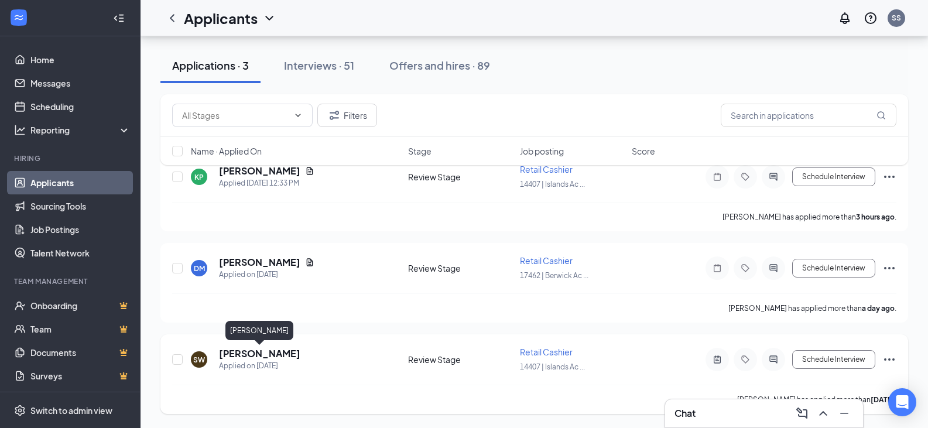
click at [281, 354] on h5 "[PERSON_NAME]" at bounding box center [259, 353] width 81 height 13
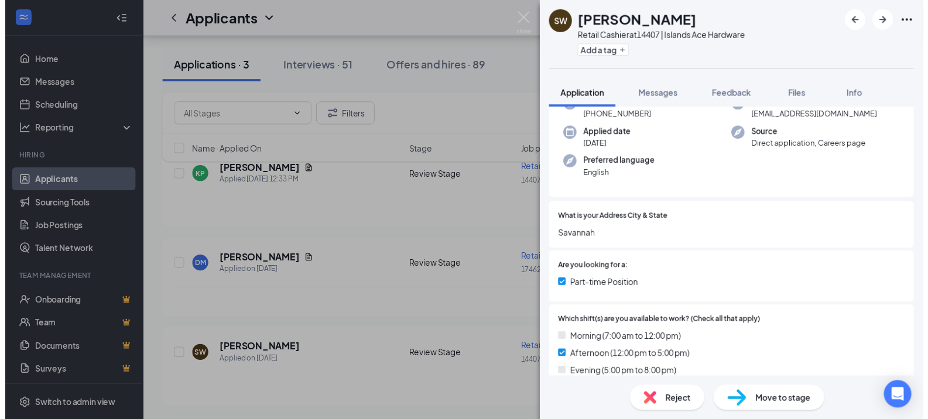
scroll to position [176, 0]
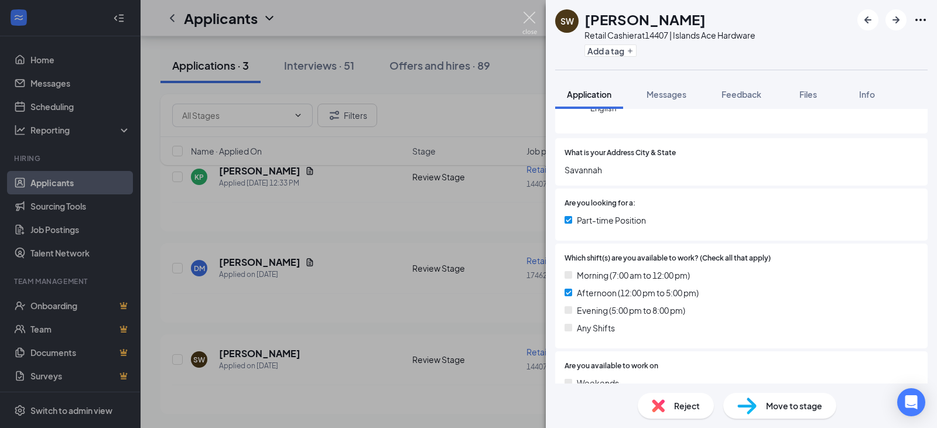
click at [532, 14] on img at bounding box center [529, 23] width 15 height 23
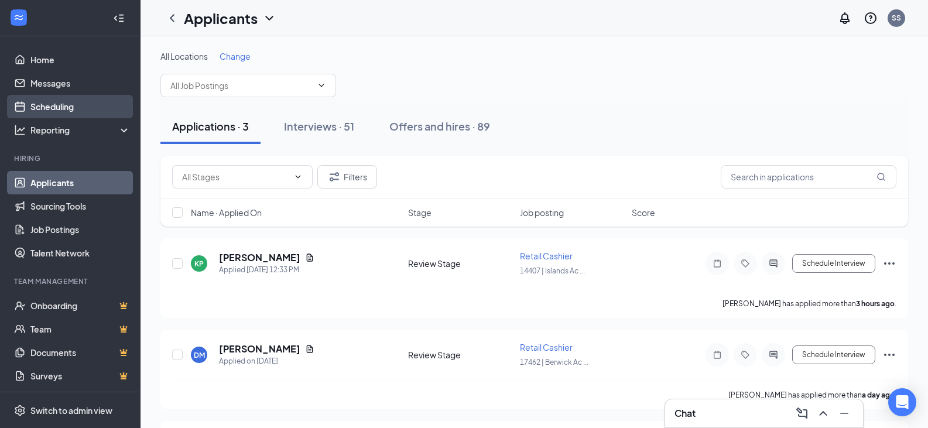
click at [59, 106] on link "Scheduling" at bounding box center [80, 106] width 100 height 23
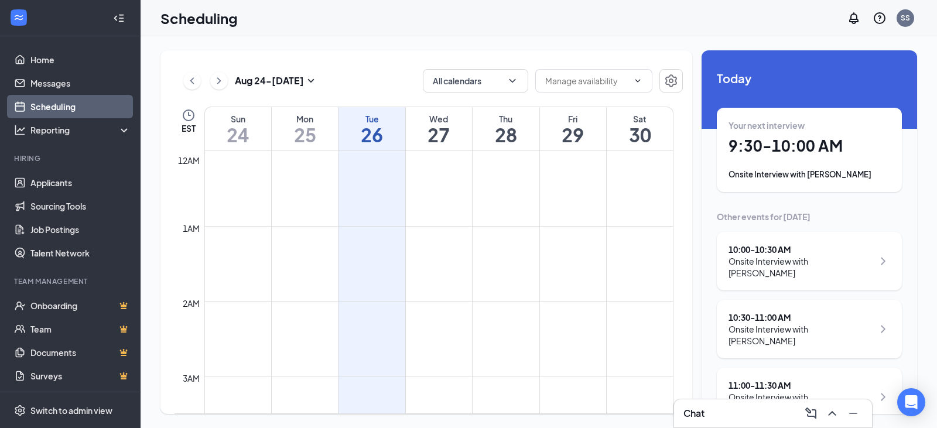
scroll to position [576, 0]
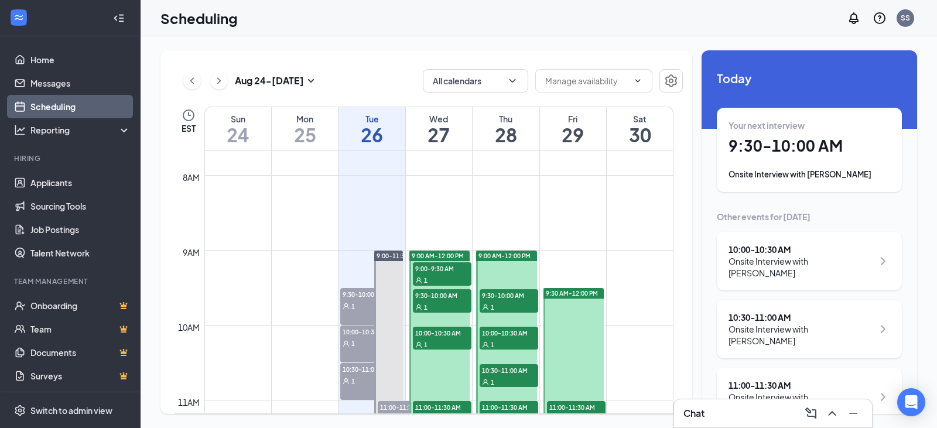
click at [455, 270] on span "9:00-9:30 AM" at bounding box center [442, 268] width 59 height 12
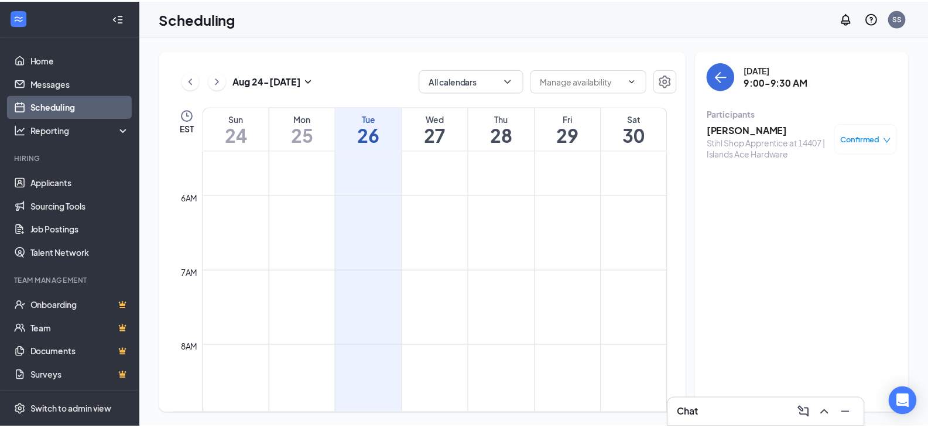
scroll to position [400, 0]
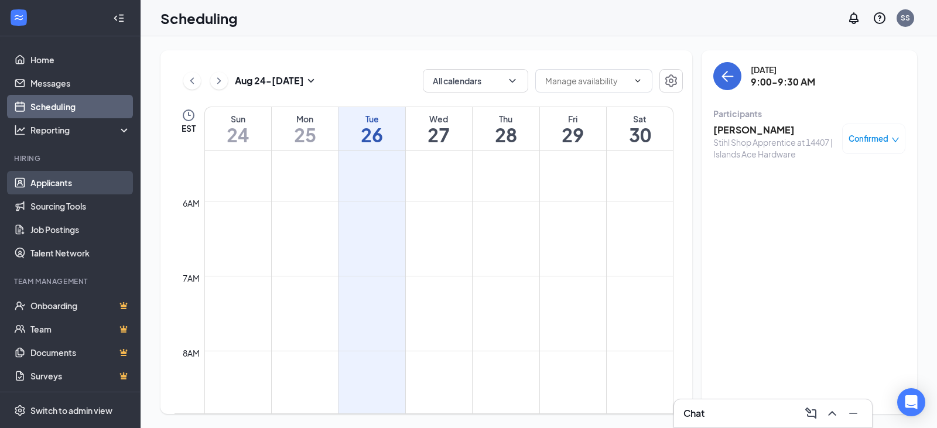
click at [67, 184] on link "Applicants" at bounding box center [80, 182] width 100 height 23
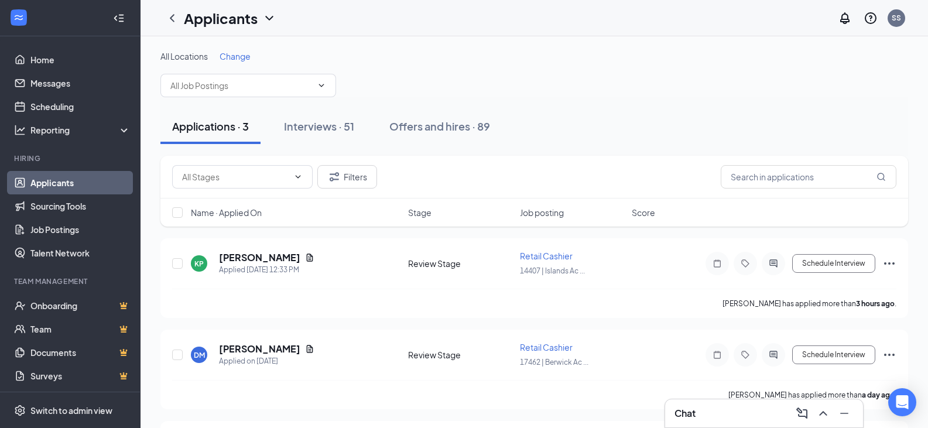
click at [231, 59] on span "Change" at bounding box center [235, 56] width 31 height 11
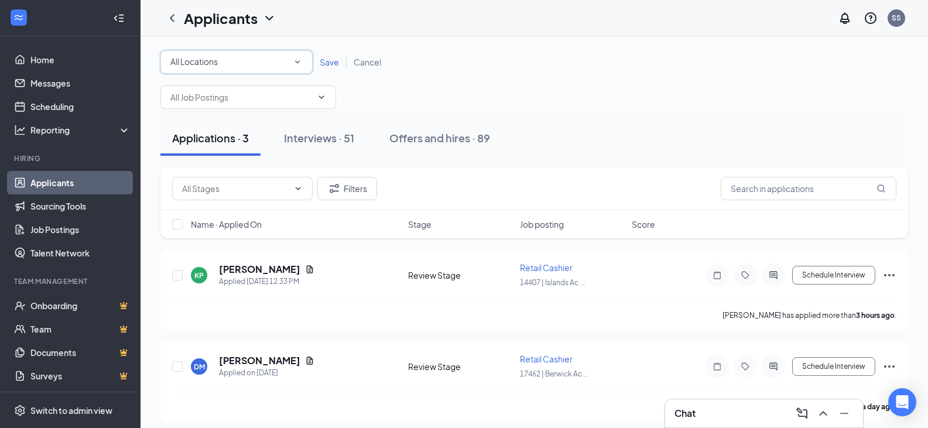
click at [301, 59] on icon "SmallChevronDown" at bounding box center [297, 62] width 11 height 11
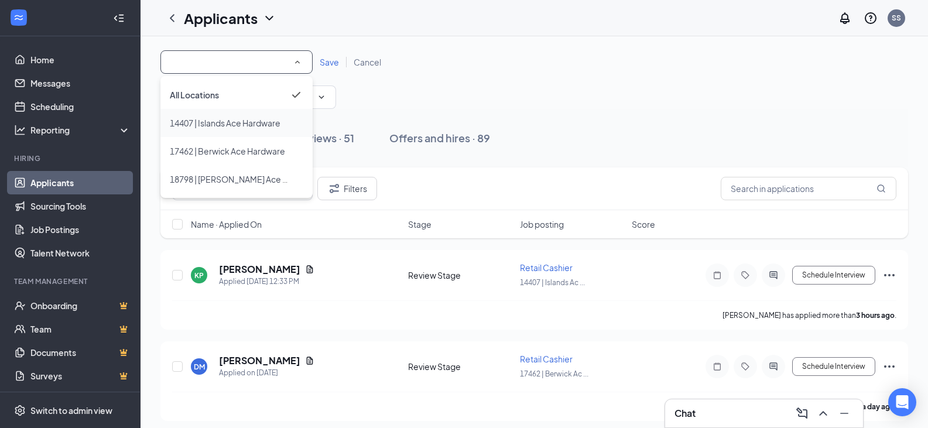
click at [259, 119] on span "14407 | Islands Ace Hardware" at bounding box center [225, 123] width 111 height 11
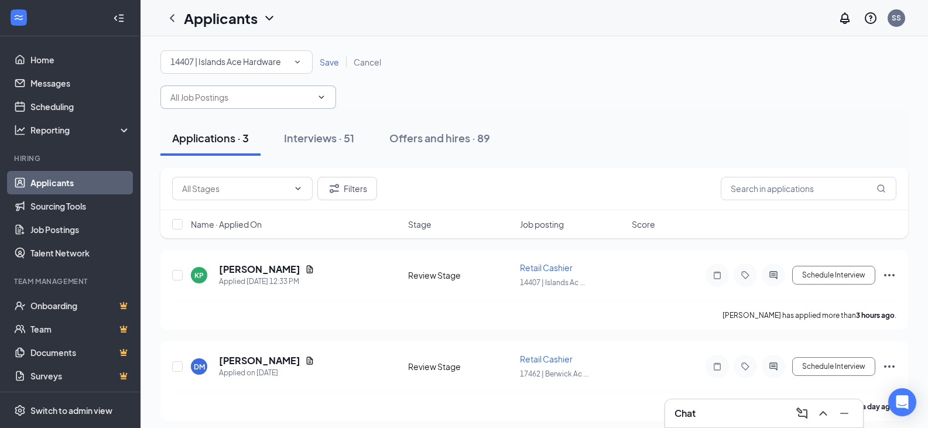
click at [319, 98] on icon "ChevronDown" at bounding box center [321, 97] width 9 height 9
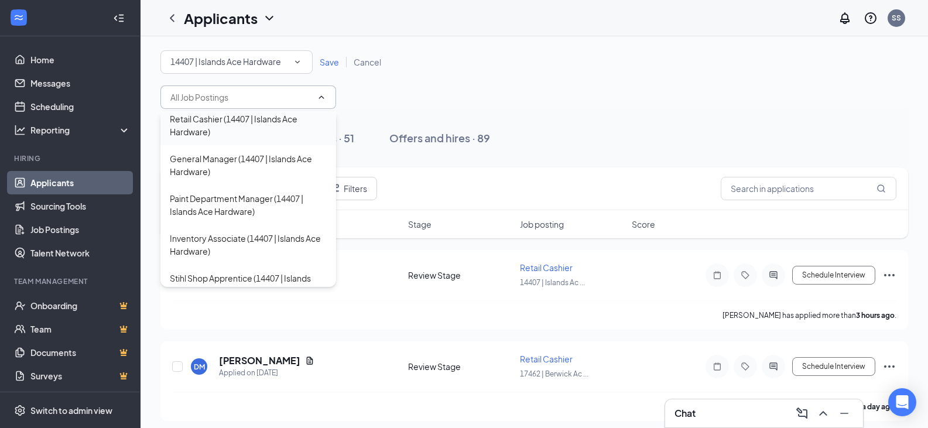
scroll to position [351, 0]
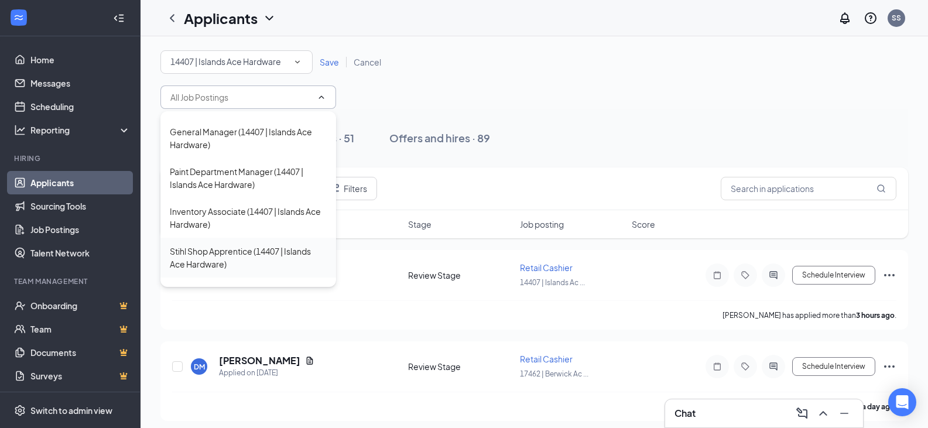
click at [252, 253] on div "Stihl Shop Apprentice (14407 | Islands Ace Hardware)" at bounding box center [248, 258] width 157 height 26
type input "Stihl Shop Apprentice (14407 | Islands Ace Hardware)"
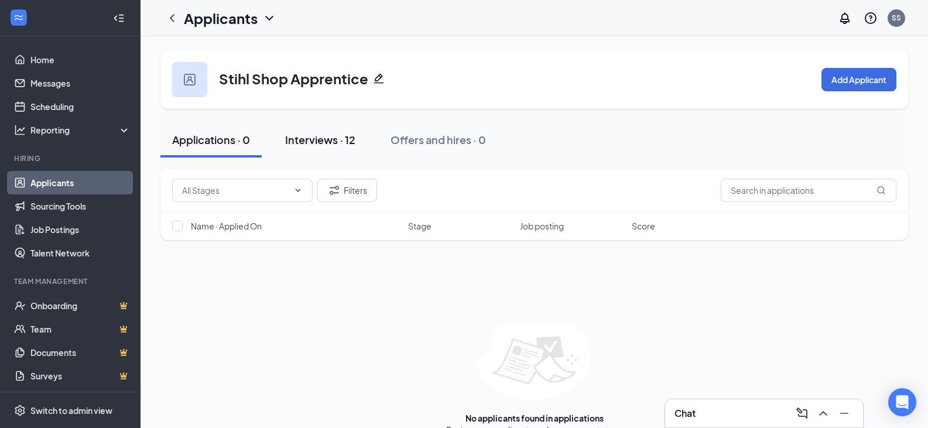
click at [315, 138] on div "Interviews · 12" at bounding box center [320, 139] width 70 height 15
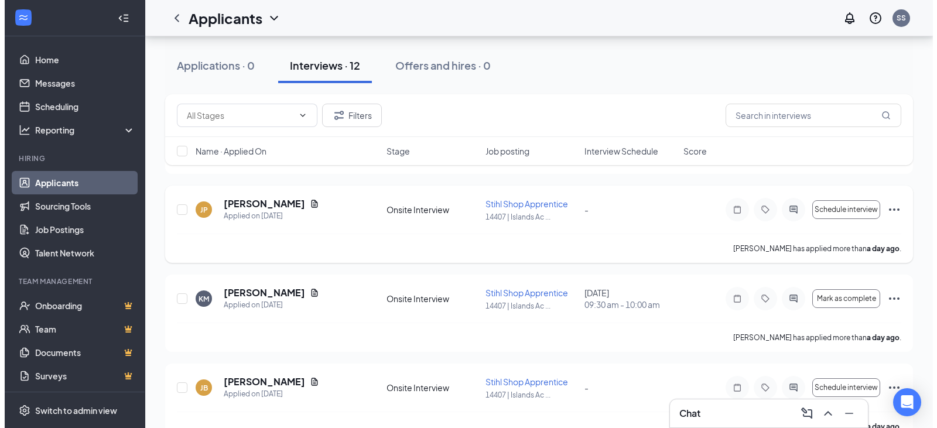
scroll to position [176, 0]
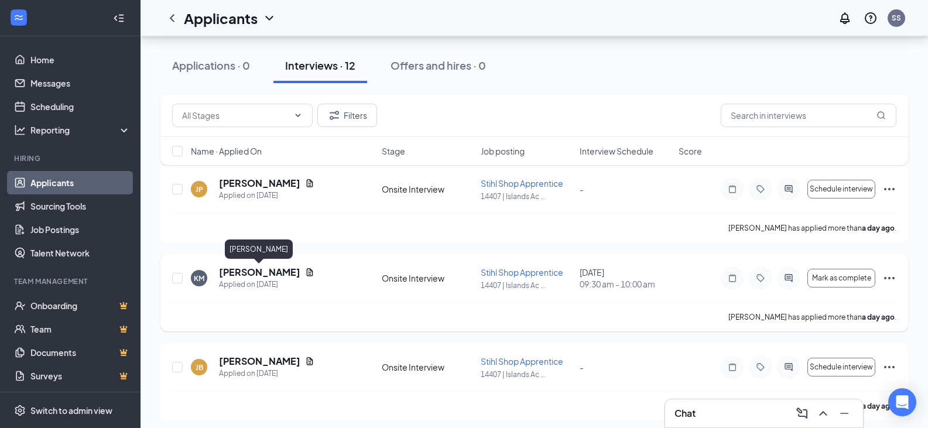
click at [280, 275] on h5 "[PERSON_NAME]" at bounding box center [259, 272] width 81 height 13
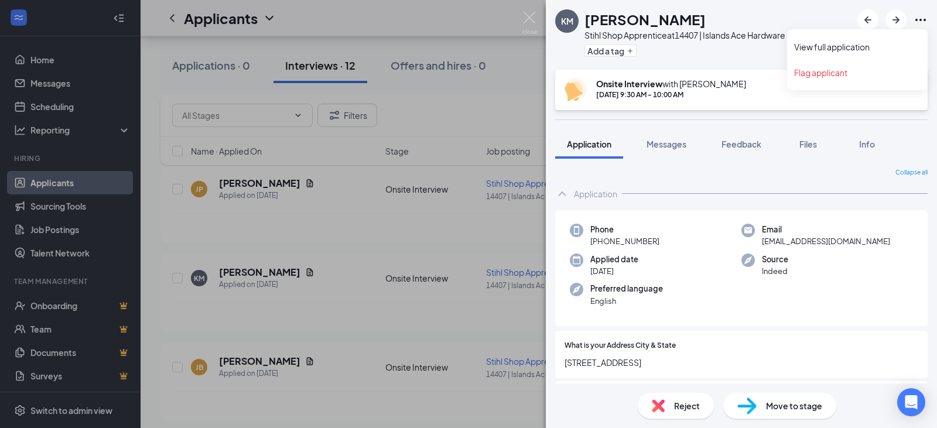
click at [918, 21] on icon "Ellipses" at bounding box center [921, 20] width 14 height 14
click at [866, 47] on link "View full application" at bounding box center [857, 47] width 127 height 12
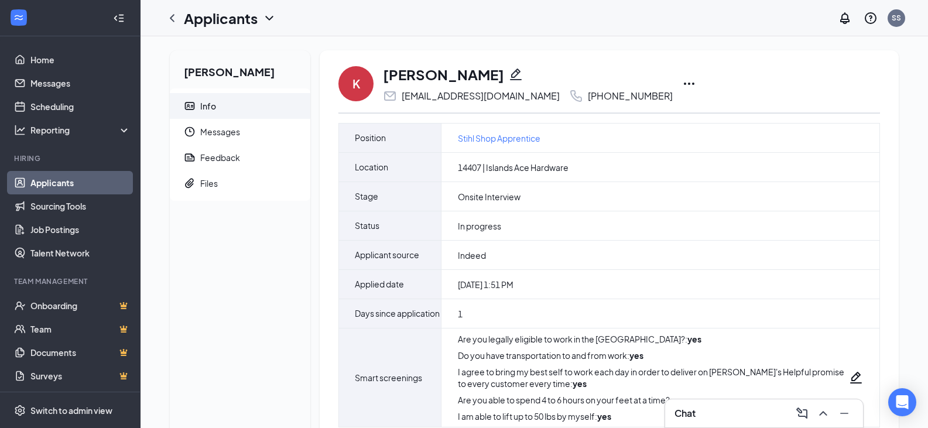
click at [684, 83] on icon "Ellipses" at bounding box center [689, 84] width 11 height 2
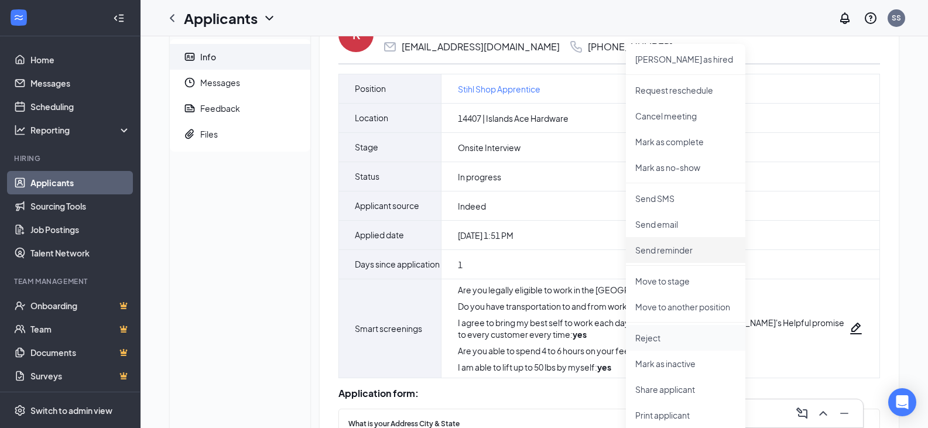
scroll to position [176, 0]
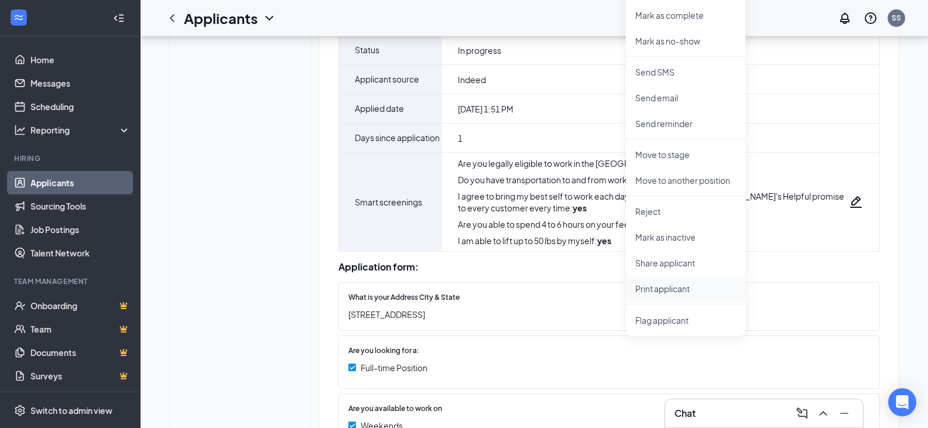
click at [679, 286] on p "Print applicant" at bounding box center [686, 289] width 101 height 12
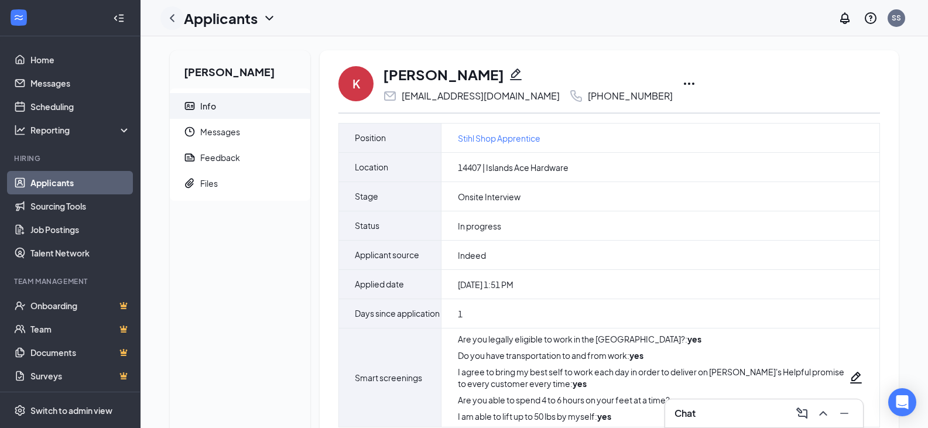
click at [172, 16] on icon "ChevronLeft" at bounding box center [172, 18] width 5 height 8
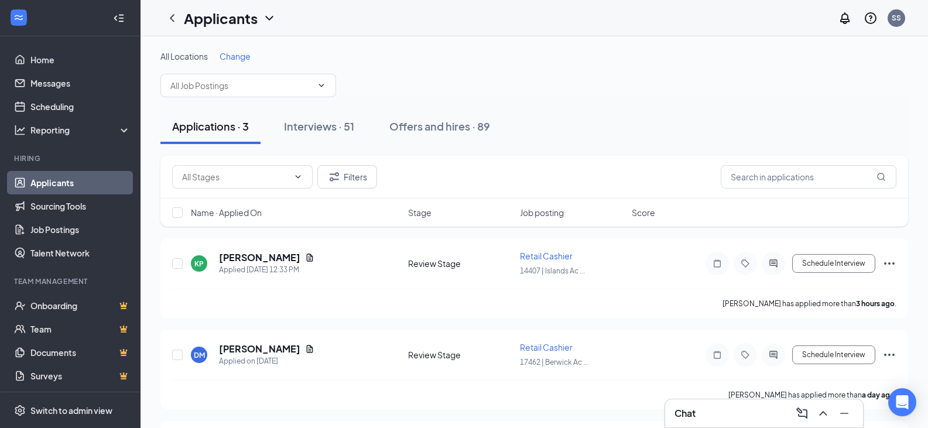
click at [239, 59] on span "Change" at bounding box center [235, 56] width 31 height 11
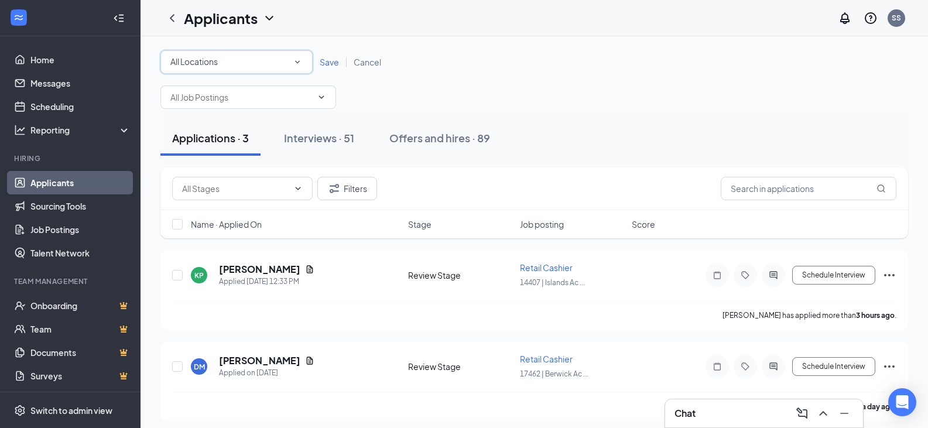
click at [294, 60] on icon "SmallChevronDown" at bounding box center [297, 62] width 11 height 11
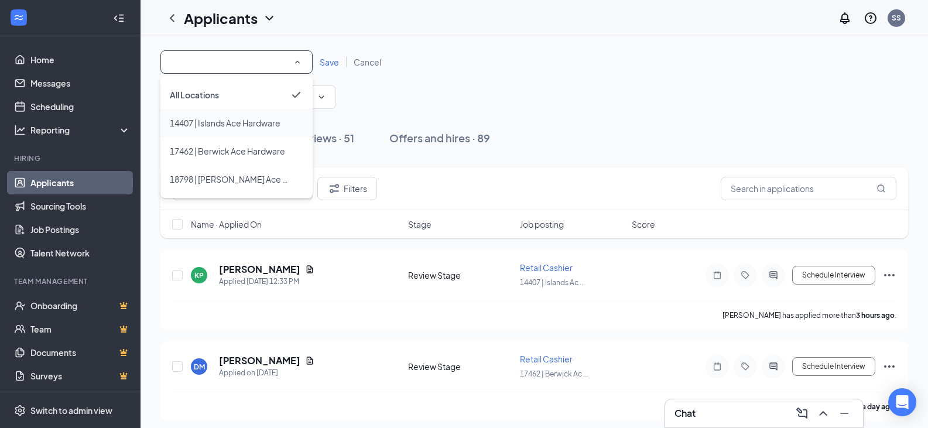
click at [271, 125] on span "14407 | Islands Ace Hardware" at bounding box center [225, 123] width 111 height 11
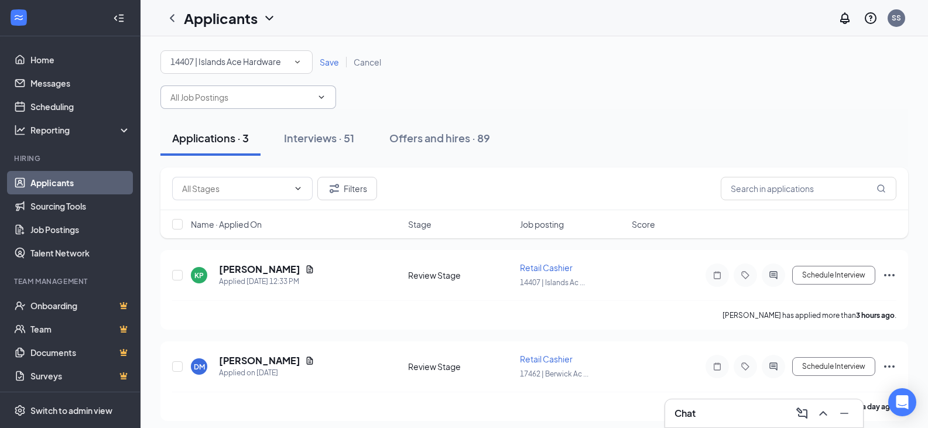
click at [321, 94] on icon "ChevronDown" at bounding box center [321, 97] width 9 height 9
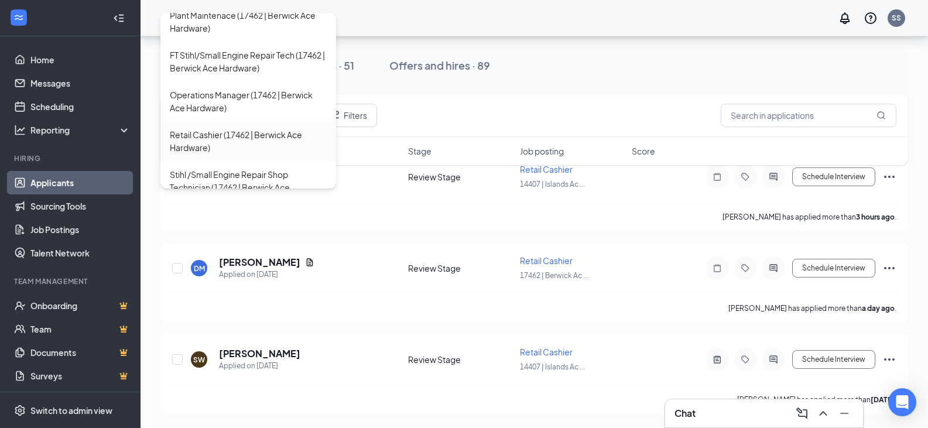
scroll to position [732, 0]
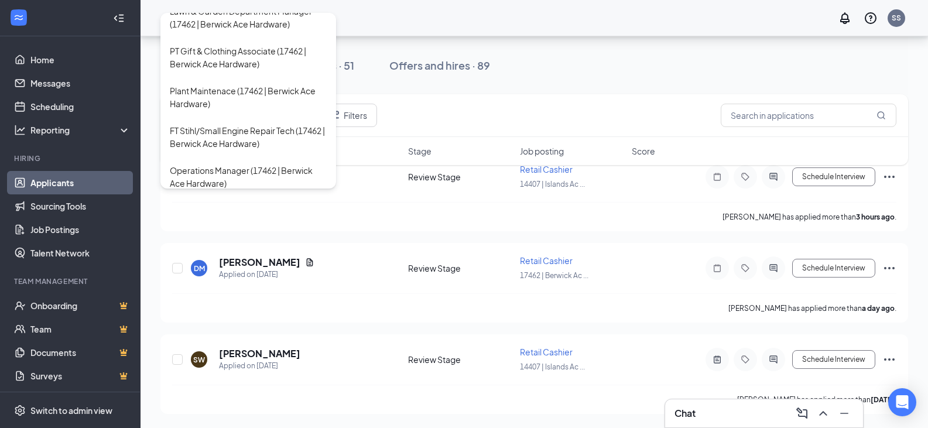
click at [431, 19] on div "Applicants SS" at bounding box center [535, 18] width 788 height 36
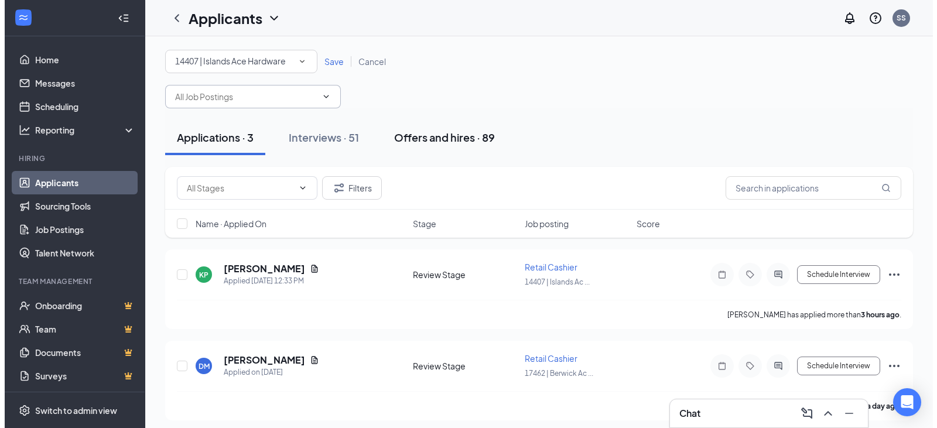
scroll to position [0, 0]
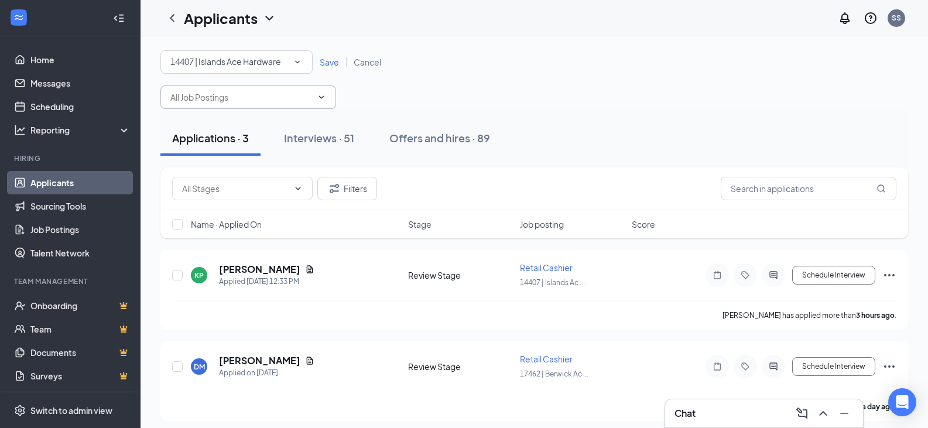
click at [332, 62] on span "Save" at bounding box center [329, 62] width 19 height 11
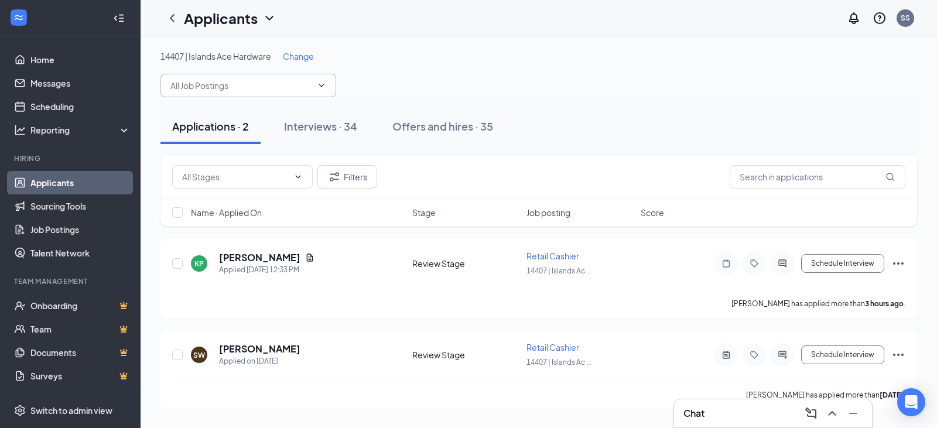
click at [322, 84] on icon "ChevronDown" at bounding box center [321, 85] width 9 height 9
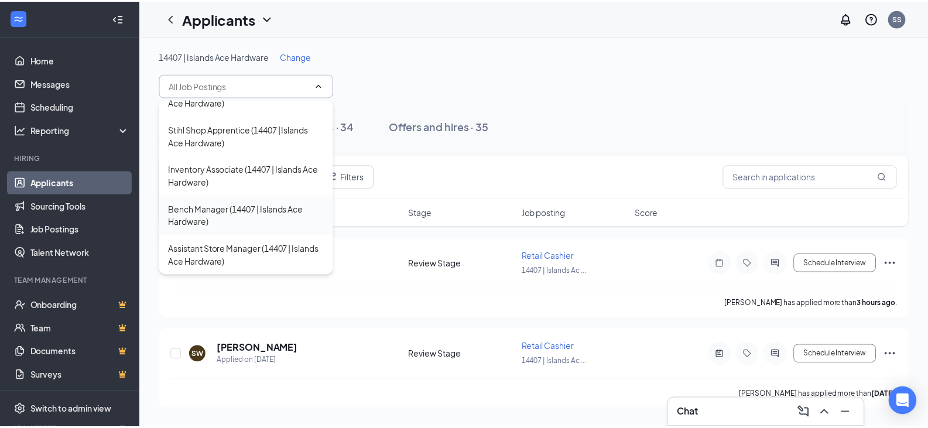
scroll to position [403, 0]
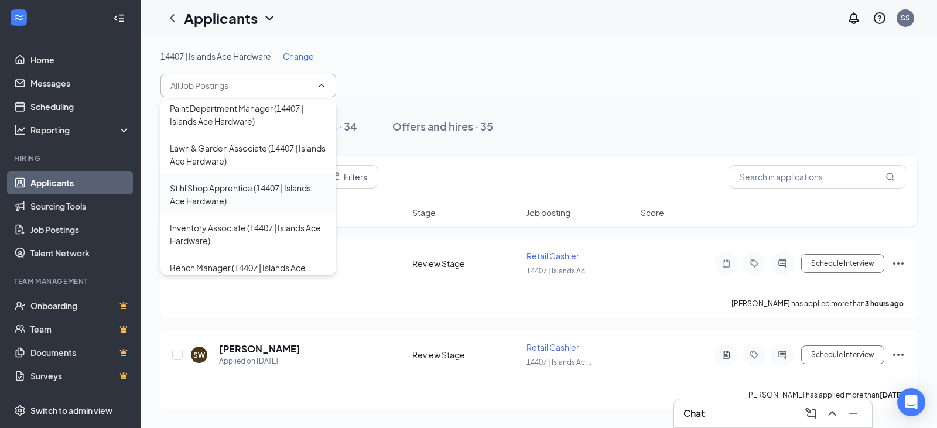
click at [254, 192] on div "Stihl Shop Apprentice (14407 | Islands Ace Hardware)" at bounding box center [248, 195] width 157 height 26
type input "Stihl Shop Apprentice (14407 | Islands Ace Hardware)"
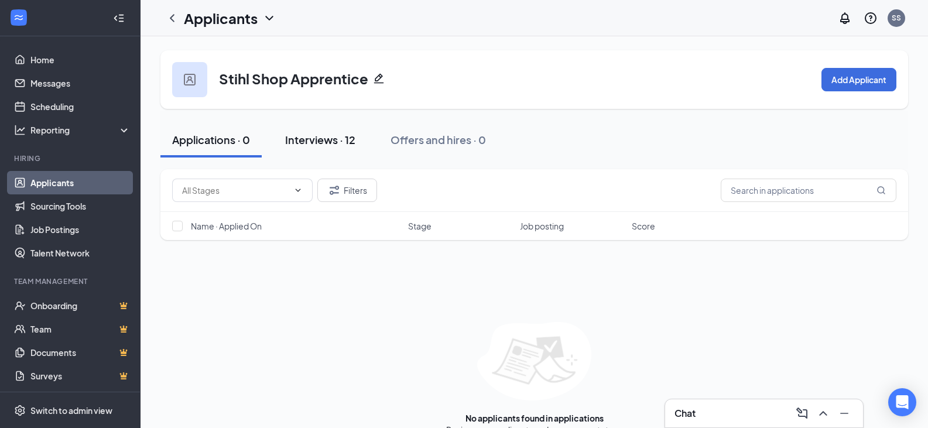
click at [332, 139] on div "Interviews · 12" at bounding box center [320, 139] width 70 height 15
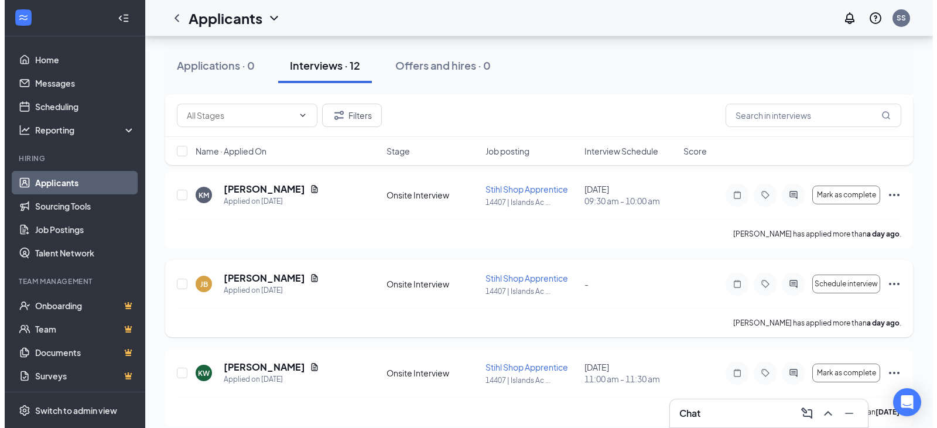
scroll to position [293, 0]
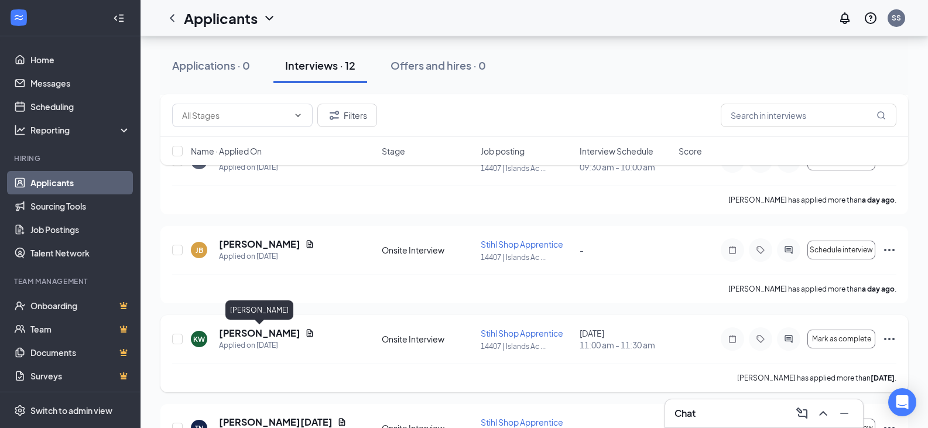
click at [271, 335] on h5 "[PERSON_NAME]" at bounding box center [259, 333] width 81 height 13
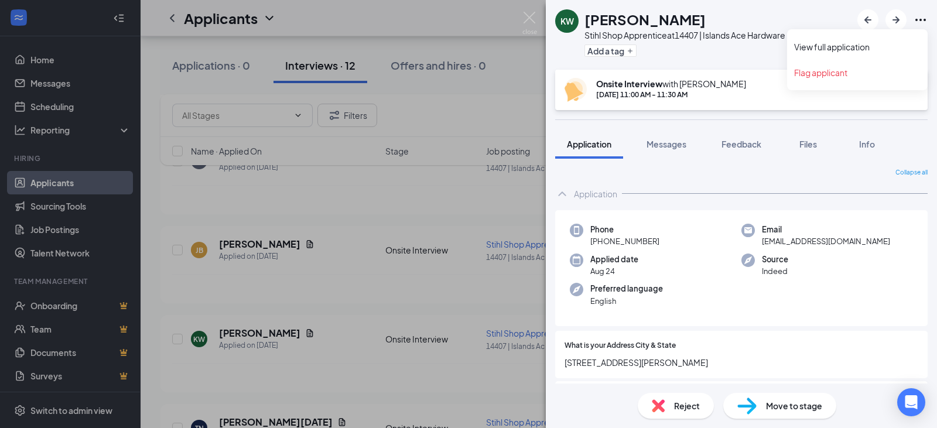
click at [920, 18] on icon "Ellipses" at bounding box center [921, 20] width 14 height 14
click at [872, 43] on link "View full application" at bounding box center [857, 47] width 127 height 12
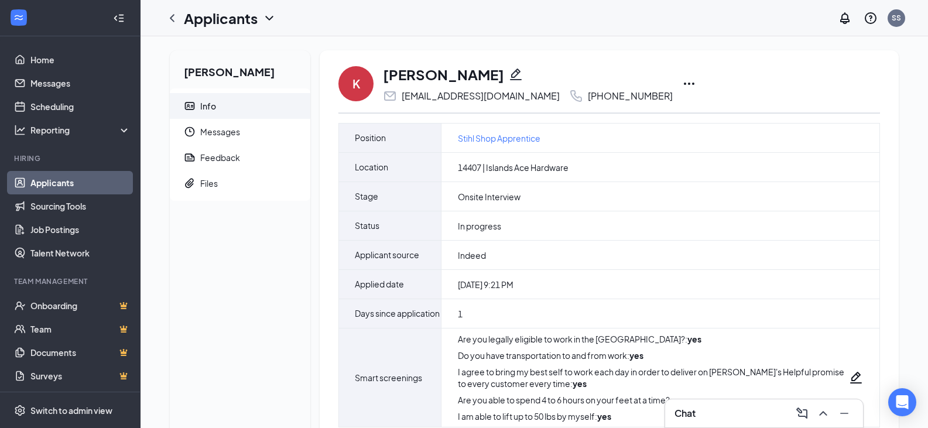
click at [682, 81] on icon "Ellipses" at bounding box center [689, 84] width 14 height 14
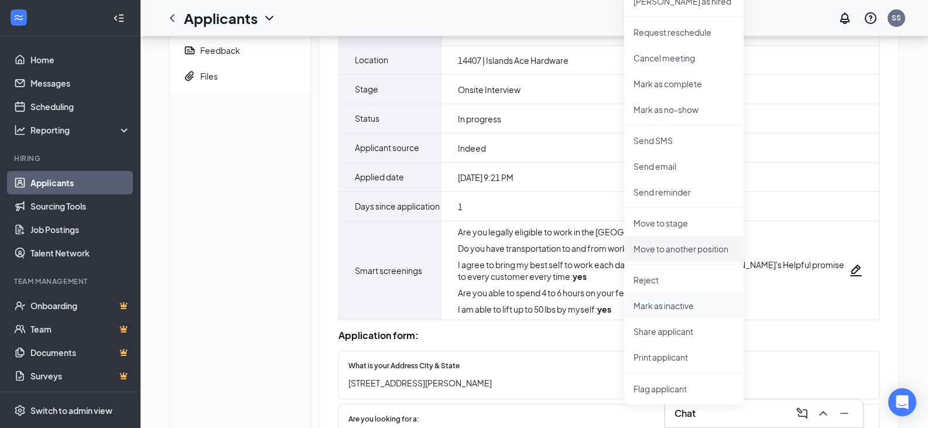
scroll to position [293, 0]
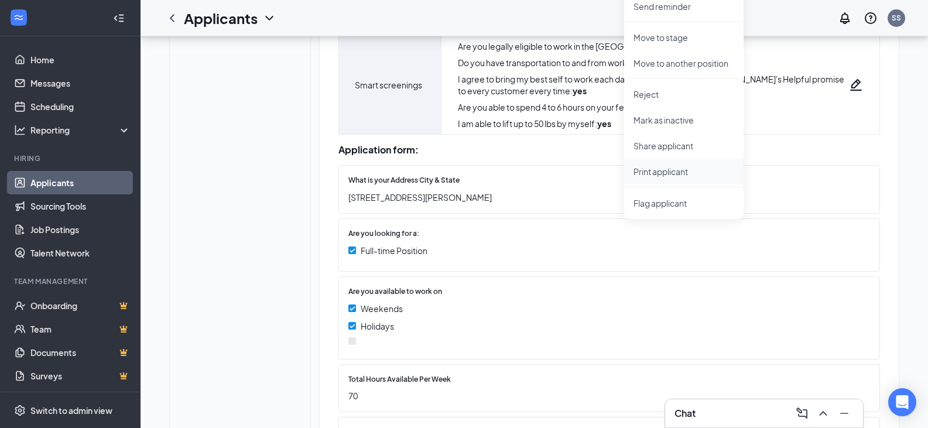
click at [665, 172] on p "Print applicant" at bounding box center [684, 172] width 101 height 12
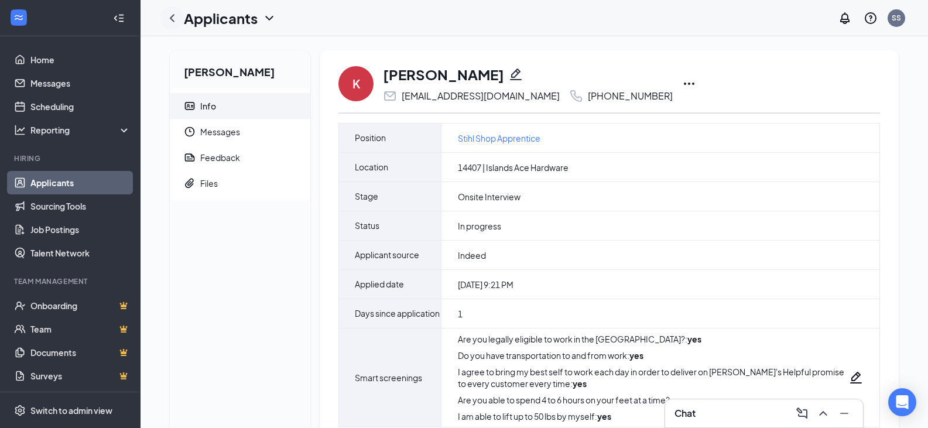
click at [175, 16] on icon "ChevronLeft" at bounding box center [172, 18] width 14 height 14
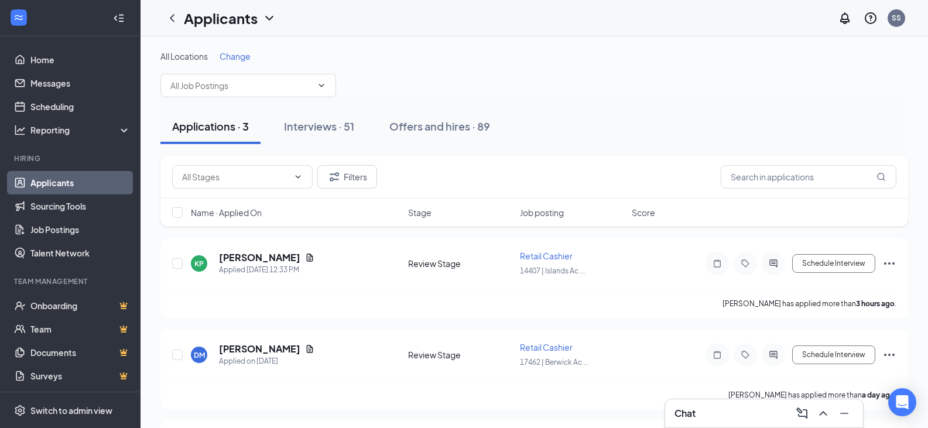
click at [239, 56] on span "Change" at bounding box center [235, 56] width 31 height 11
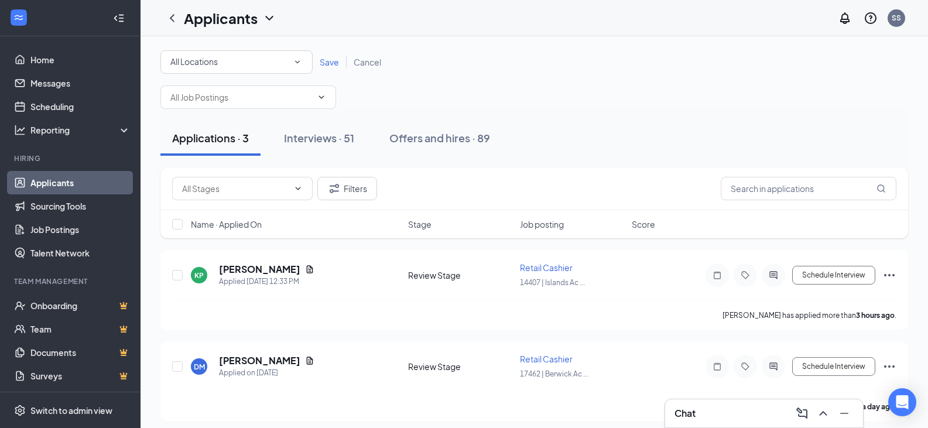
click at [327, 60] on span "Save" at bounding box center [329, 62] width 19 height 11
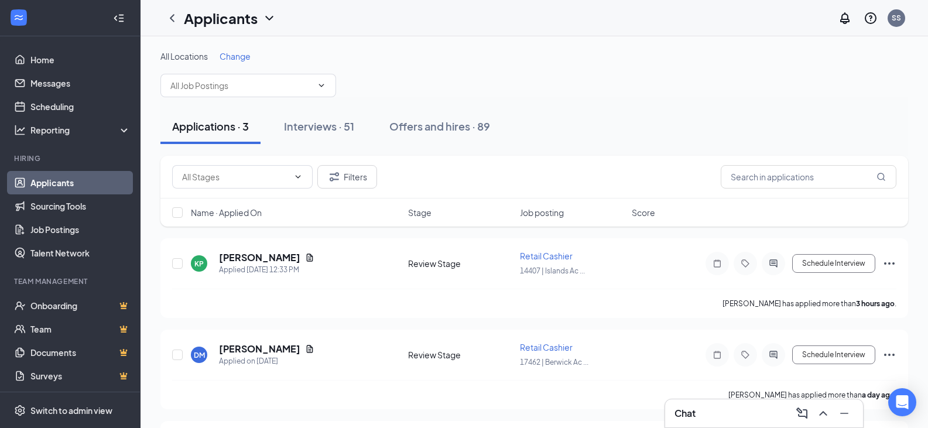
click at [193, 59] on span "All Locations" at bounding box center [183, 56] width 47 height 11
click at [194, 60] on span "All Locations" at bounding box center [183, 56] width 47 height 11
click at [230, 57] on span "Change" at bounding box center [235, 56] width 31 height 11
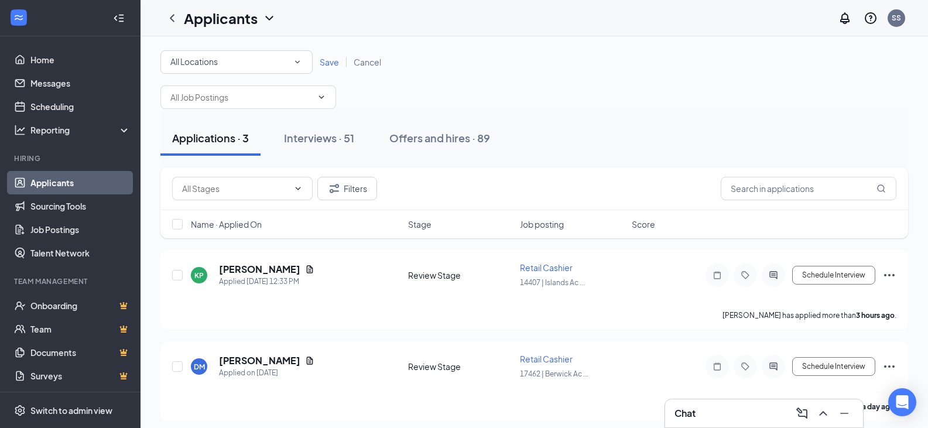
click at [292, 61] on div "All Locations" at bounding box center [236, 62] width 132 height 14
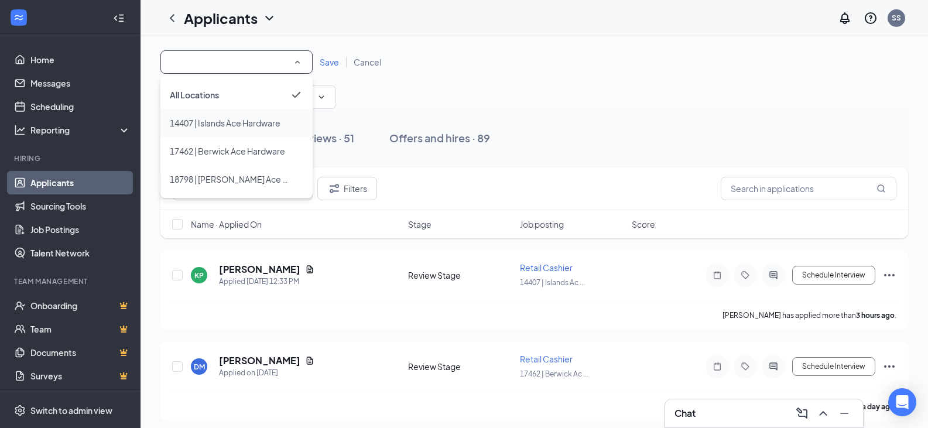
click at [269, 124] on span "14407 | Islands Ace Hardware" at bounding box center [225, 123] width 111 height 11
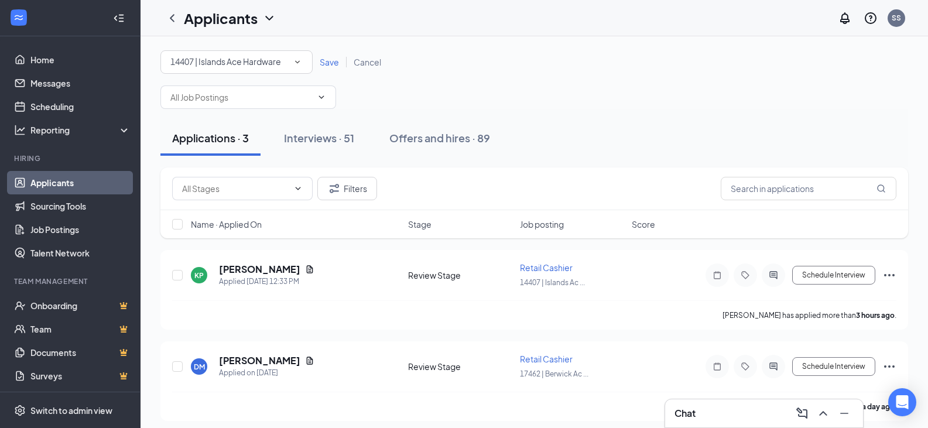
click at [333, 60] on span "Save" at bounding box center [329, 62] width 19 height 11
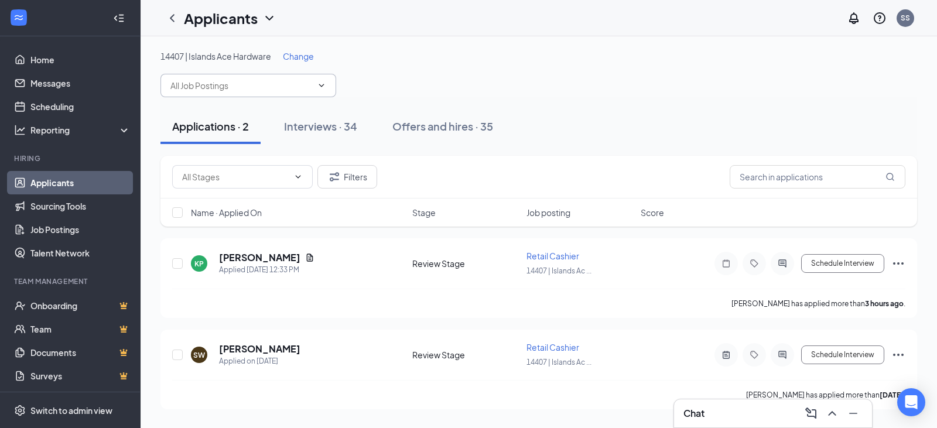
click at [322, 83] on icon "ChevronDown" at bounding box center [321, 85] width 9 height 9
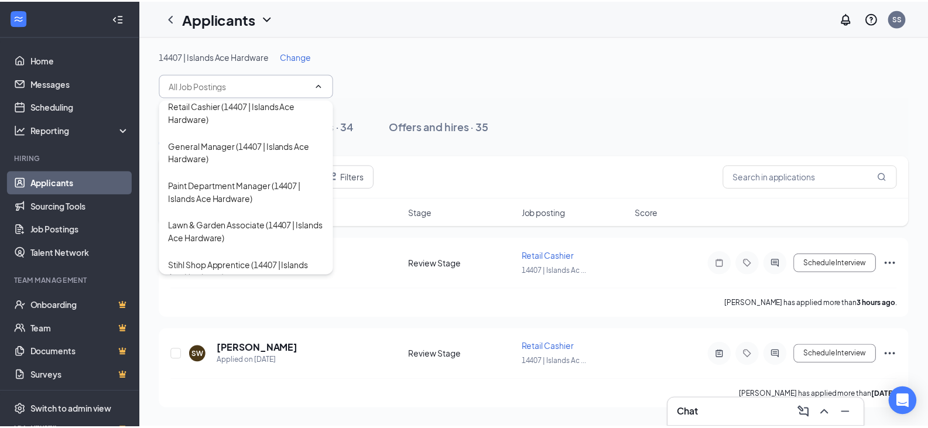
scroll to position [351, 0]
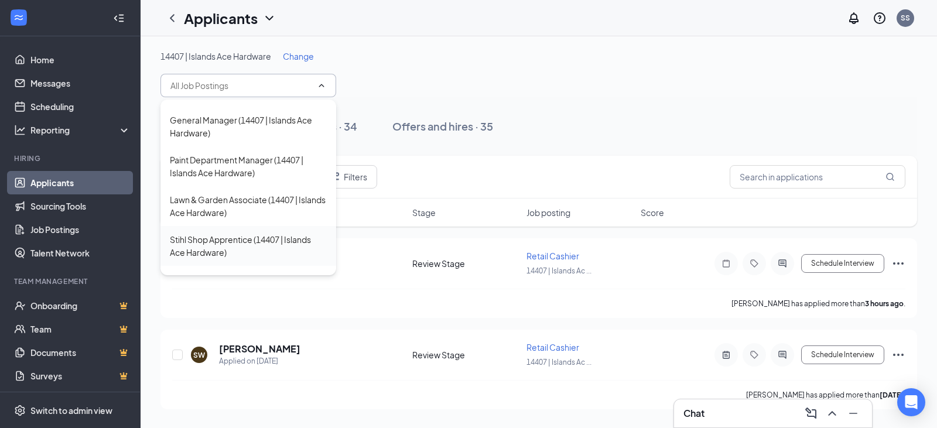
click at [199, 241] on div "Stihl Shop Apprentice (14407 | Islands Ace Hardware)" at bounding box center [248, 246] width 157 height 26
type input "Stihl Shop Apprentice (14407 | Islands Ace Hardware)"
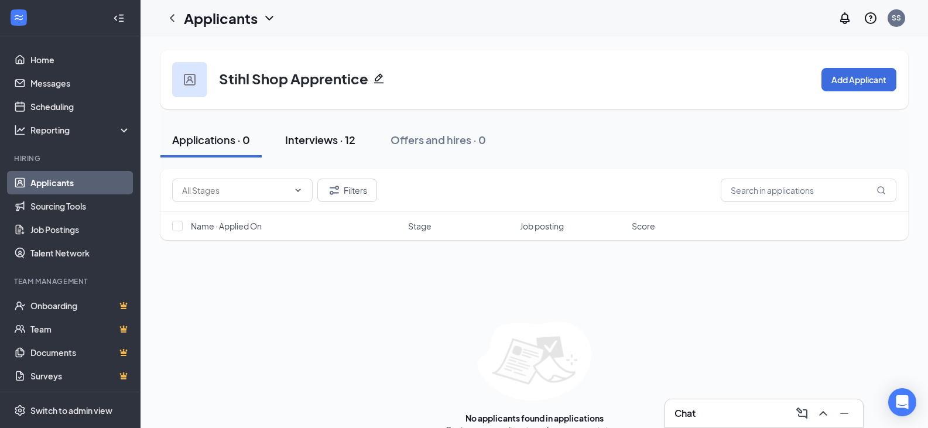
click at [294, 140] on div "Interviews · 12" at bounding box center [320, 139] width 70 height 15
